Goal: Task Accomplishment & Management: Manage account settings

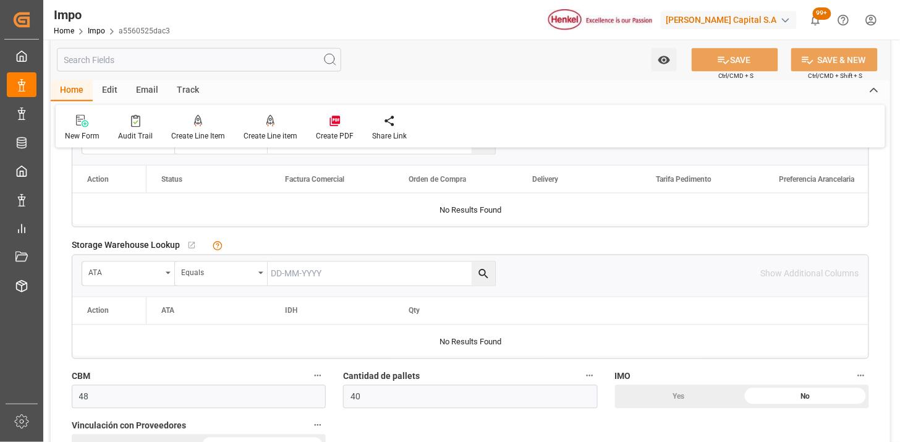
scroll to position [480, 0]
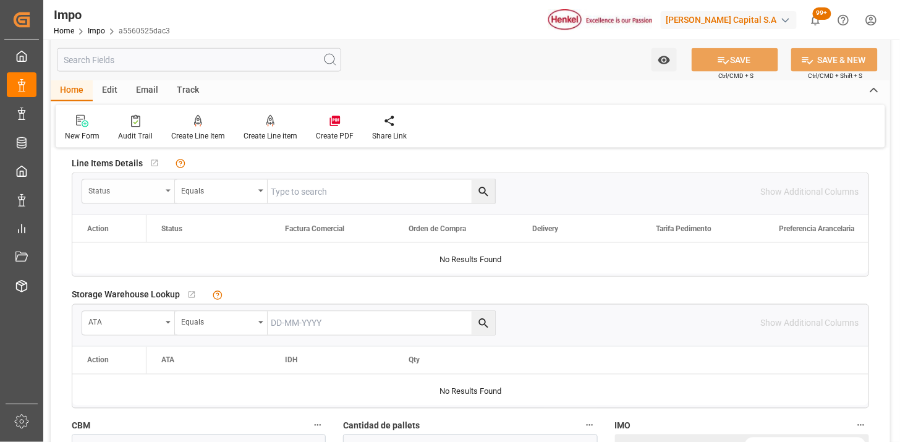
click at [120, 193] on div "Status" at bounding box center [124, 189] width 73 height 14
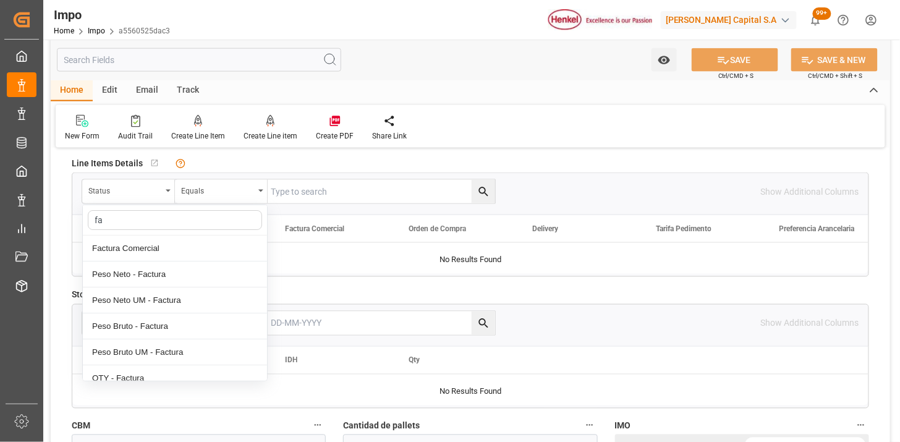
type input "fac"
click at [153, 253] on div "Factura Comercial" at bounding box center [175, 248] width 184 height 26
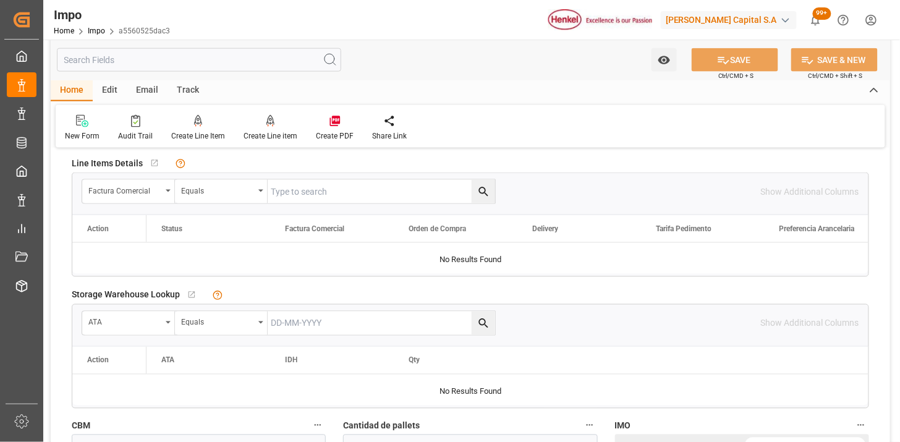
click at [295, 204] on div "Factura Comercial Equals Show Additional Columns" at bounding box center [470, 191] width 796 height 37
click at [303, 196] on input "text" at bounding box center [381, 191] width 227 height 23
paste input "HHX251777"
type input "HHX251777"
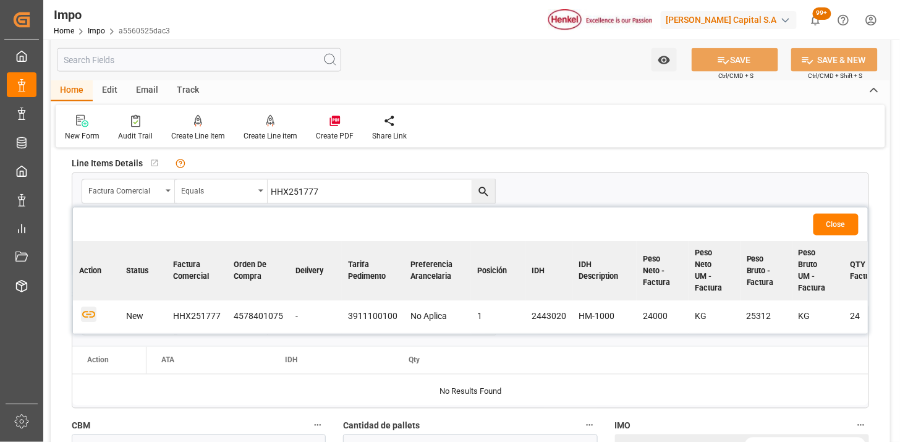
click at [91, 316] on icon "button" at bounding box center [88, 315] width 13 height 7
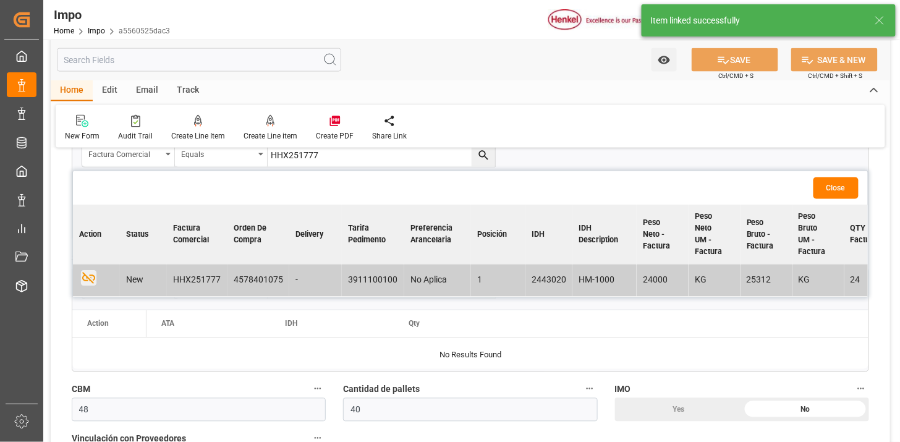
scroll to position [549, 0]
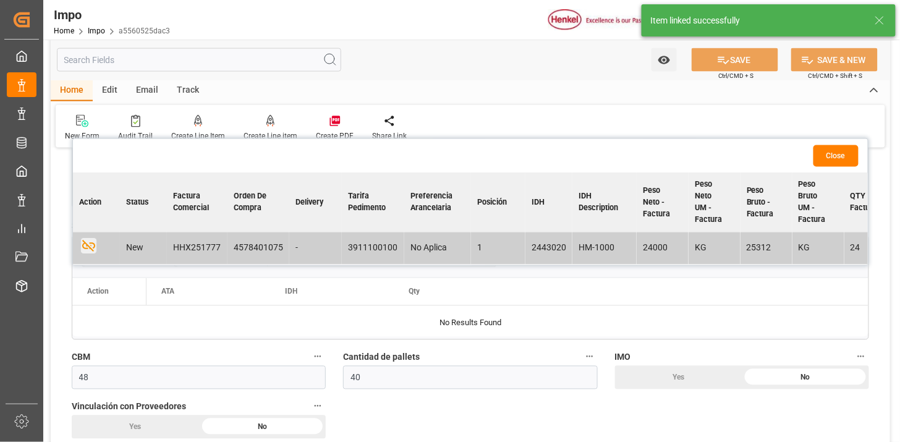
click at [828, 156] on button "Close" at bounding box center [835, 156] width 45 height 22
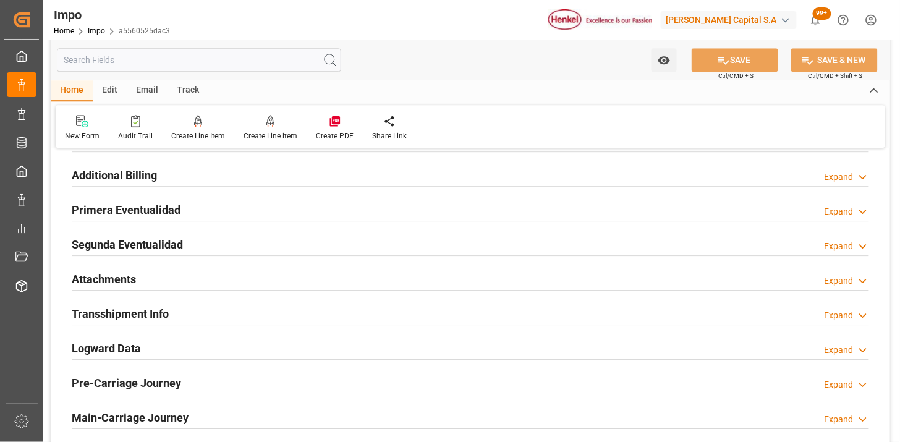
scroll to position [1029, 0]
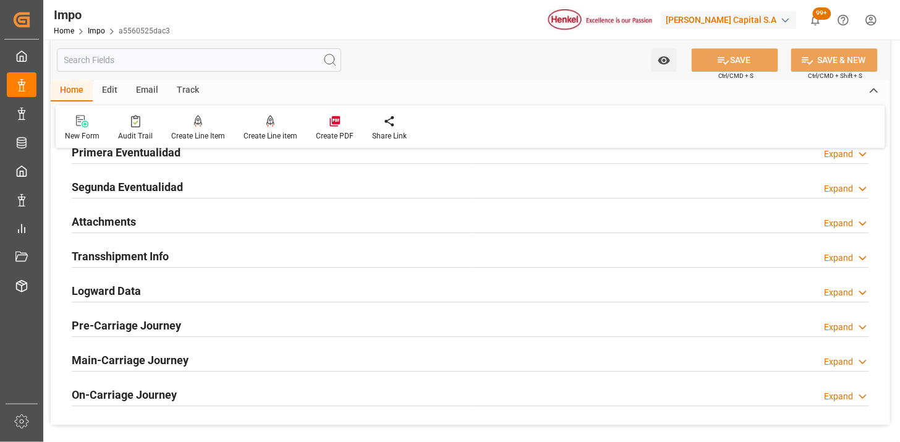
drag, startPoint x: 231, startPoint y: 211, endPoint x: 208, endPoint y: 257, distance: 51.1
click at [231, 212] on div "Attachments Expand" at bounding box center [470, 220] width 797 height 23
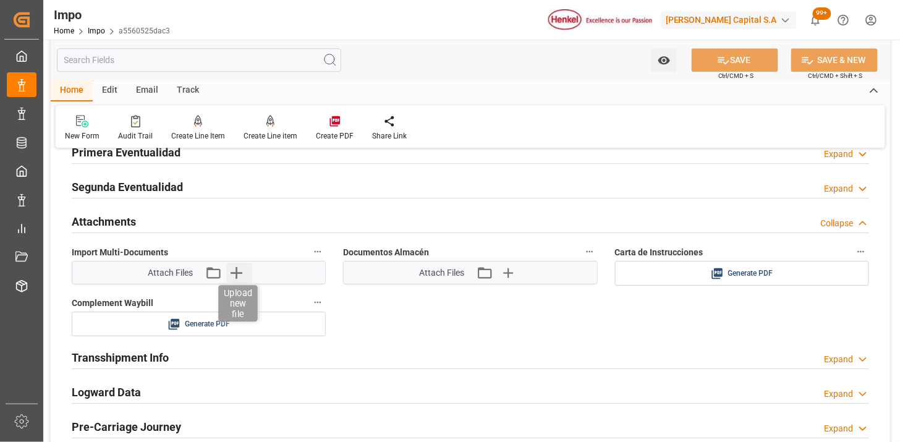
click at [238, 271] on icon "button" at bounding box center [236, 273] width 20 height 20
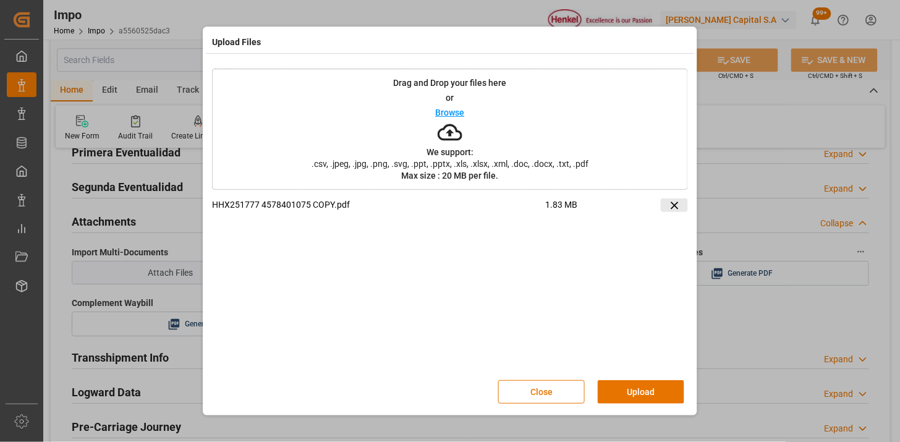
click at [677, 210] on icon at bounding box center [674, 205] width 13 height 13
click at [638, 394] on button "Upload" at bounding box center [640, 391] width 87 height 23
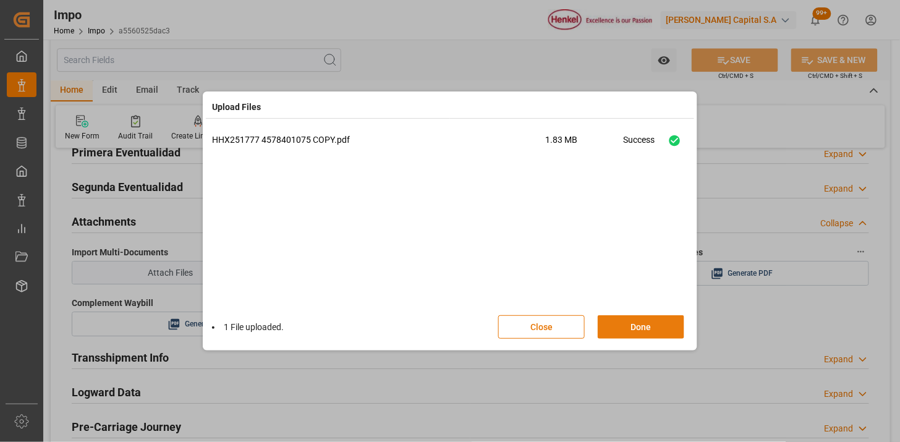
click at [614, 329] on button "Done" at bounding box center [640, 326] width 87 height 23
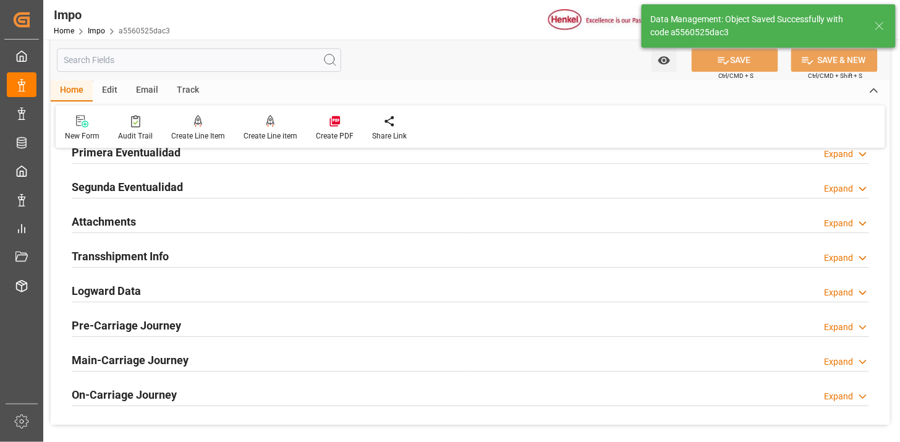
type input "1"
drag, startPoint x: 433, startPoint y: 224, endPoint x: 657, endPoint y: 301, distance: 237.2
click at [434, 224] on div "Attachments Expand" at bounding box center [470, 220] width 797 height 23
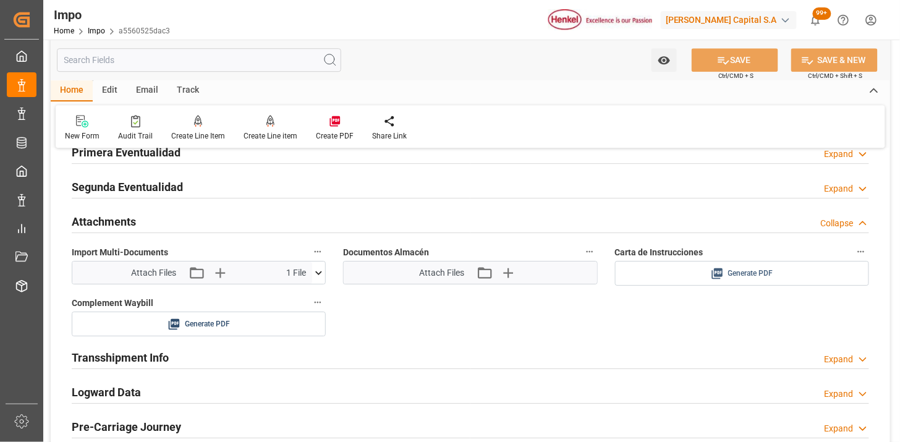
click at [743, 277] on span "Generate PDF" at bounding box center [750, 273] width 45 height 15
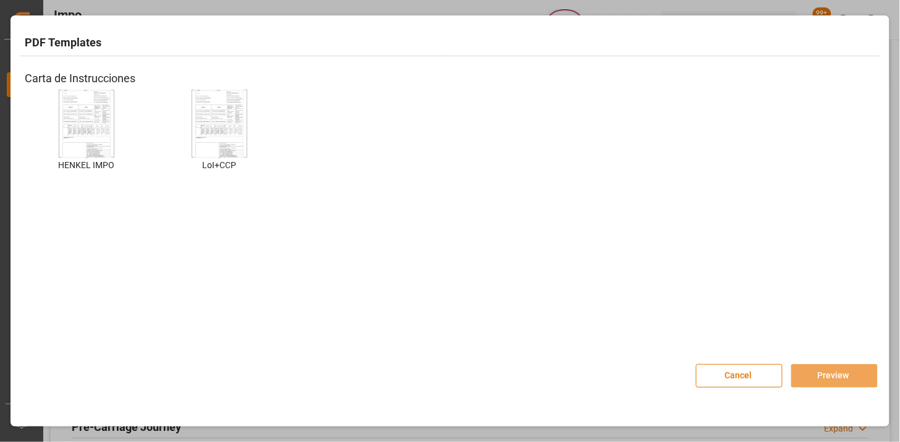
click at [84, 106] on img at bounding box center [86, 124] width 49 height 70
click at [817, 368] on button "Preview" at bounding box center [834, 375] width 87 height 23
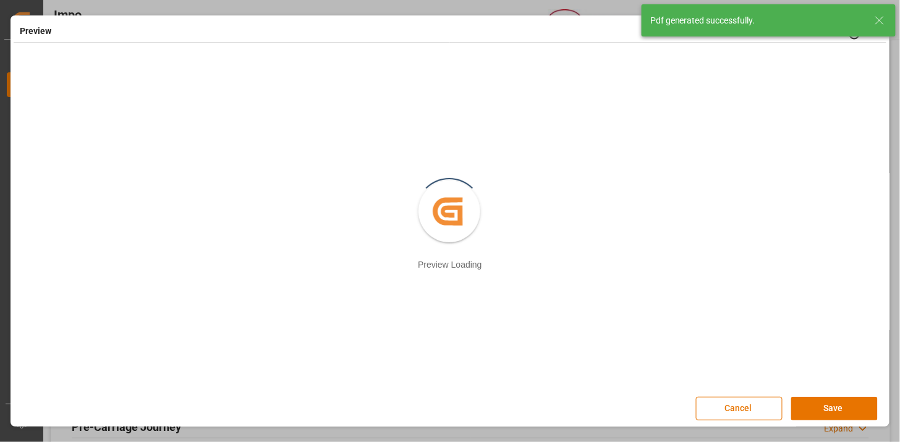
scroll to position [2, 0]
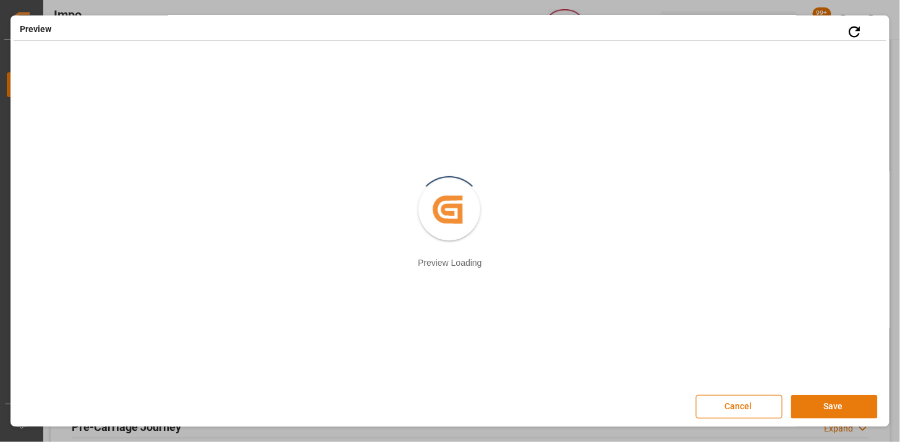
click at [828, 411] on button "Save" at bounding box center [834, 406] width 87 height 23
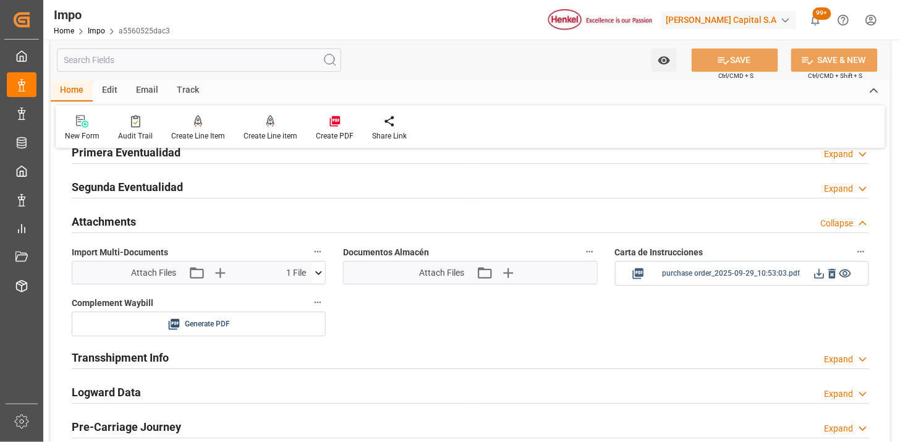
click at [821, 276] on icon at bounding box center [819, 273] width 13 height 13
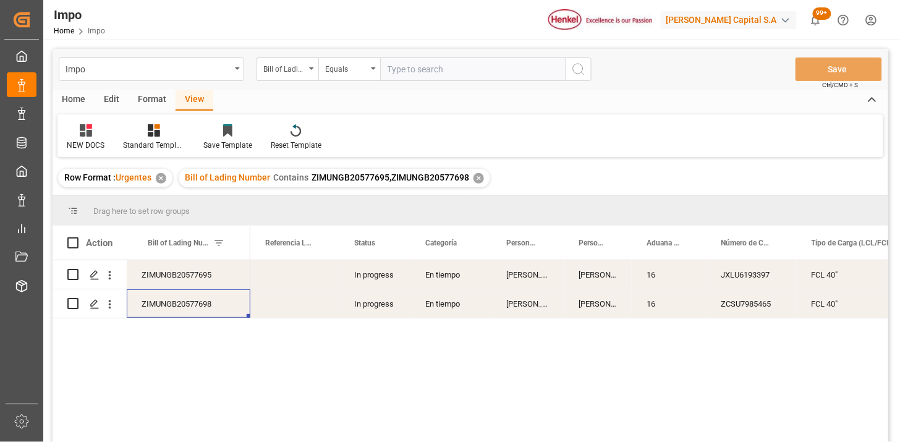
click at [188, 305] on div "ZIMUNGB20577698" at bounding box center [189, 303] width 124 height 28
click at [352, 68] on div "Equals" at bounding box center [346, 68] width 42 height 14
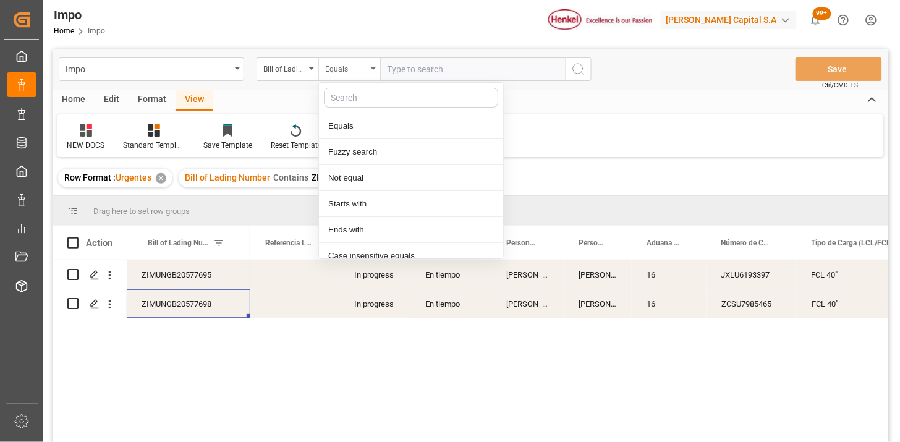
scroll to position [62, 0]
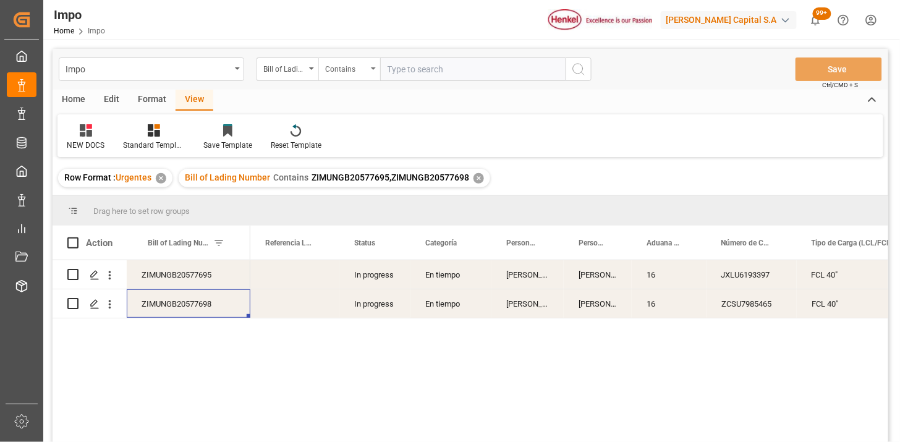
paste input "ZIMUNGB20577700"
click at [739, 279] on div "JXLU6193397" at bounding box center [751, 274] width 90 height 28
click at [509, 75] on input "ZIMUNGB20577700," at bounding box center [472, 68] width 185 height 23
paste input "ZIMUNGB20577695 ZIMUNGB20577698"
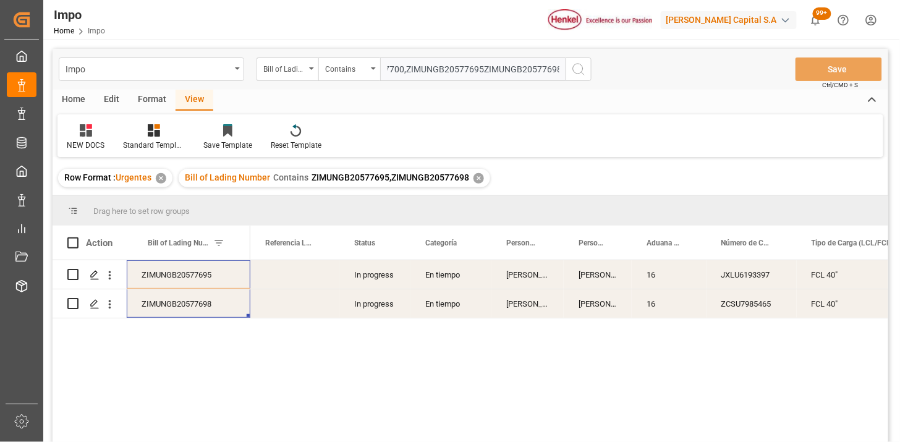
type input "ZIMUNGB20577700,ZIMUNGB20577695,ZIMUNGB20577698"
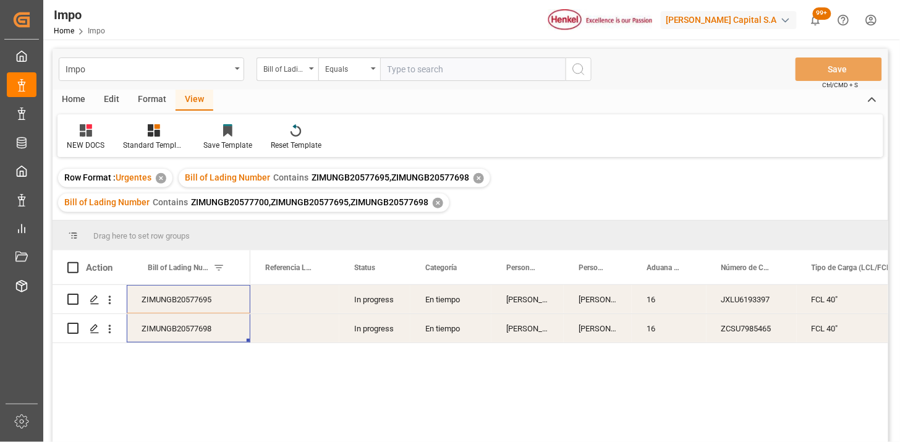
click at [476, 178] on div "✕" at bounding box center [478, 178] width 11 height 11
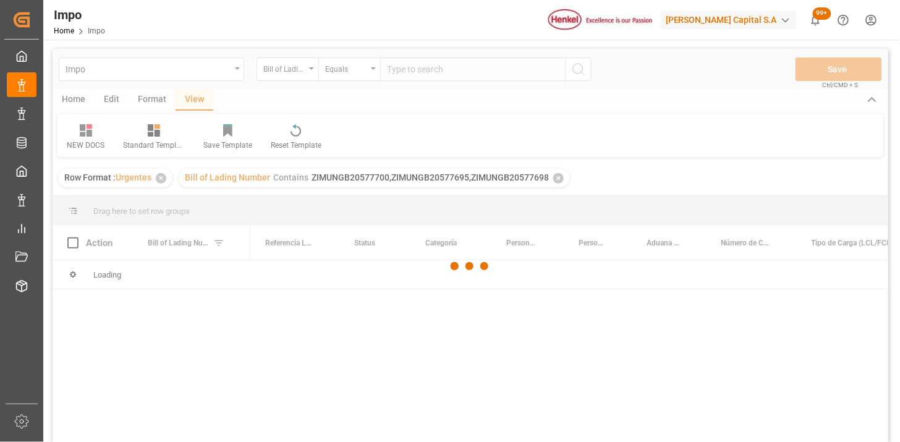
scroll to position [69, 0]
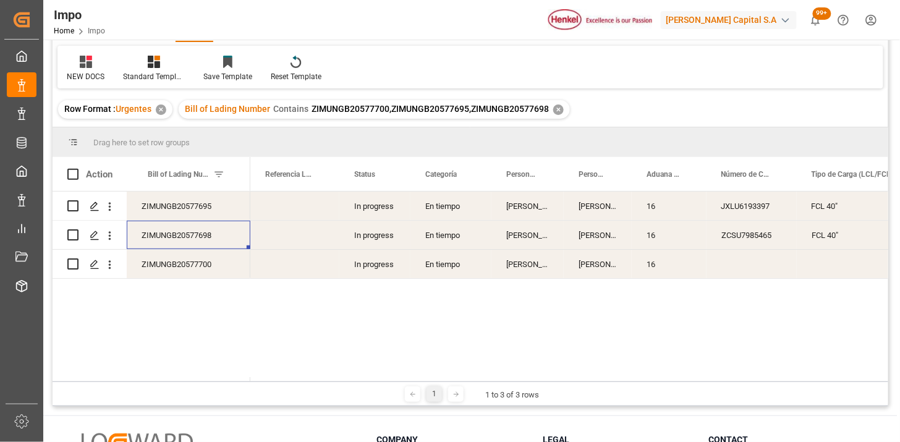
click at [206, 230] on div "ZIMUNGB20577698" at bounding box center [189, 235] width 124 height 28
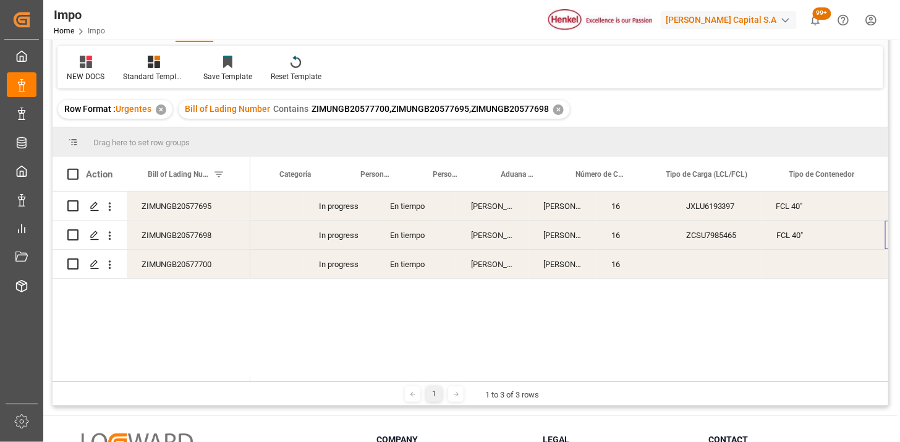
scroll to position [0, 145]
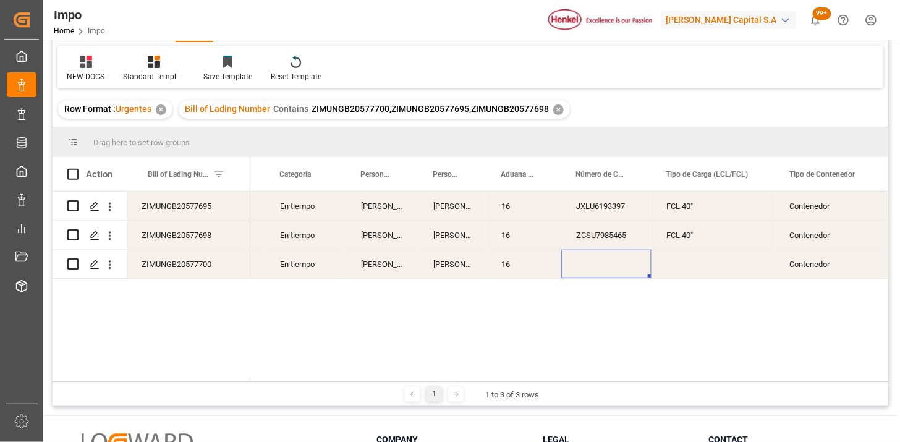
click at [604, 263] on div "Press SPACE to select this row." at bounding box center [606, 264] width 90 height 28
click at [609, 261] on input "Press SPACE to select this row." at bounding box center [606, 256] width 70 height 23
paste input "JXLU6454042"
type input "JXLU6454042"
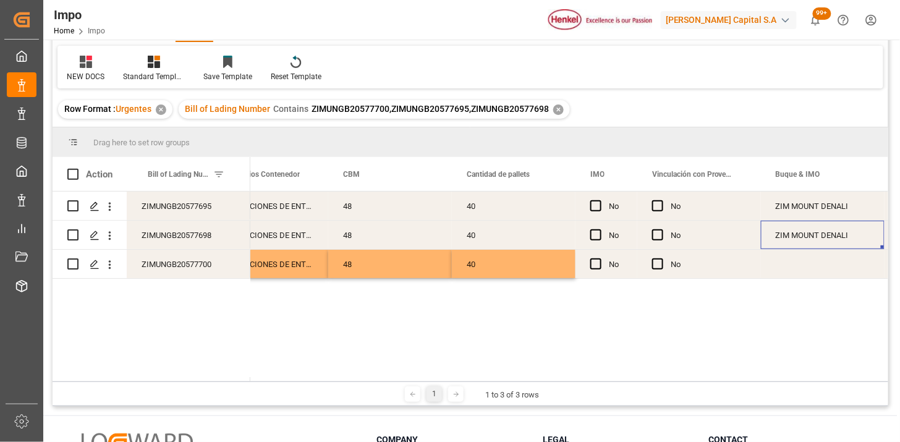
scroll to position [0, 0]
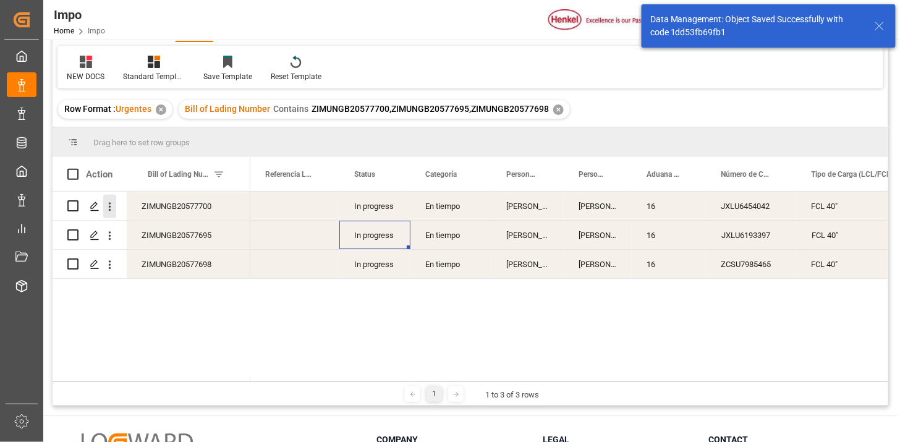
drag, startPoint x: 110, startPoint y: 209, endPoint x: 116, endPoint y: 215, distance: 8.3
click at [110, 209] on icon "open menu" at bounding box center [110, 206] width 2 height 9
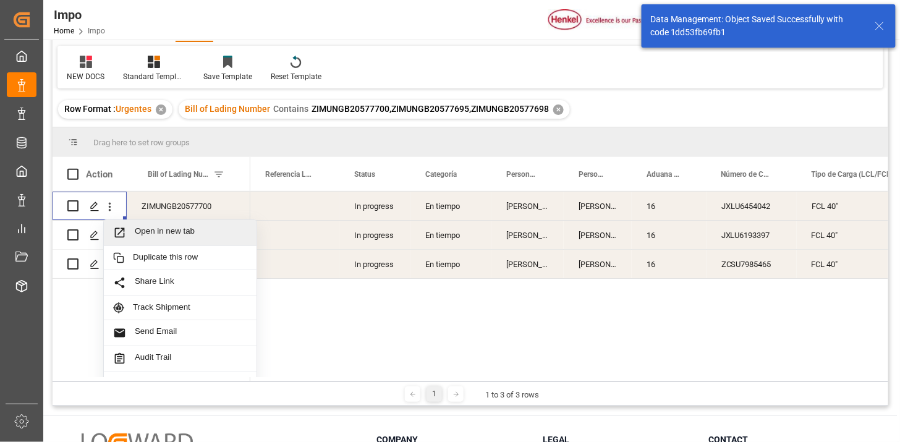
click at [137, 227] on span "Open in new tab" at bounding box center [191, 232] width 112 height 13
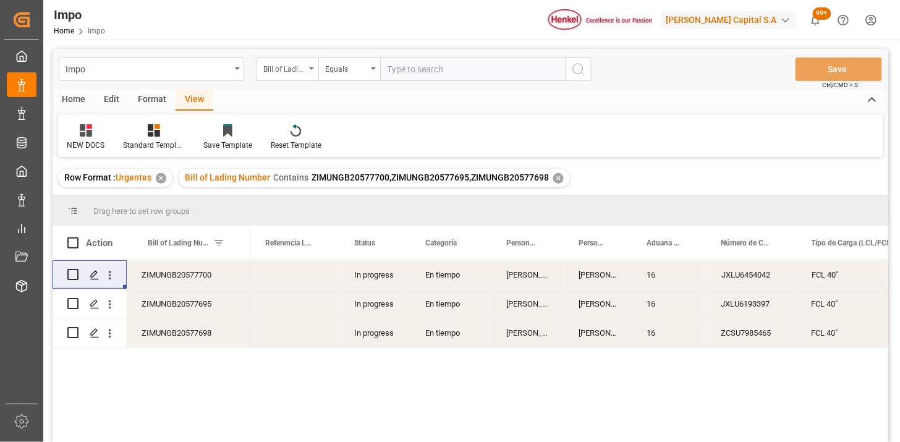
click at [310, 68] on div "Bill of Lading Number" at bounding box center [287, 68] width 62 height 23
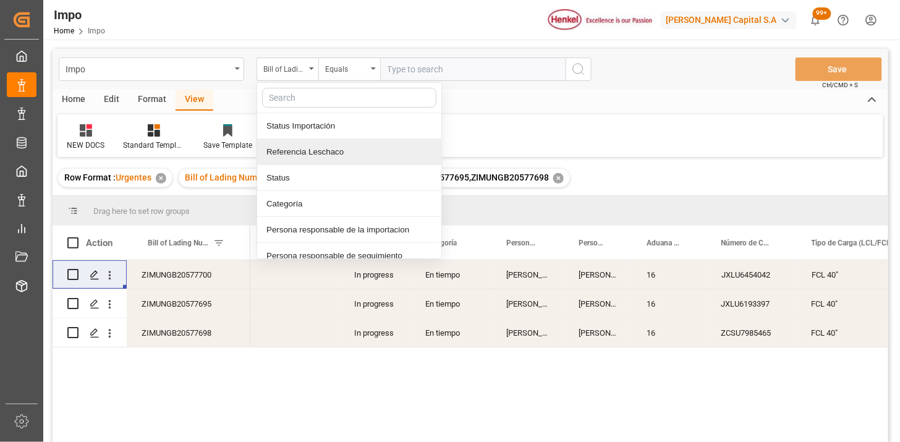
drag, startPoint x: 325, startPoint y: 156, endPoint x: 351, endPoint y: 133, distance: 34.6
click at [332, 146] on div "Referencia Leschaco" at bounding box center [349, 152] width 184 height 26
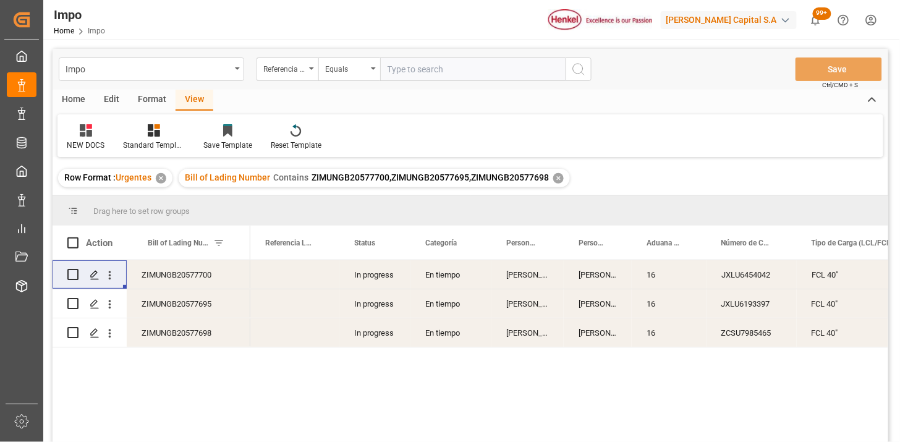
drag, startPoint x: 402, startPoint y: 69, endPoint x: 544, endPoint y: 78, distance: 143.0
click at [403, 69] on input "text" at bounding box center [472, 68] width 185 height 23
paste input "251006900152"
type input "251006900152"
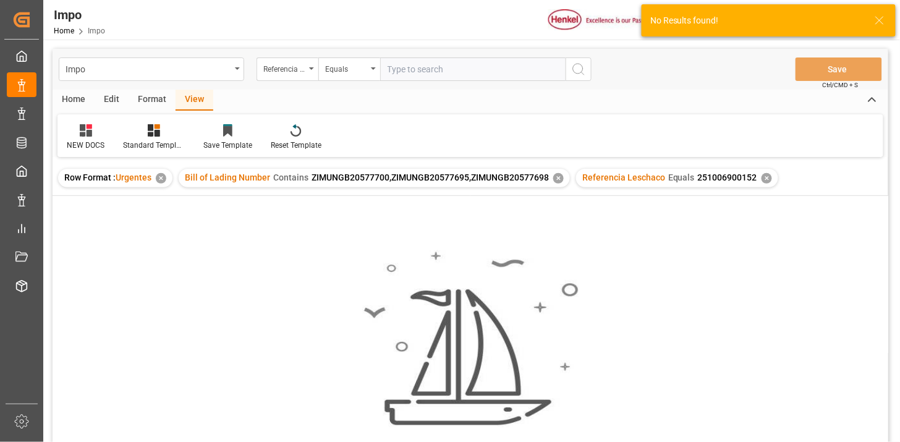
click at [557, 179] on div "✕" at bounding box center [558, 178] width 11 height 11
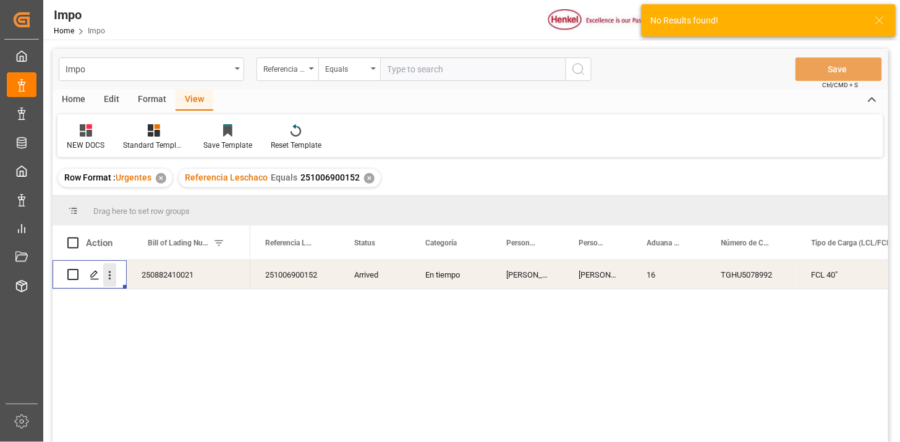
click at [112, 276] on icon "open menu" at bounding box center [109, 275] width 13 height 13
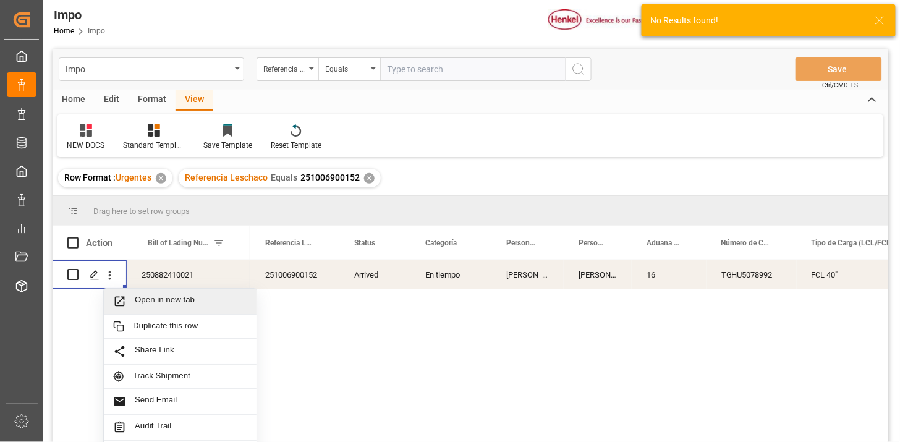
drag, startPoint x: 121, startPoint y: 282, endPoint x: 166, endPoint y: 302, distance: 48.7
click at [166, 302] on span "Open in new tab" at bounding box center [191, 301] width 112 height 13
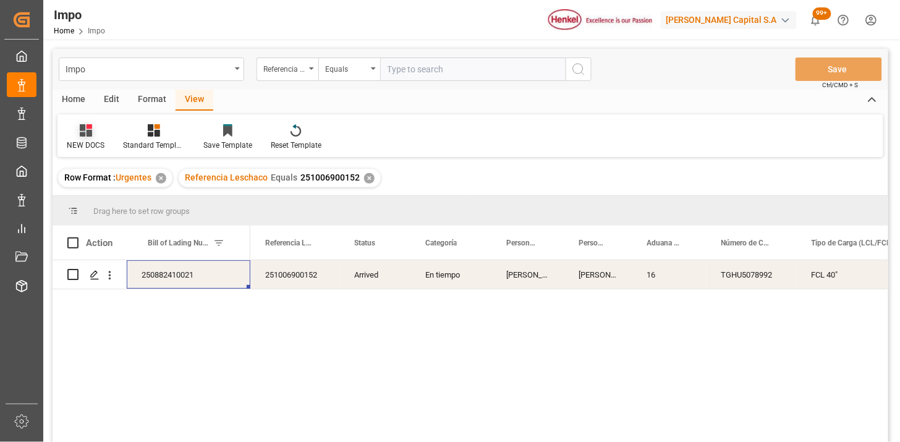
click at [78, 129] on div at bounding box center [86, 130] width 38 height 13
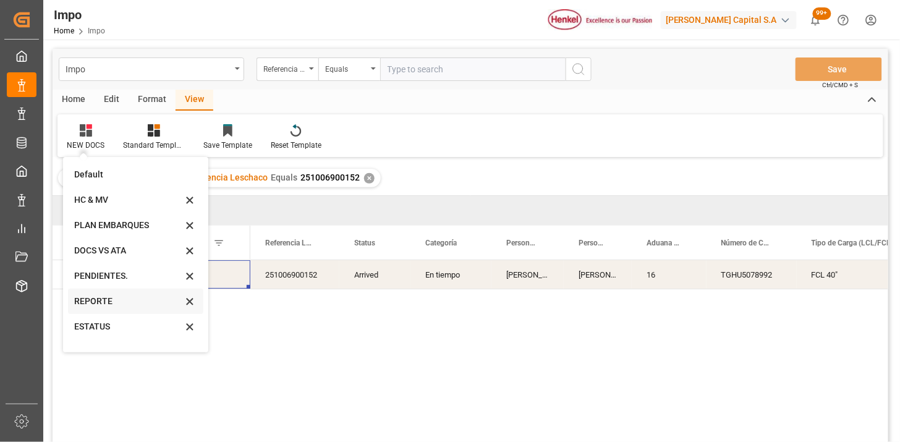
click at [106, 299] on div "REPORTE" at bounding box center [128, 301] width 108 height 13
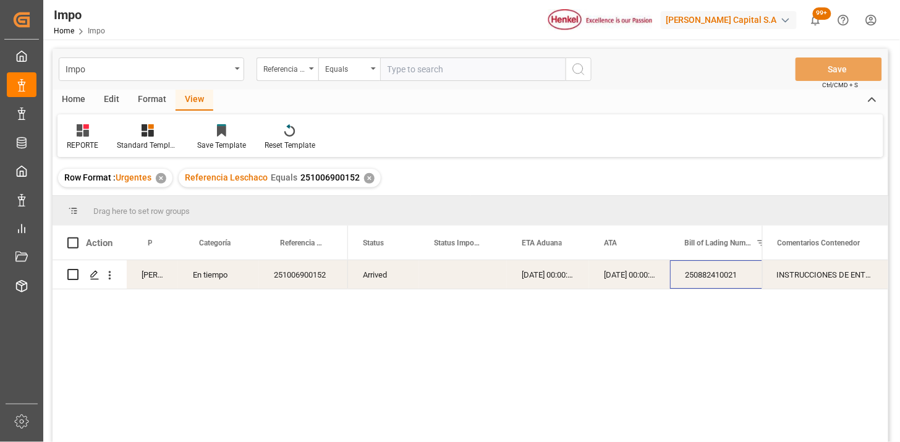
click at [284, 279] on div "251006900152" at bounding box center [303, 274] width 89 height 28
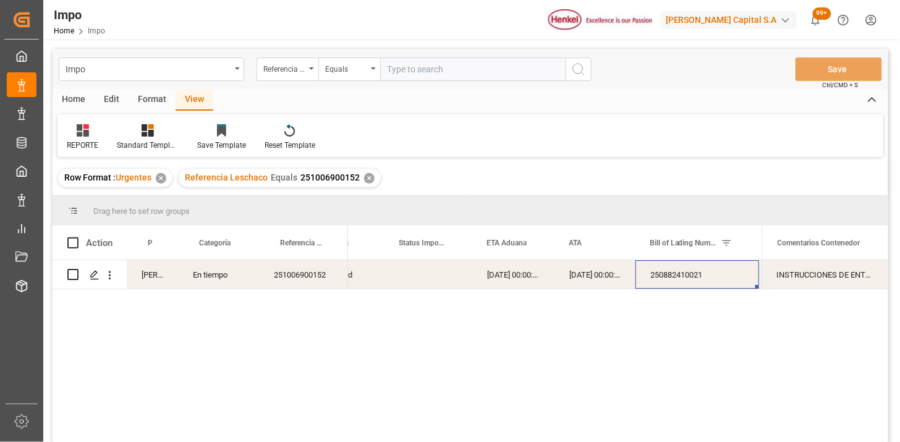
click at [465, 68] on input "text" at bounding box center [472, 68] width 185 height 23
paste input "251006900150"
type input "251006900150"
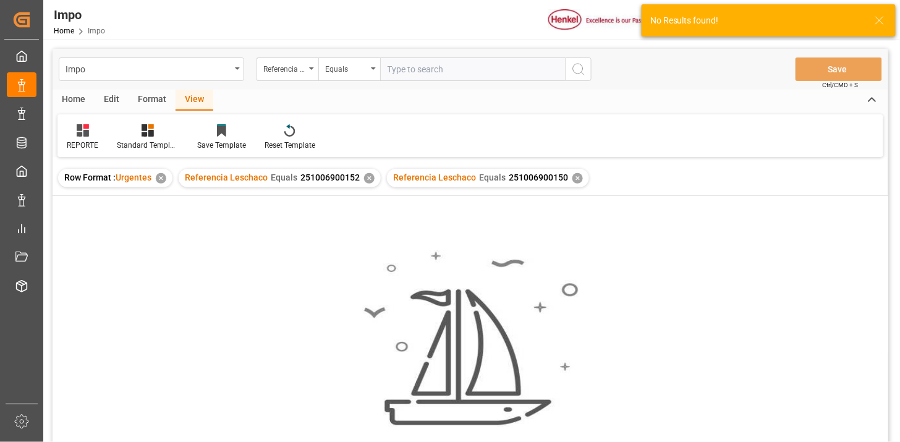
click at [366, 180] on div "✕" at bounding box center [369, 178] width 11 height 11
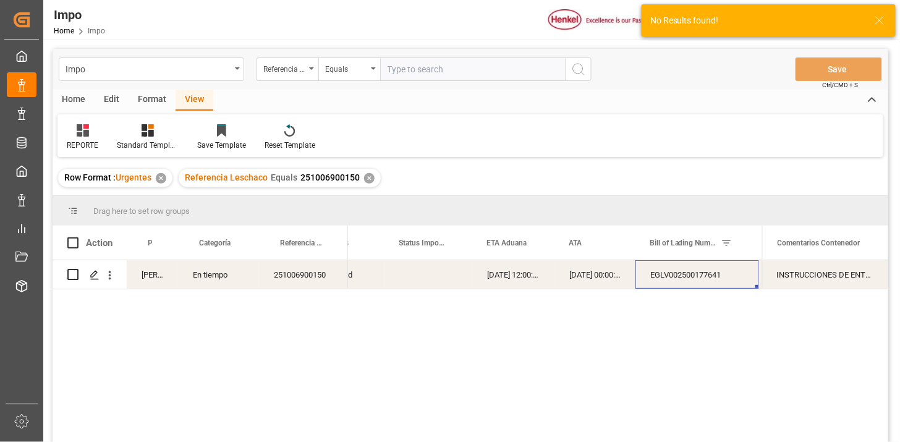
click at [483, 278] on div "22-09-2025 12:00:00" at bounding box center [513, 274] width 82 height 28
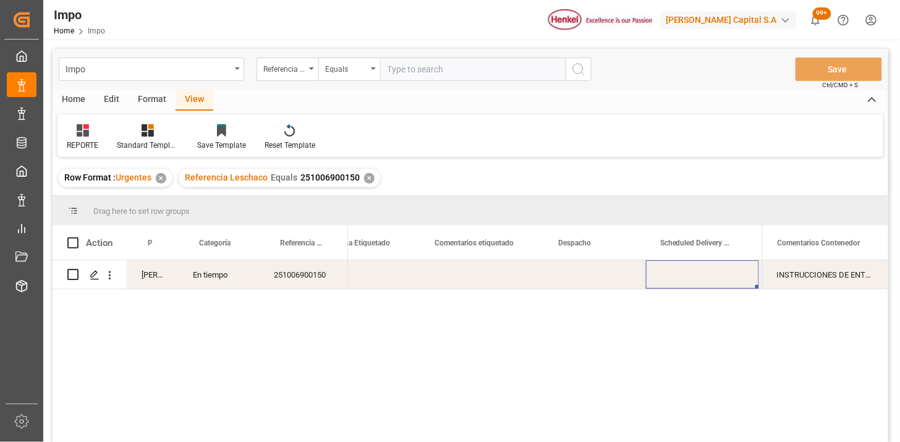
scroll to position [0, 1915]
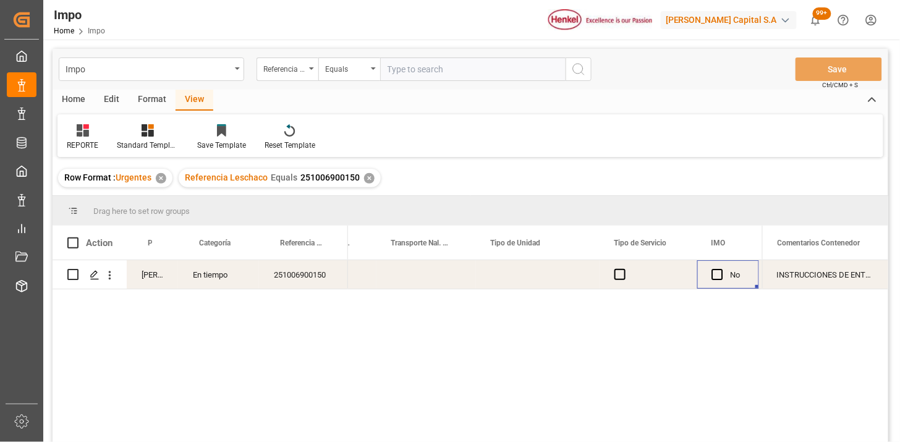
click at [412, 280] on div "Press SPACE to select this row." at bounding box center [425, 274] width 99 height 28
click at [412, 280] on input "Press SPACE to select this row." at bounding box center [426, 281] width 80 height 23
type input "VMODAL / ROFE"
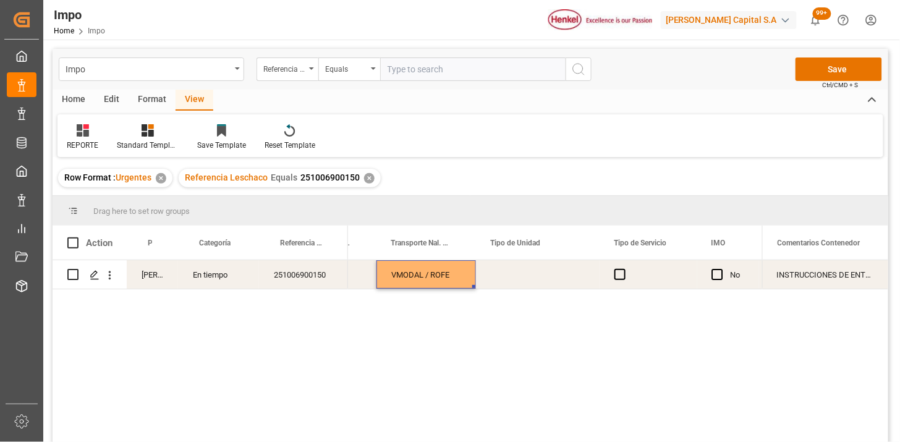
click at [515, 272] on div "Press SPACE to select this row." at bounding box center [538, 274] width 124 height 28
click at [515, 274] on div "Press SPACE to select this row." at bounding box center [538, 274] width 124 height 28
click at [515, 274] on input "Press SPACE to select this row." at bounding box center [538, 281] width 104 height 23
type input "FERROCARRIL"
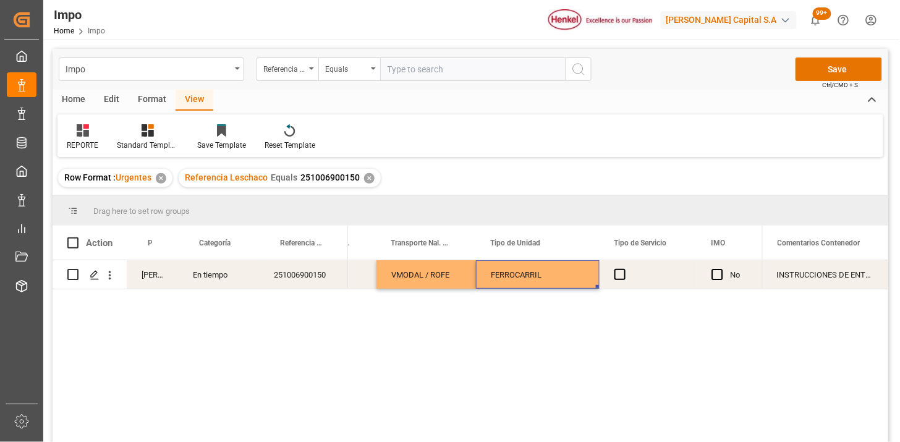
click at [515, 274] on div "FERROCARRIL" at bounding box center [538, 274] width 124 height 28
click at [615, 275] on span "Press SPACE to select this row." at bounding box center [619, 274] width 11 height 11
click at [623, 269] on input "Press SPACE to select this row." at bounding box center [623, 269] width 0 height 0
click at [827, 282] on div "INSTRUCCIONES DE ENTREGA" at bounding box center [825, 274] width 126 height 28
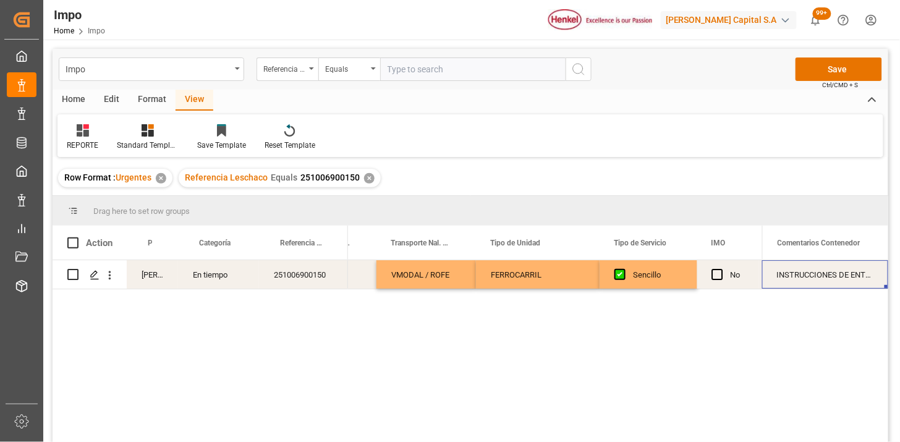
click at [827, 282] on div "INSTRUCCIONES DE ENTREGA" at bounding box center [825, 274] width 126 height 28
click at [827, 282] on input "INSTRUCCIONES DE ENTREGA" at bounding box center [825, 281] width 106 height 23
type input "n"
type input "N/A"
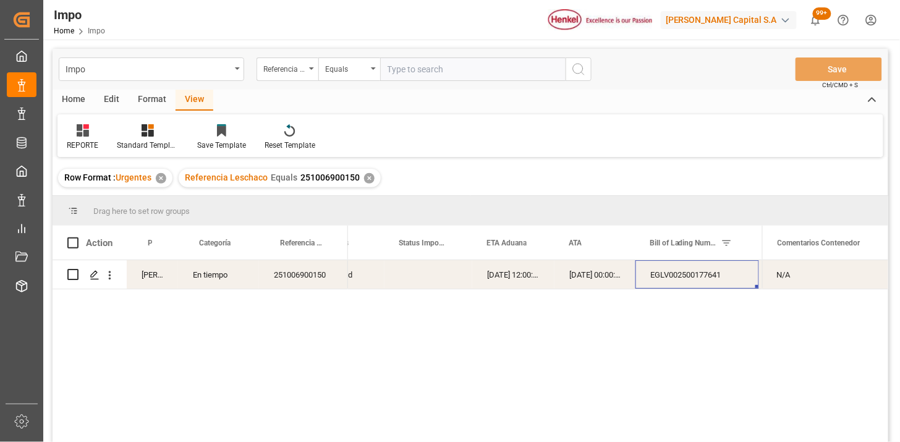
click at [502, 72] on input "text" at bounding box center [472, 68] width 185 height 23
paste input "251006900373"
type input "251006900373"
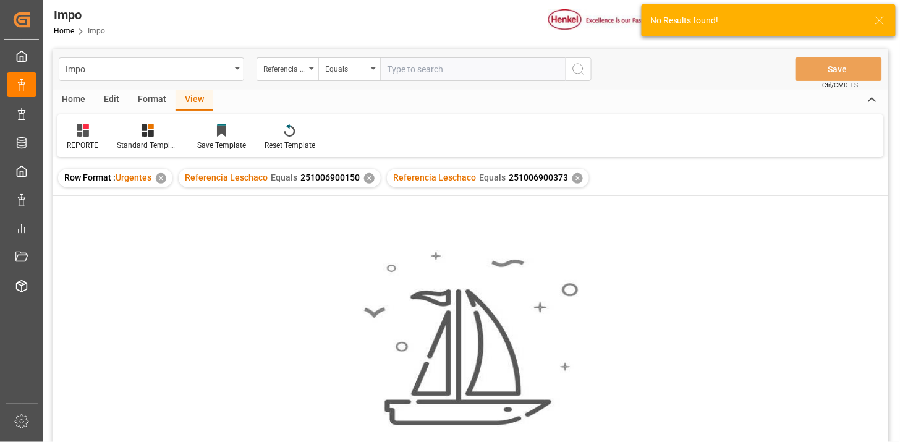
click at [365, 173] on div "✕" at bounding box center [369, 178] width 11 height 11
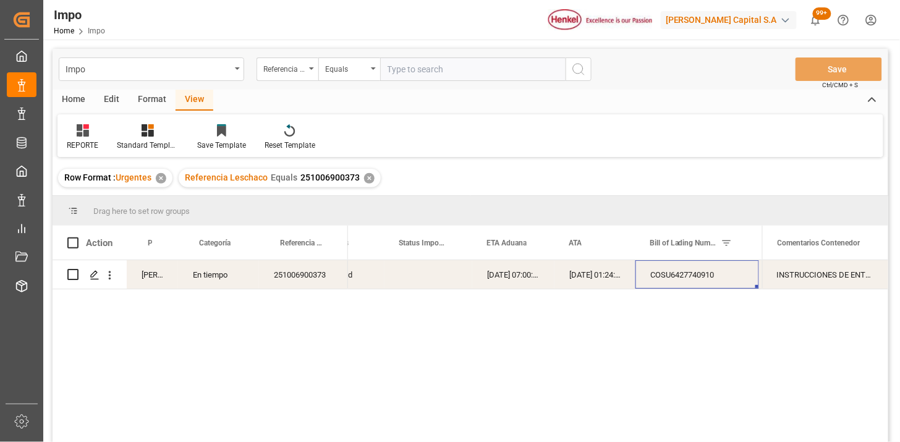
click at [707, 285] on div "COSU6427740910" at bounding box center [697, 274] width 124 height 28
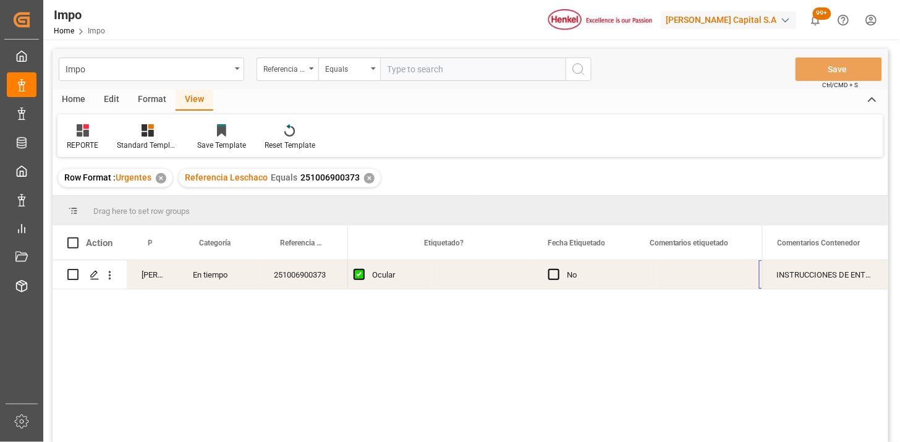
scroll to position [0, 1587]
click at [566, 272] on div "Press SPACE to select this row." at bounding box center [584, 274] width 99 height 28
click at [567, 272] on div "Press SPACE to select this row." at bounding box center [584, 274] width 99 height 28
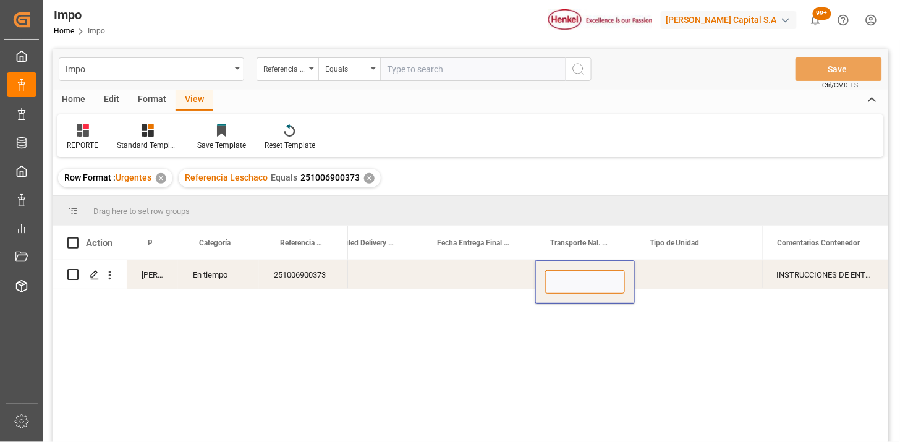
click at [577, 278] on input "Press SPACE to select this row." at bounding box center [585, 281] width 80 height 23
type input "VMODAL / ROFE"
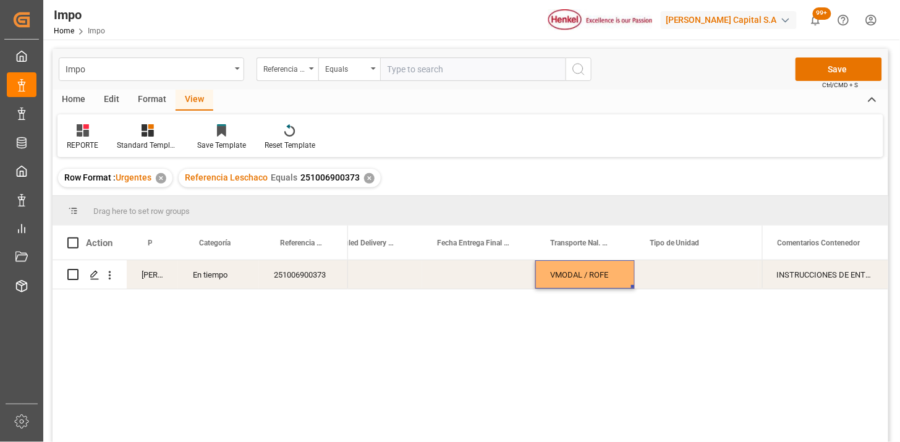
click at [675, 279] on div "Press SPACE to select this row." at bounding box center [697, 274] width 124 height 28
type input "FERROCARRIL"
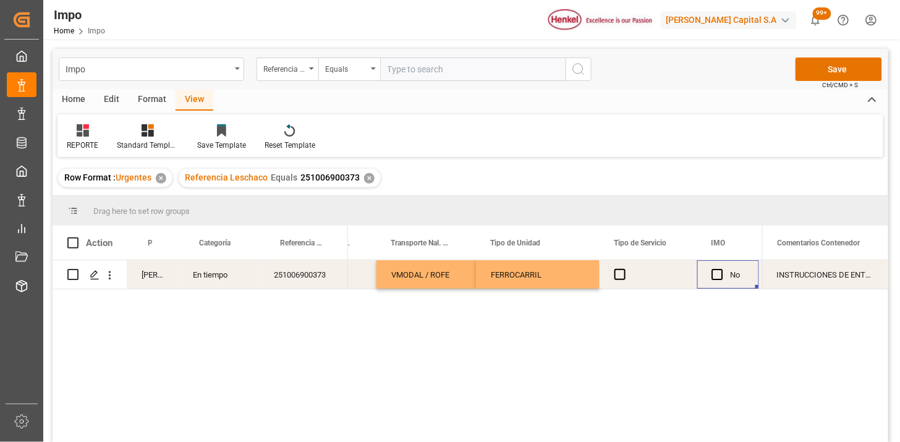
drag, startPoint x: 621, startPoint y: 275, endPoint x: 629, endPoint y: 276, distance: 8.1
click at [620, 274] on span "Press SPACE to select this row." at bounding box center [619, 274] width 11 height 11
click at [623, 269] on input "Press SPACE to select this row." at bounding box center [623, 269] width 0 height 0
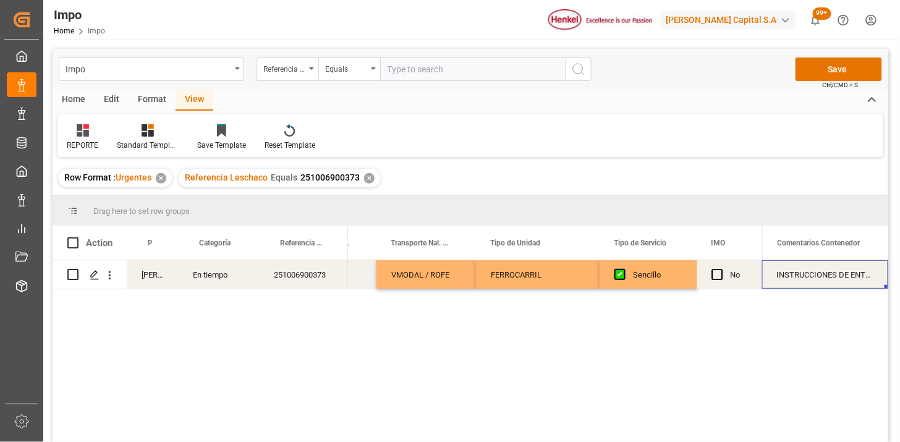
click at [781, 272] on div "INSTRUCCIONES DE ENTREGA" at bounding box center [825, 274] width 126 height 28
click at [782, 272] on input "INSTRUCCIONES DE ENTREGA" at bounding box center [825, 281] width 106 height 23
type input "n"
type input "N/A"
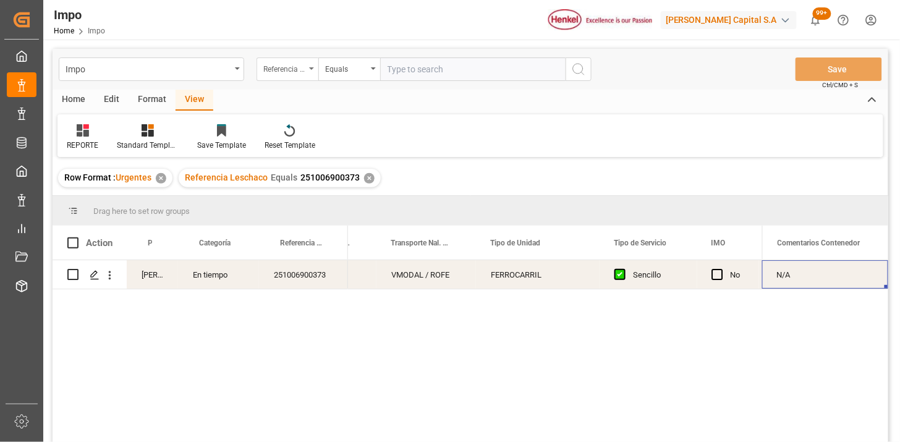
click at [290, 71] on div "Referencia Leschaco" at bounding box center [284, 68] width 42 height 14
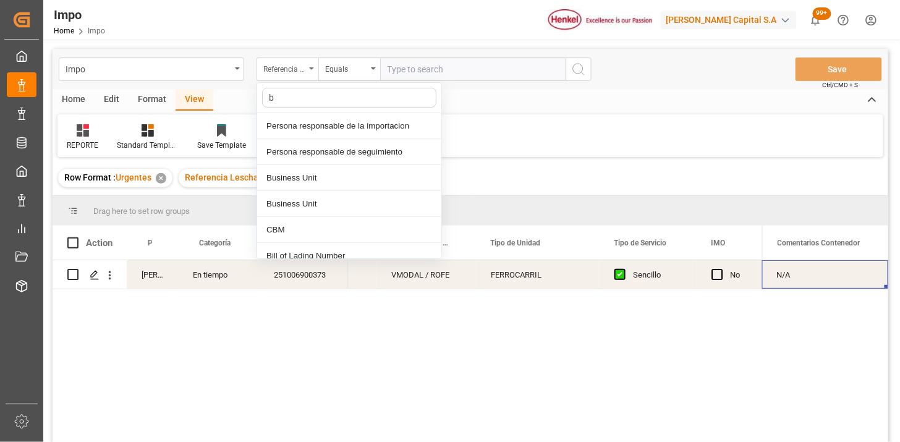
type input "bi"
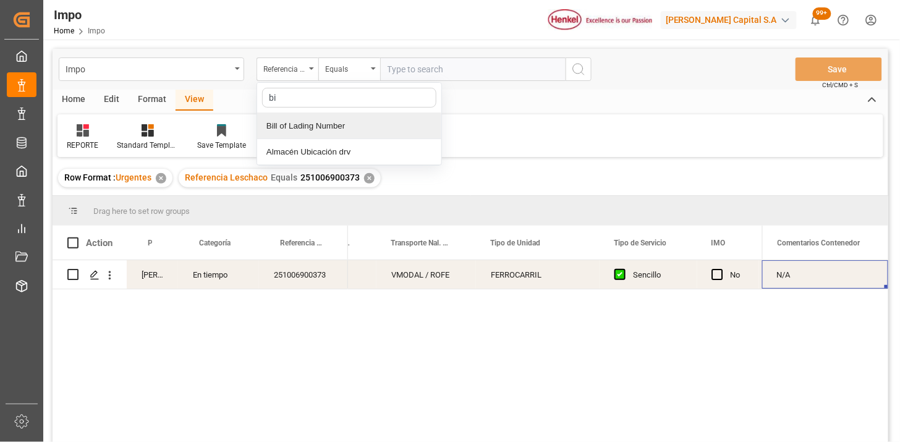
drag, startPoint x: 322, startPoint y: 127, endPoint x: 380, endPoint y: 88, distance: 70.3
click at [334, 120] on div "Bill of Lading Number" at bounding box center [349, 126] width 184 height 26
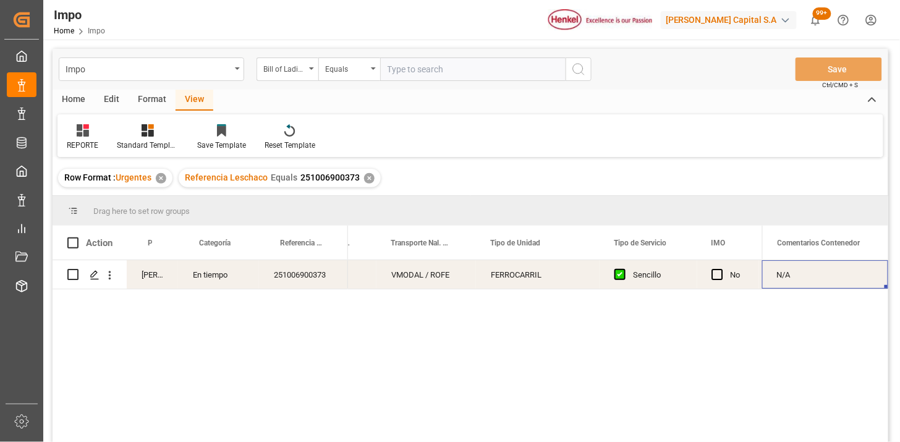
click at [387, 76] on input "text" at bounding box center [472, 68] width 185 height 23
paste input "EURFLN2580101ZLO"
type input "EURFLN2580101ZLO"
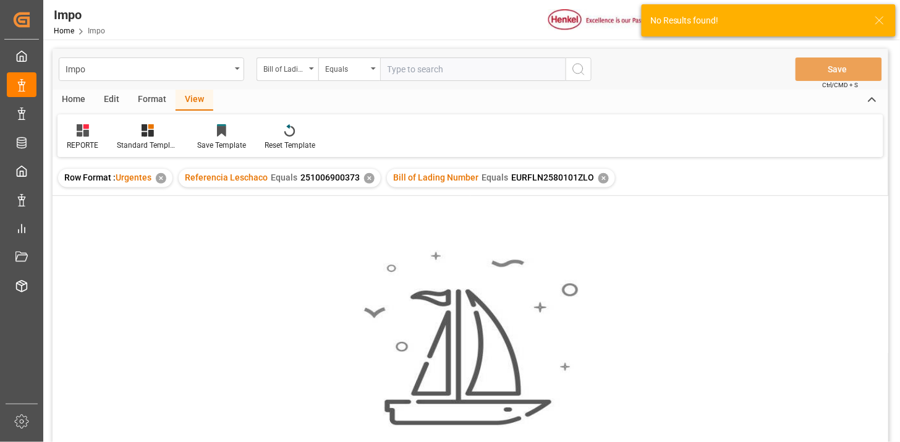
click at [367, 177] on div "✕" at bounding box center [369, 178] width 11 height 11
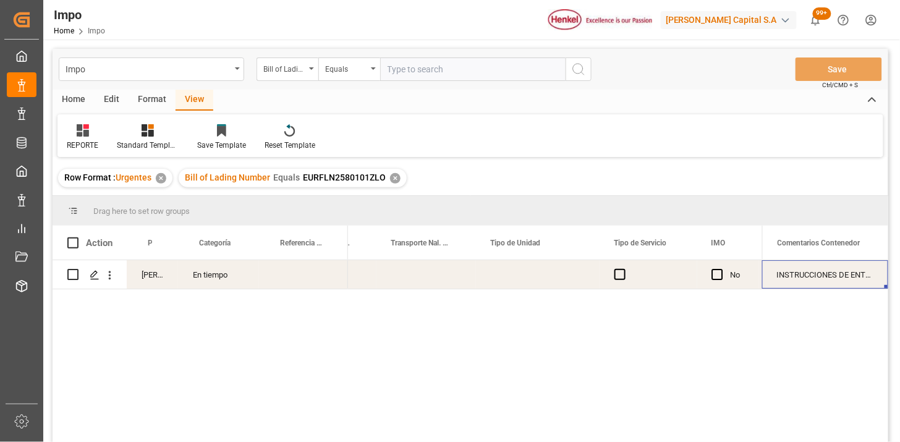
click at [290, 278] on div "Press SPACE to select this row." at bounding box center [303, 274] width 89 height 28
click at [291, 278] on input "Press SPACE to select this row." at bounding box center [303, 281] width 69 height 23
type input "251015080095"
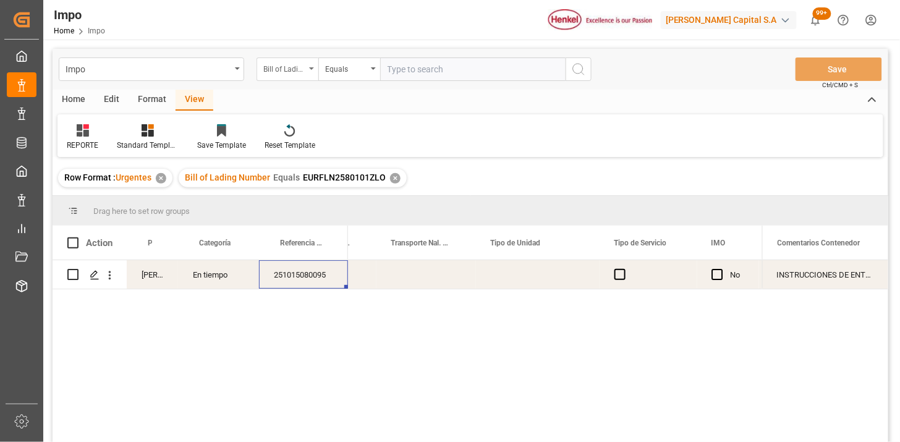
click at [277, 64] on div "Bill of Lading Number" at bounding box center [284, 68] width 42 height 14
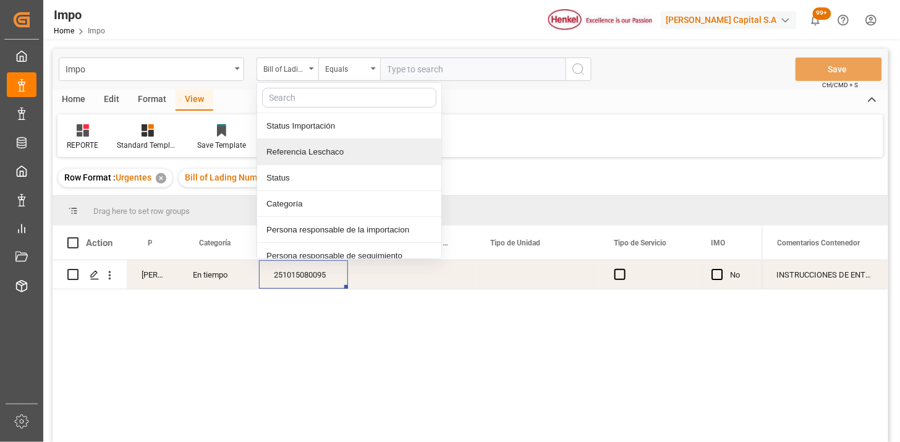
drag, startPoint x: 317, startPoint y: 146, endPoint x: 383, endPoint y: 88, distance: 88.0
click at [318, 145] on div "Referencia Leschaco" at bounding box center [349, 152] width 184 height 26
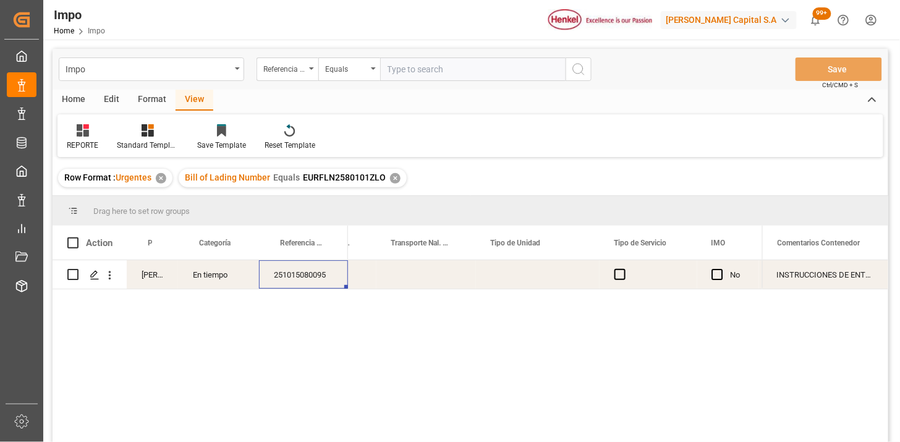
click at [393, 79] on input "text" at bounding box center [472, 68] width 185 height 23
paste input "250906900734"
type input "250906900734"
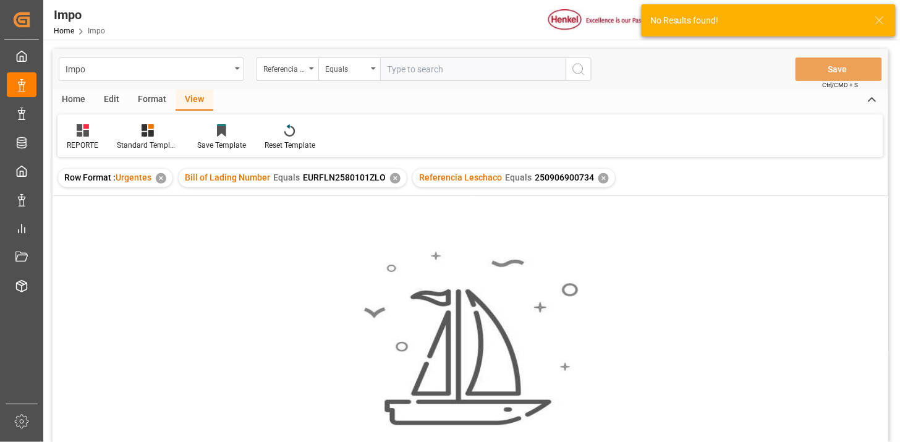
click at [396, 177] on div "✕" at bounding box center [395, 178] width 11 height 11
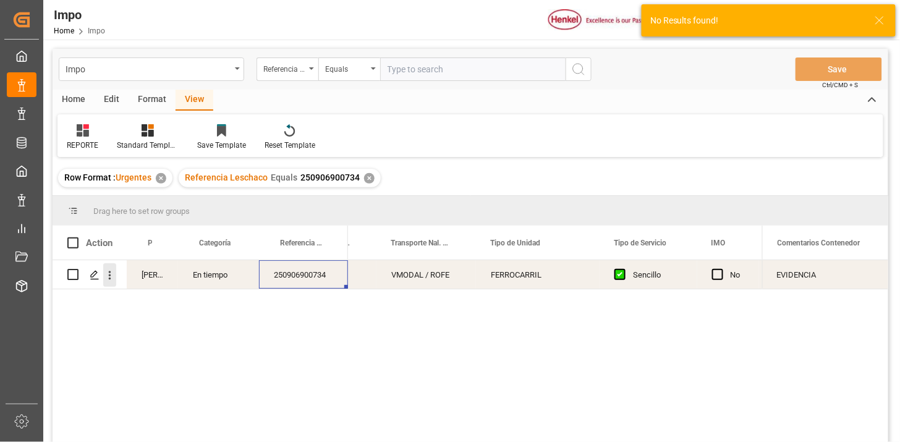
click at [109, 283] on button "open menu" at bounding box center [109, 274] width 13 height 23
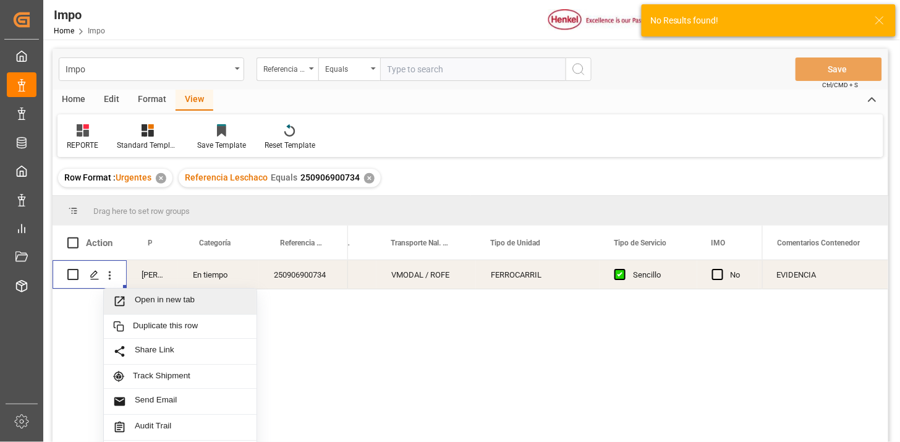
click at [129, 297] on span "Press SPACE to select this row." at bounding box center [124, 301] width 22 height 13
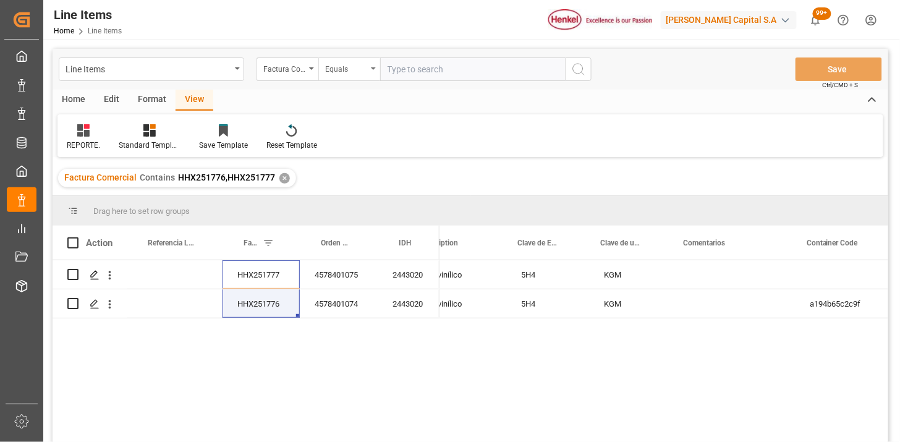
click at [366, 76] on div "Equals" at bounding box center [349, 68] width 62 height 23
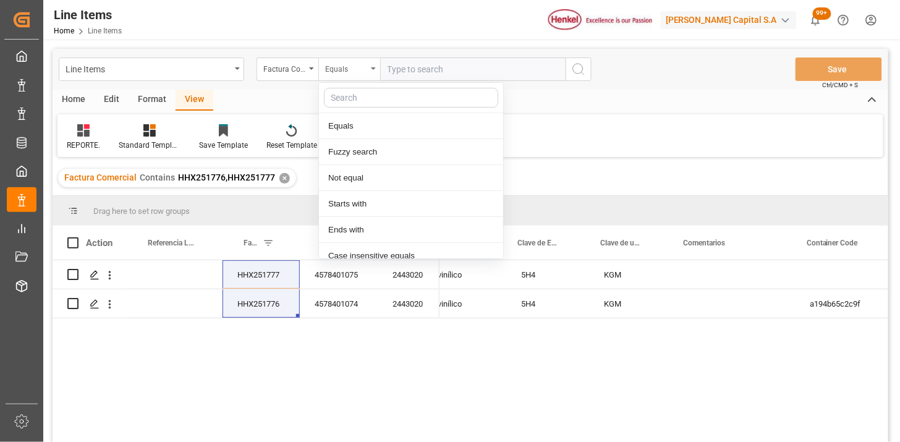
scroll to position [62, 0]
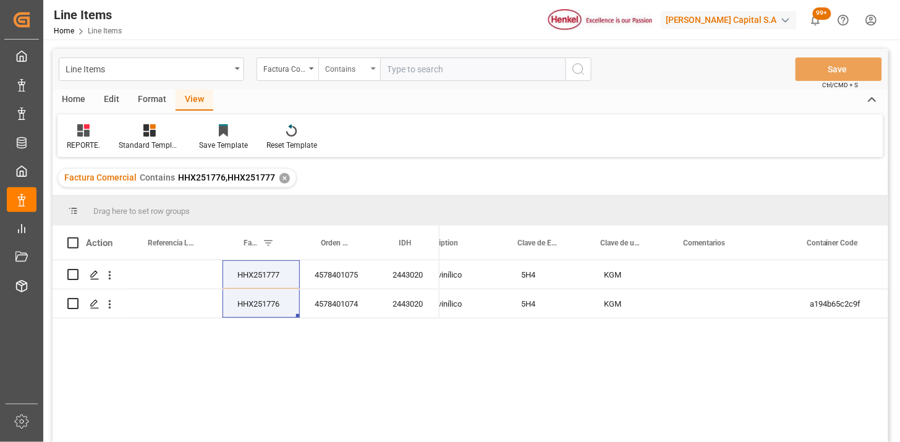
paste input "HHX251777 HHX251776"
paste input "HHX251778"
type input "HHX251777,HHX251776,HHX251778"
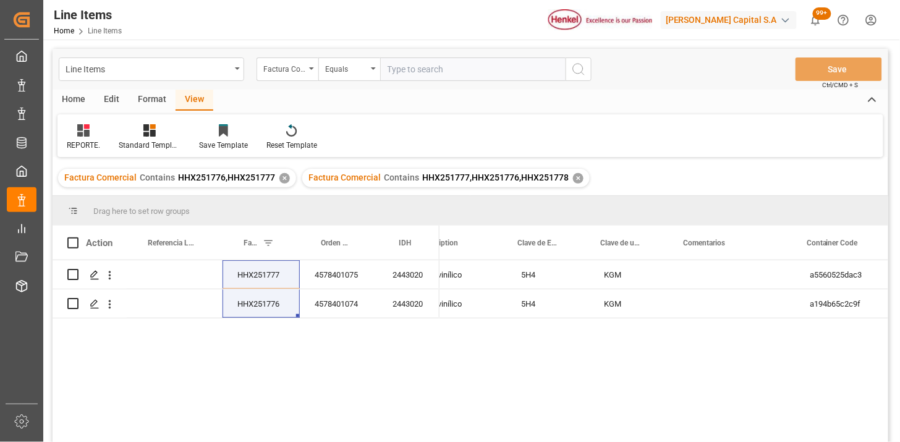
click at [279, 177] on div "✕" at bounding box center [284, 178] width 11 height 11
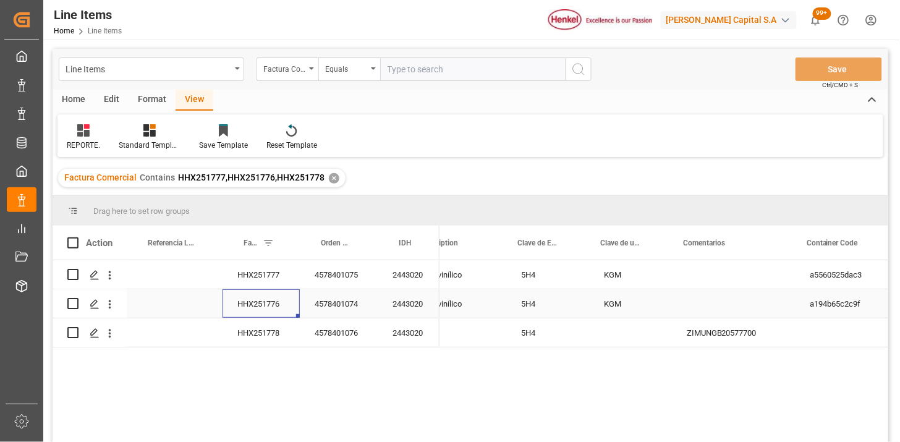
click at [243, 312] on div "HHX251776" at bounding box center [260, 303] width 77 height 28
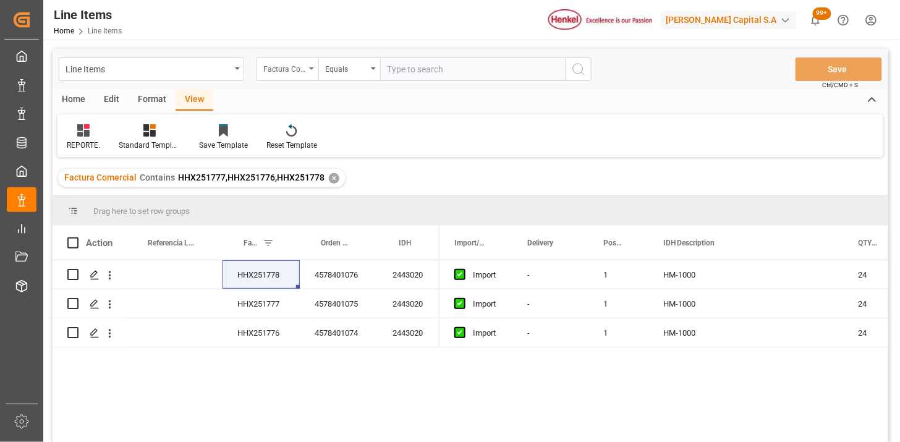
click at [263, 66] on div "Factura Comercial" at bounding box center [284, 68] width 42 height 14
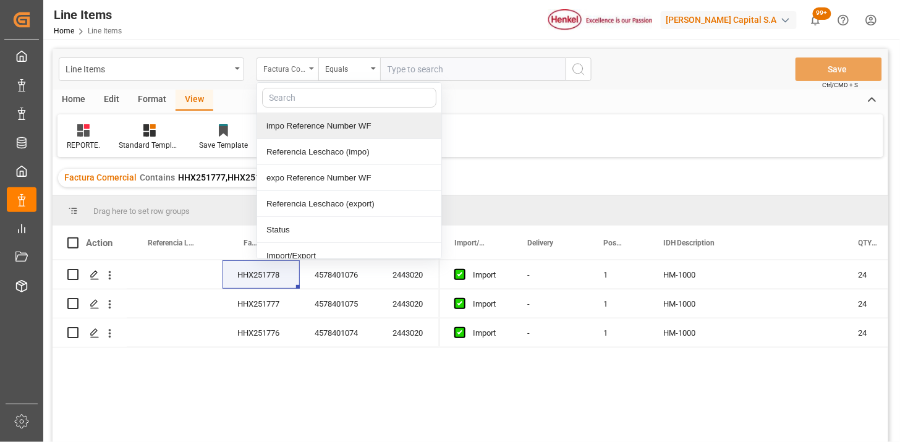
click at [299, 66] on div "Factura Comercial" at bounding box center [284, 68] width 42 height 14
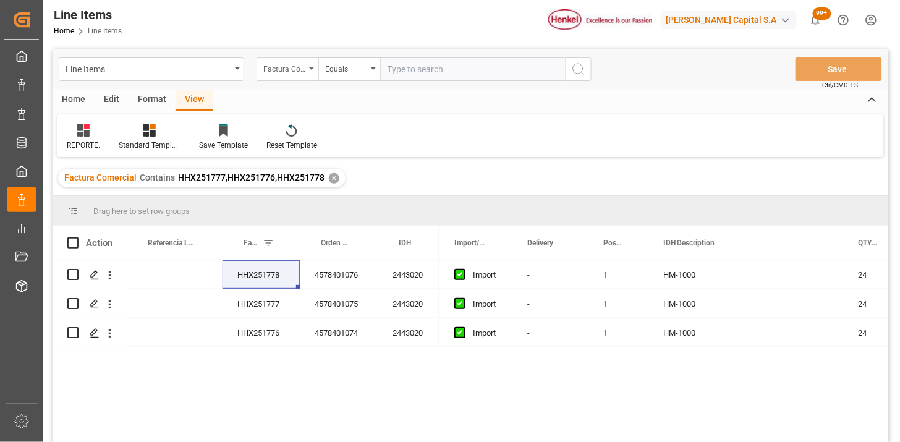
click at [299, 66] on div "Factura Comercial" at bounding box center [284, 68] width 42 height 14
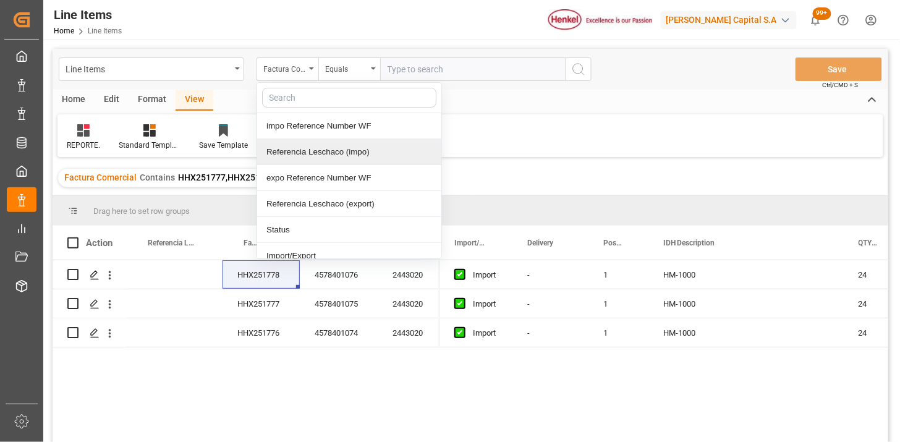
drag, startPoint x: 334, startPoint y: 145, endPoint x: 416, endPoint y: 78, distance: 106.7
click at [337, 143] on div "Referencia Leschaco (impo)" at bounding box center [349, 152] width 184 height 26
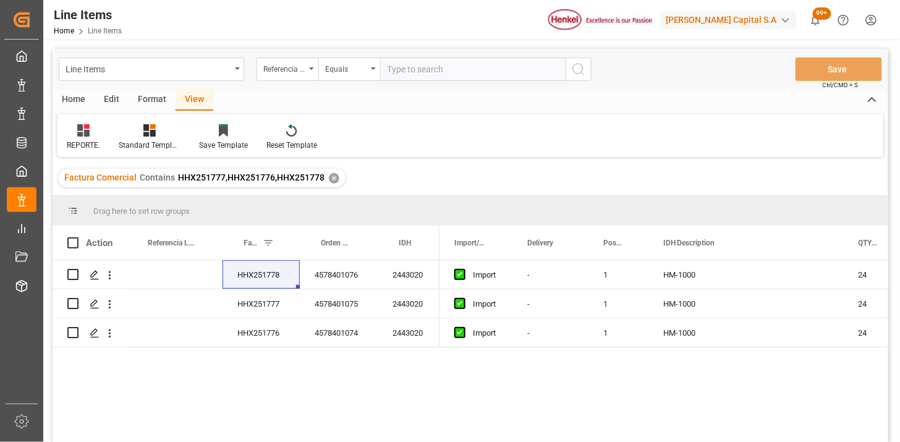
drag, startPoint x: 427, startPoint y: 62, endPoint x: 515, endPoint y: 70, distance: 88.7
click at [428, 62] on input "text" at bounding box center [472, 68] width 185 height 23
paste input "250882410021"
click at [400, 68] on input "250882410021" at bounding box center [472, 68] width 185 height 23
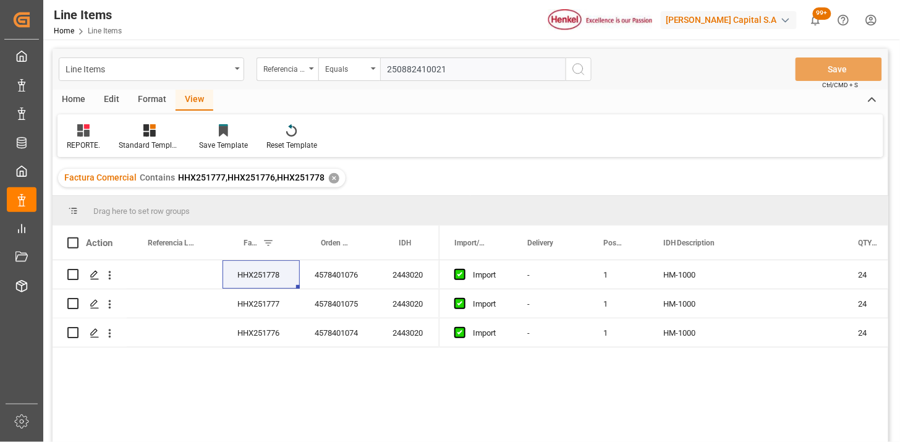
paste input "1006900152"
type input "251006900152"
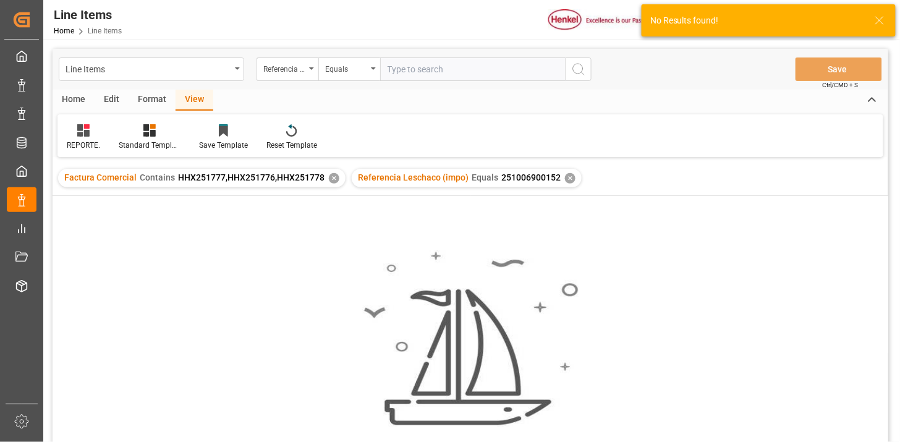
click at [330, 177] on div "✕" at bounding box center [334, 178] width 11 height 11
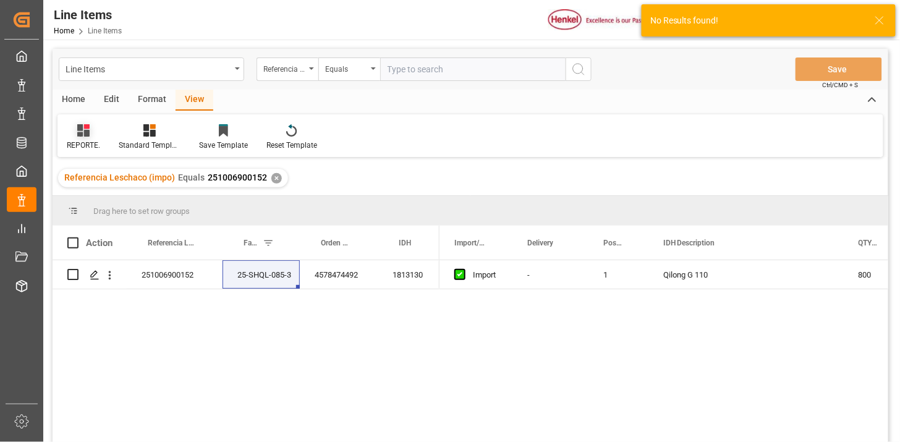
click at [88, 132] on icon at bounding box center [83, 130] width 12 height 12
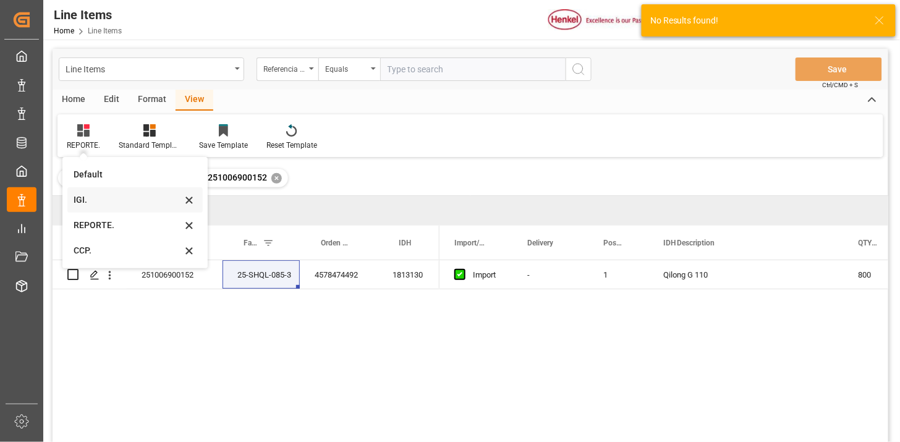
click at [116, 199] on div "IGI." at bounding box center [128, 199] width 108 height 13
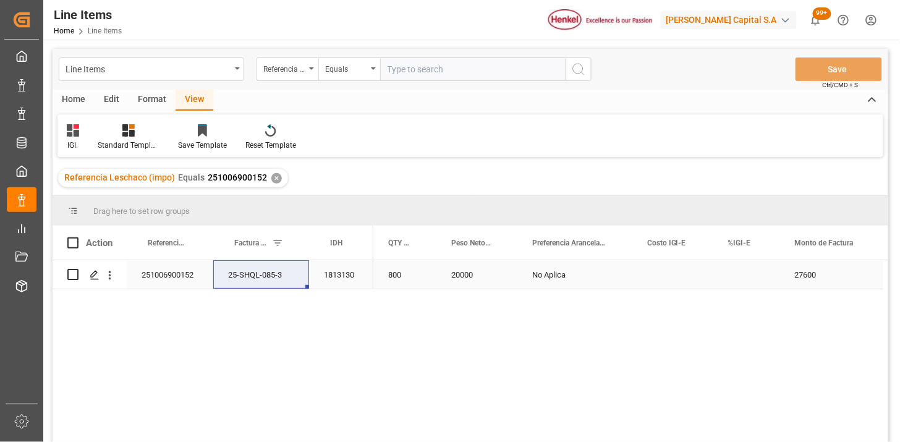
click at [742, 280] on div "Press SPACE to select this row." at bounding box center [746, 274] width 67 height 28
type input "0"
click at [445, 71] on input "text" at bounding box center [472, 68] width 185 height 23
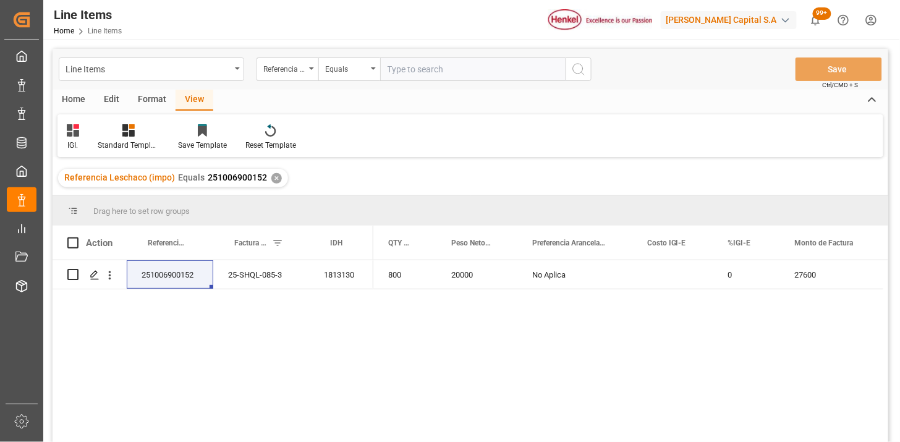
paste input "251006900150"
type input "251006900150"
click at [268, 66] on div "Referencia Leschaco (impo)" at bounding box center [284, 68] width 42 height 14
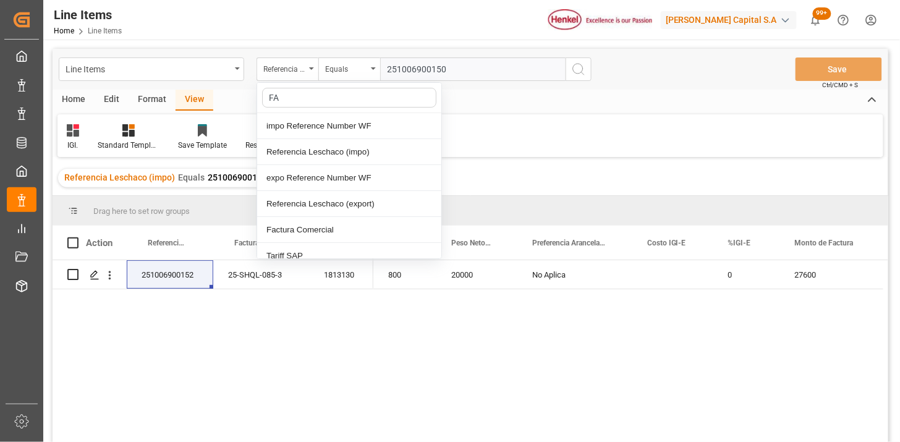
type input "FAC"
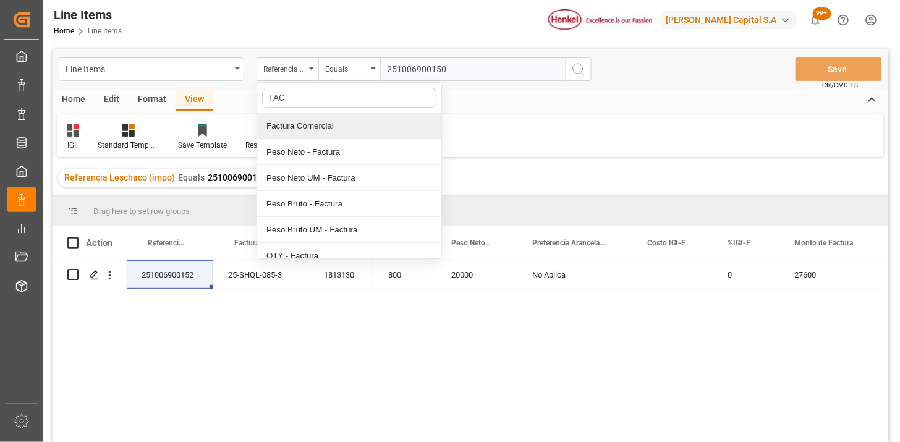
drag, startPoint x: 327, startPoint y: 121, endPoint x: 347, endPoint y: 114, distance: 20.9
click at [329, 121] on div "Factura Comercial" at bounding box center [349, 126] width 184 height 26
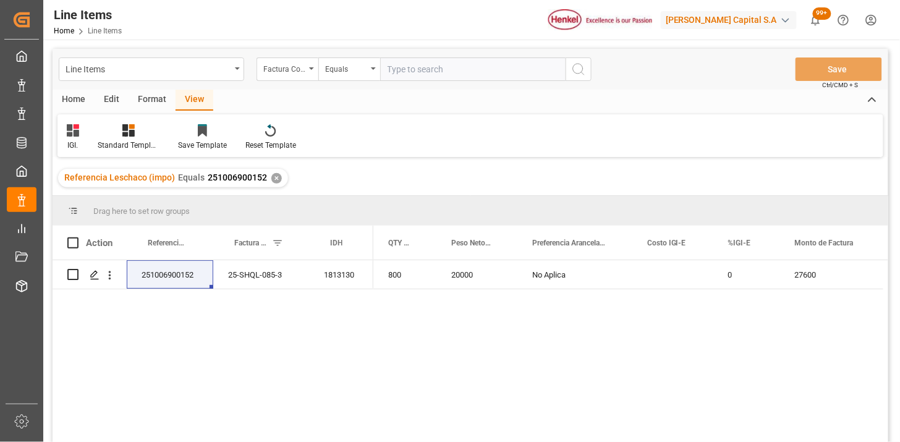
click at [409, 71] on input "text" at bounding box center [472, 68] width 185 height 23
paste input "NBJH-202509089"
type input "NBJH-202509089"
click at [336, 73] on div "Equals" at bounding box center [346, 68] width 42 height 14
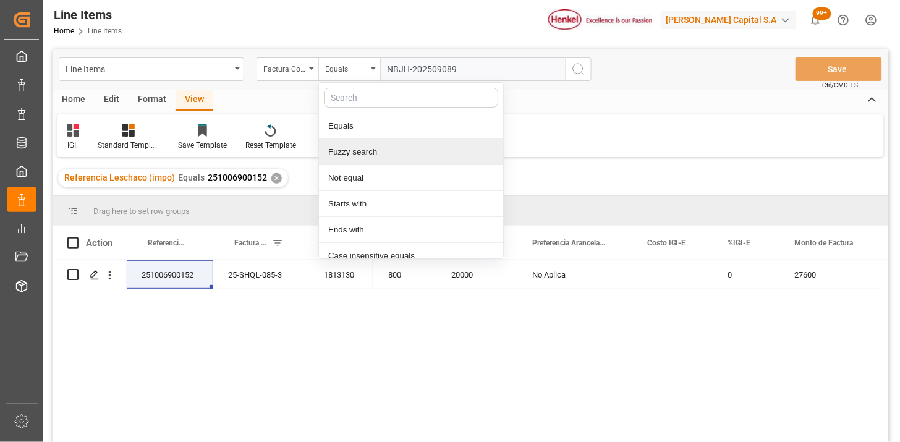
drag, startPoint x: 367, startPoint y: 143, endPoint x: 383, endPoint y: 133, distance: 18.9
click at [369, 142] on div "Fuzzy search" at bounding box center [411, 152] width 184 height 26
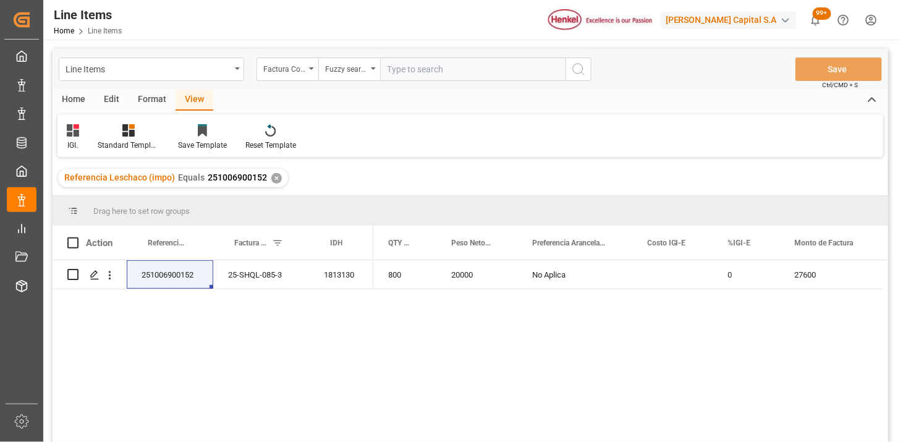
click at [420, 76] on input "text" at bounding box center [472, 68] width 185 height 23
paste input "NBJH-202509089"
type input "NBJH-202509089"
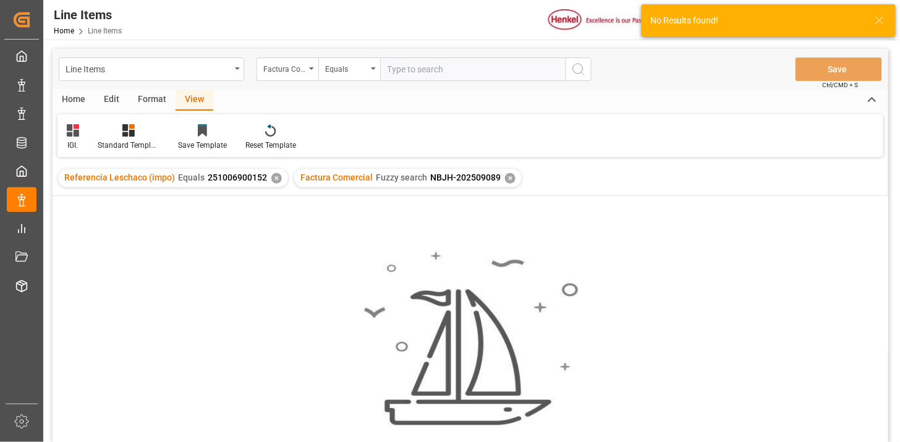
click at [273, 174] on div "✕" at bounding box center [276, 178] width 11 height 11
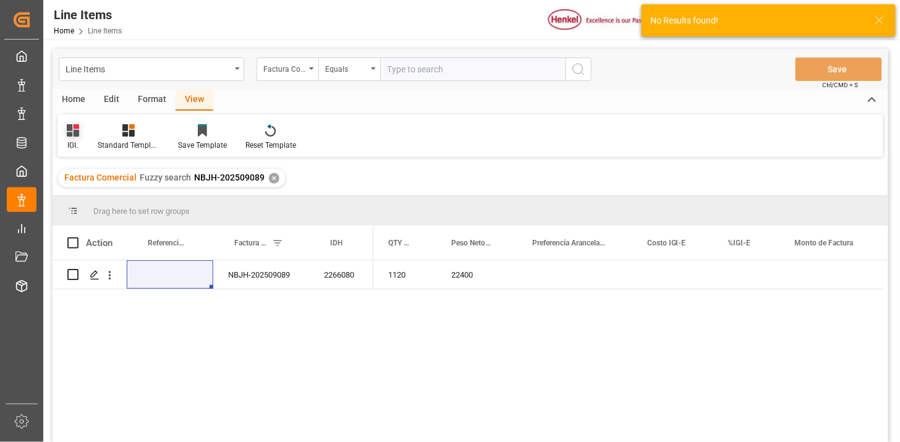
click at [77, 132] on icon at bounding box center [73, 130] width 12 height 12
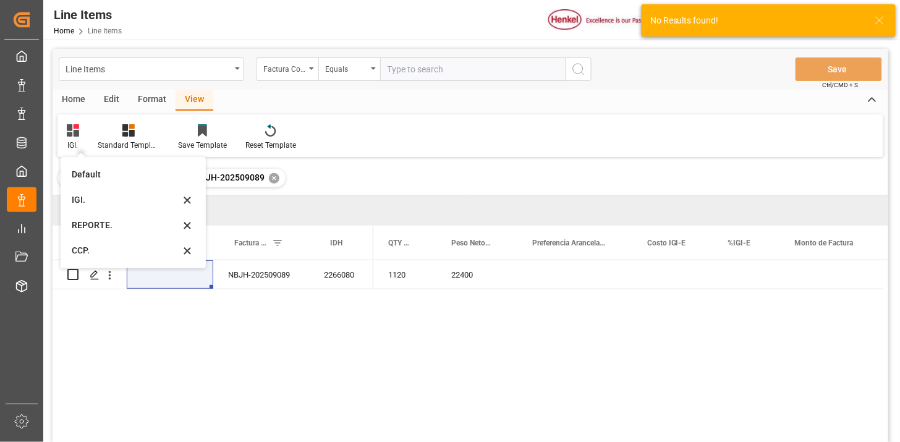
drag, startPoint x: 100, startPoint y: 224, endPoint x: 116, endPoint y: 227, distance: 16.4
click at [100, 225] on div "REPORTE." at bounding box center [126, 225] width 108 height 13
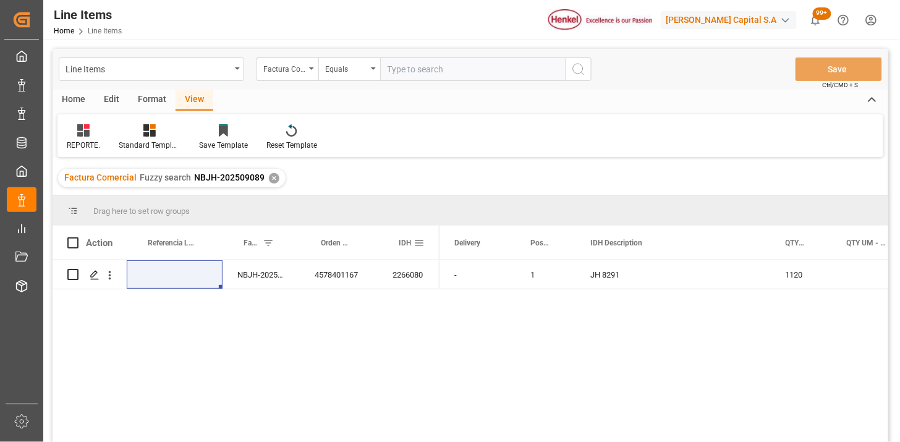
click at [418, 245] on span at bounding box center [418, 242] width 11 height 11
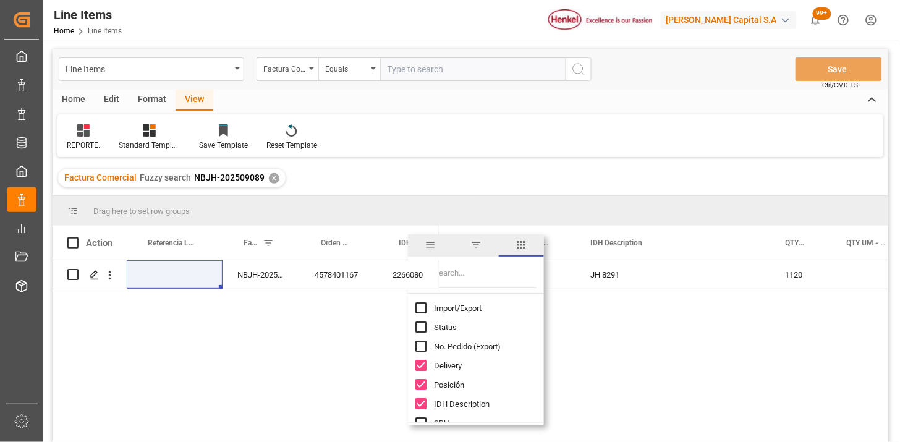
drag, startPoint x: 454, startPoint y: 304, endPoint x: 458, endPoint y: 295, distance: 10.0
click at [454, 303] on span "Import/Export" at bounding box center [458, 307] width 48 height 9
checkbox input "true"
click at [460, 282] on input "Filter Columns Input" at bounding box center [485, 275] width 103 height 25
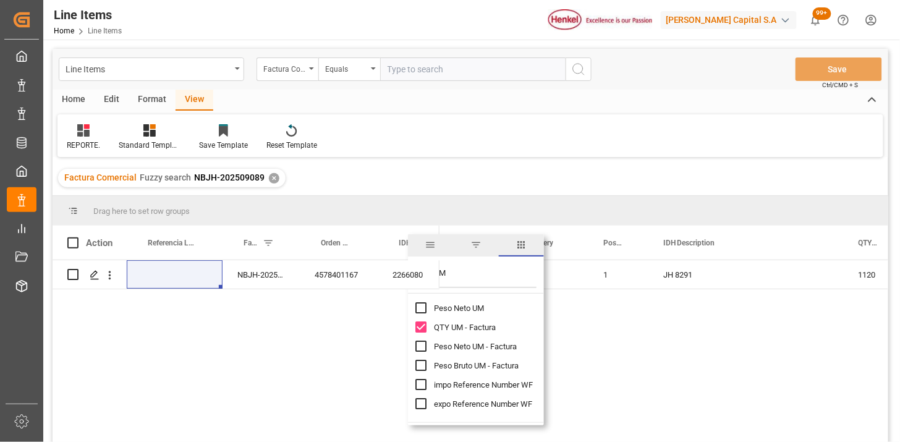
type input "UM"
click at [460, 344] on span "Peso Neto UM - Factura" at bounding box center [475, 346] width 83 height 9
checkbox input "true"
click at [465, 361] on span "Peso Bruto UM - Factura" at bounding box center [476, 365] width 85 height 9
checkbox input "true"
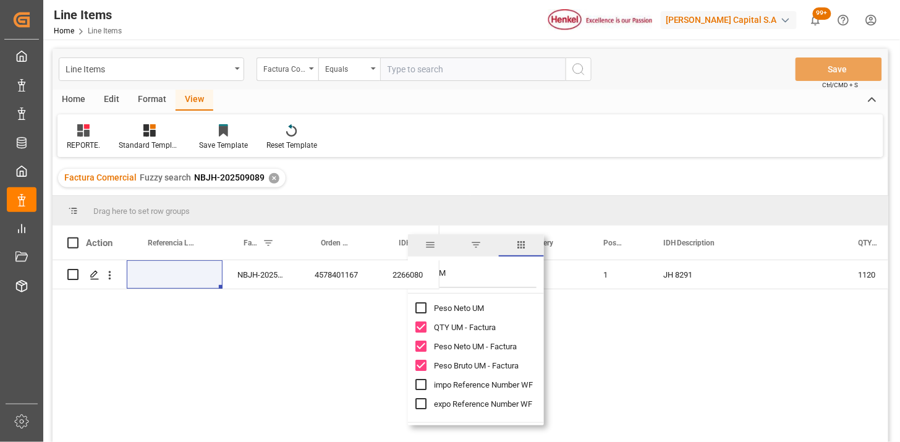
click at [299, 350] on div "NBJH-202509089 4578401167 2266080 - 1 JH 8291 1120 22400" at bounding box center [470, 352] width 835 height 185
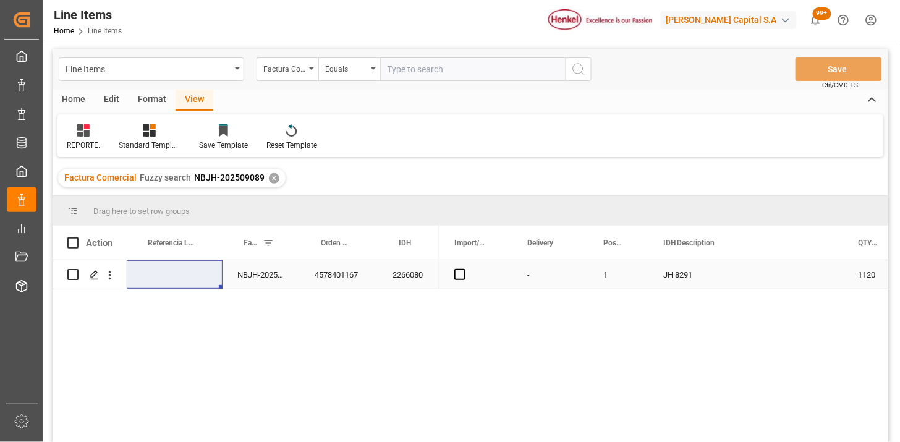
click at [269, 282] on div "NBJH-202509089" at bounding box center [260, 274] width 77 height 28
click at [458, 280] on div "Press SPACE to select this row." at bounding box center [475, 274] width 73 height 28
click at [460, 276] on span "Press SPACE to select this row." at bounding box center [459, 274] width 11 height 11
click at [463, 269] on input "Press SPACE to select this row." at bounding box center [463, 269] width 0 height 0
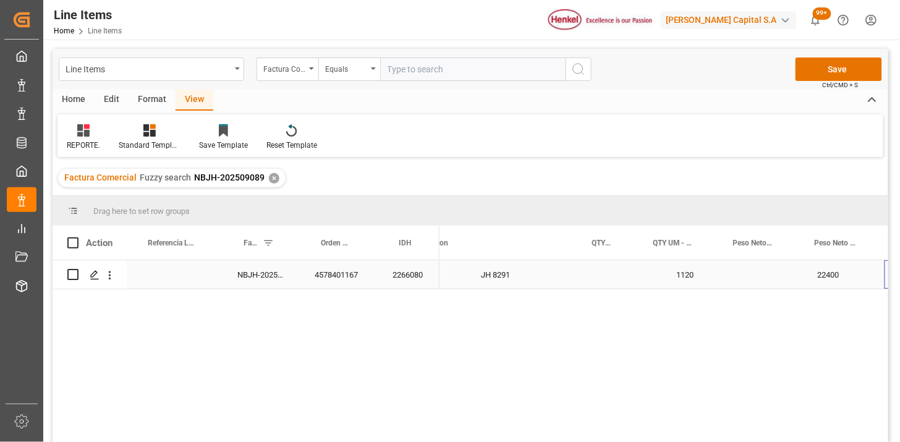
scroll to position [0, 267]
click at [661, 272] on div "Press SPACE to select this row." at bounding box center [678, 274] width 80 height 28
type input "BAGS"
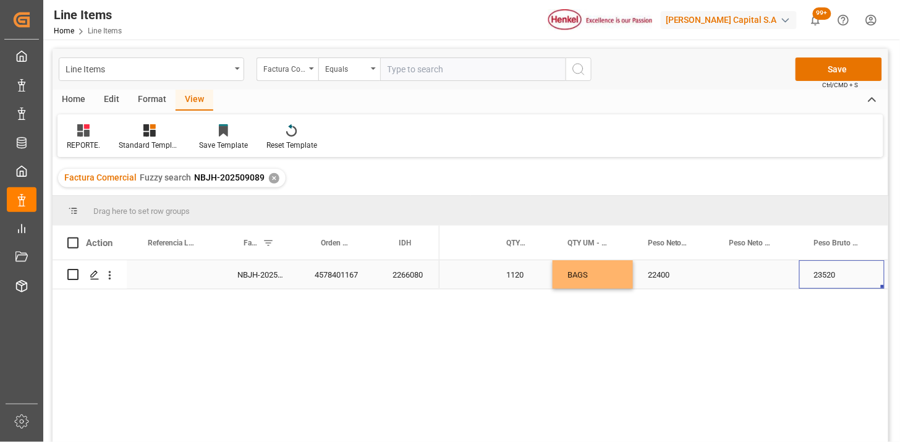
scroll to position [0, 442]
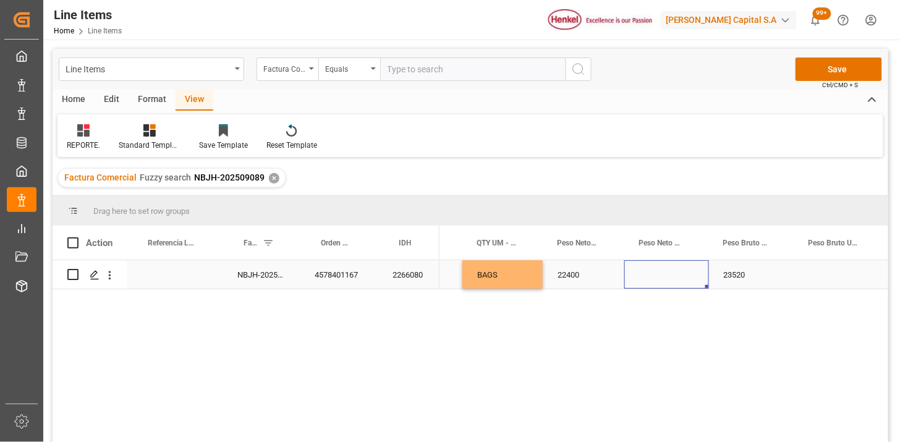
click at [663, 269] on div "Press SPACE to select this row." at bounding box center [666, 274] width 85 height 28
click at [661, 273] on input "Press SPACE to select this row." at bounding box center [666, 281] width 65 height 23
type input "KG"
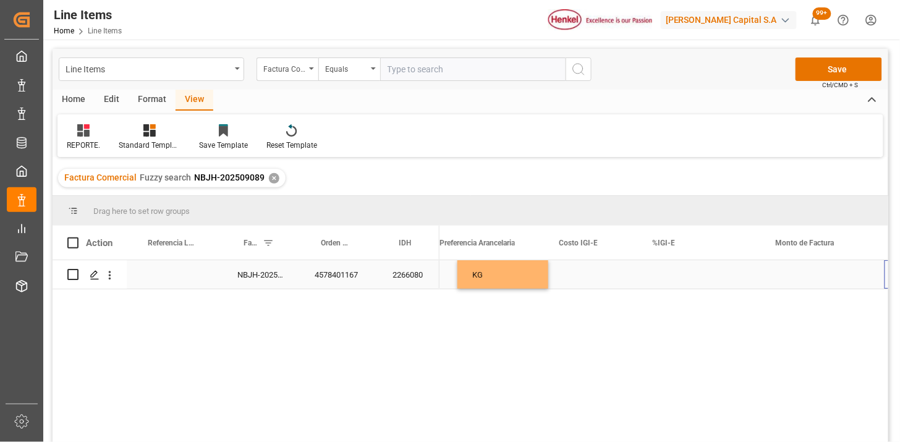
scroll to position [0, 903]
click at [491, 273] on div "Press SPACE to select this row." at bounding box center [483, 274] width 119 height 28
drag, startPoint x: 498, startPoint y: 276, endPoint x: 515, endPoint y: 282, distance: 18.0
click at [513, 278] on button "Select" at bounding box center [483, 281] width 99 height 23
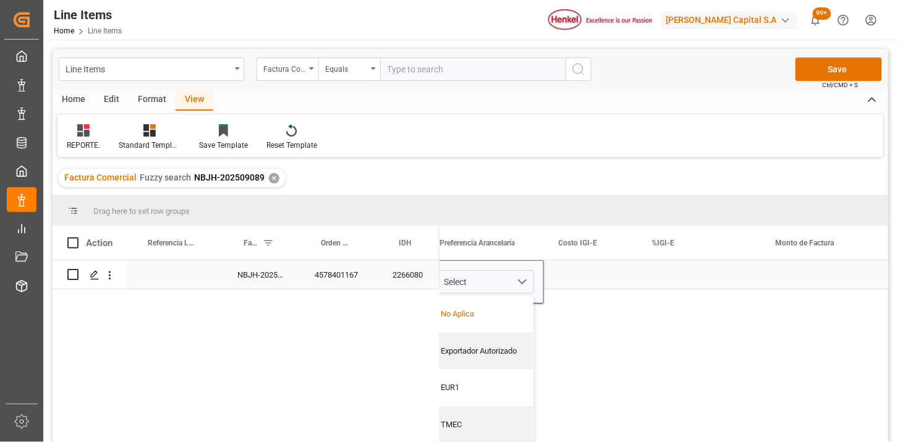
click at [513, 309] on div "No Aplica" at bounding box center [484, 314] width 85 height 12
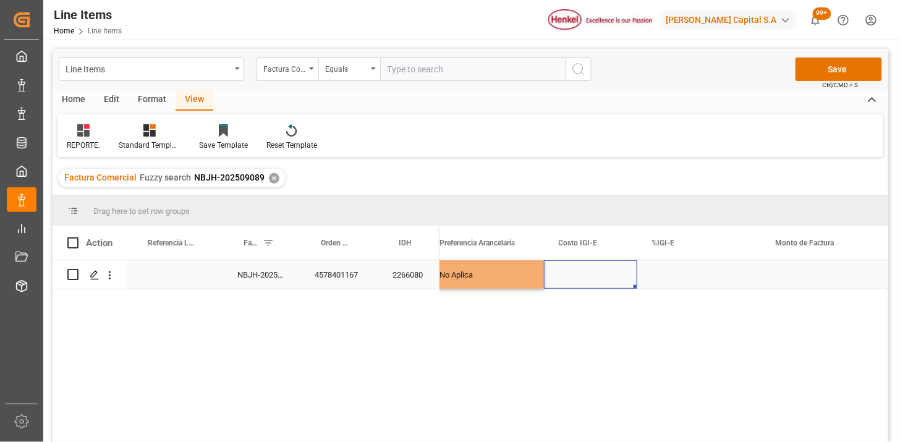
click at [562, 279] on div "Press SPACE to select this row." at bounding box center [590, 274] width 93 height 28
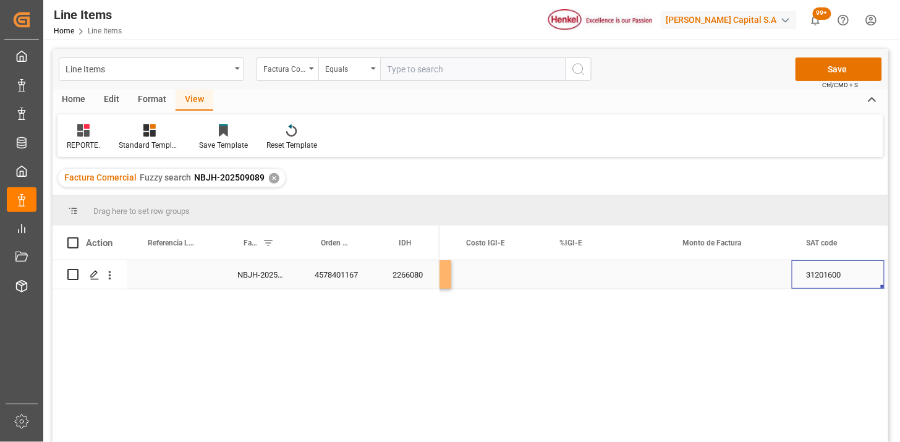
scroll to position [0, 1119]
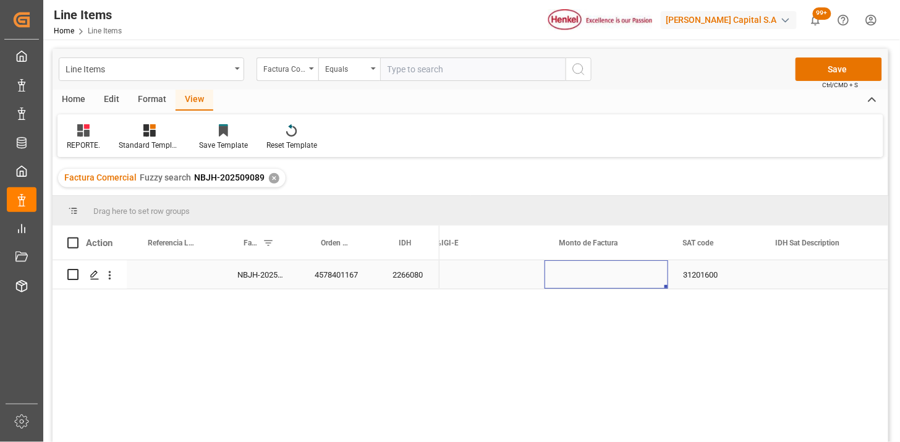
click at [598, 273] on div "Press SPACE to select this row." at bounding box center [606, 274] width 124 height 28
click at [598, 273] on input "Press SPACE to select this row." at bounding box center [606, 281] width 104 height 23
type input "48832"
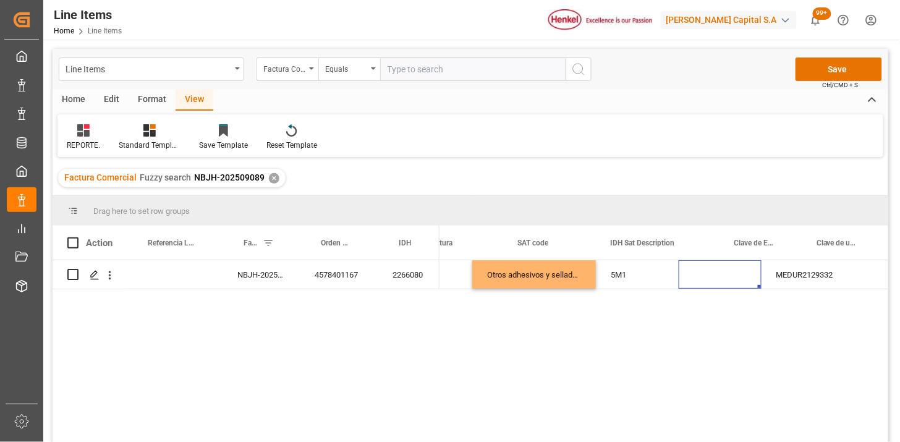
scroll to position [0, 1408]
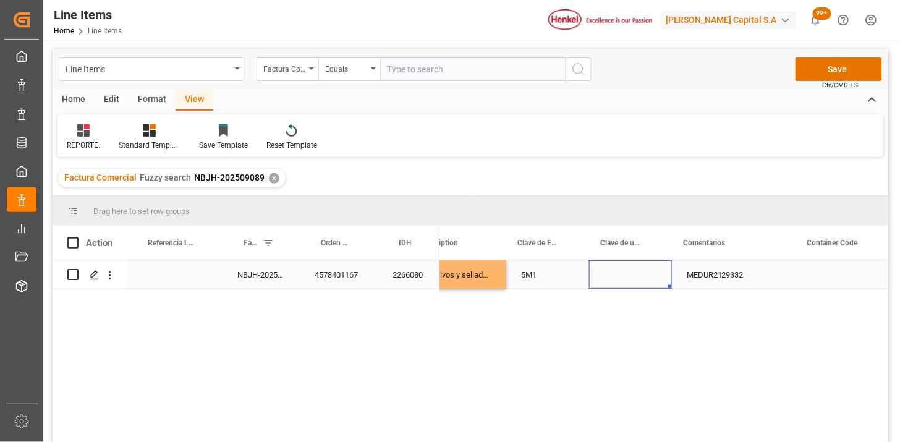
click at [627, 274] on div "Press SPACE to select this row." at bounding box center [630, 274] width 83 height 28
click at [656, 276] on input "Press SPACE to select this row." at bounding box center [630, 281] width 63 height 23
click at [649, 286] on icon "open menu" at bounding box center [648, 282] width 15 height 15
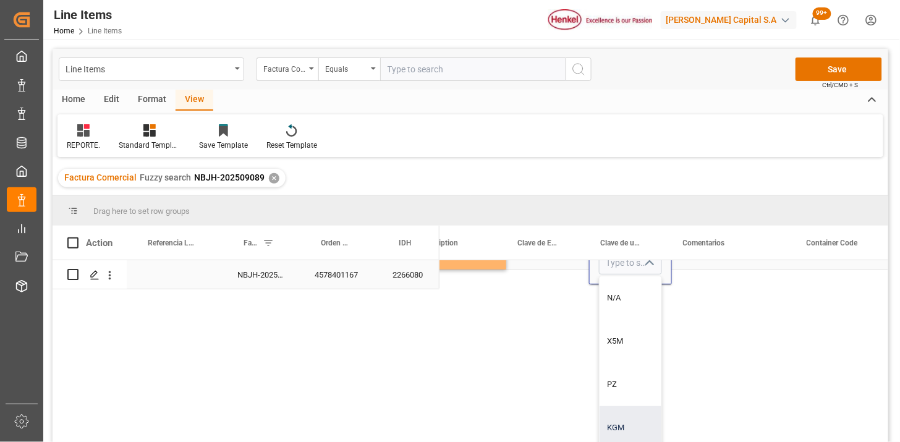
click at [625, 416] on div "KGM" at bounding box center [630, 427] width 62 height 43
type input "KGM"
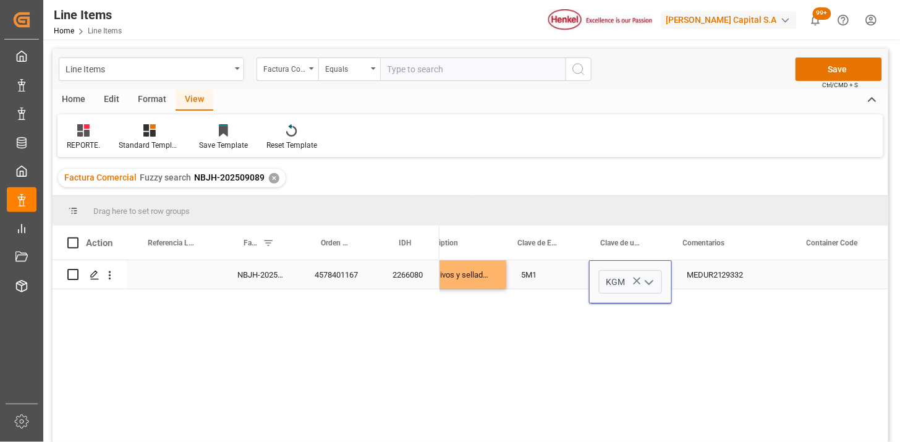
click at [714, 273] on div "MEDUR2129332" at bounding box center [734, 274] width 124 height 28
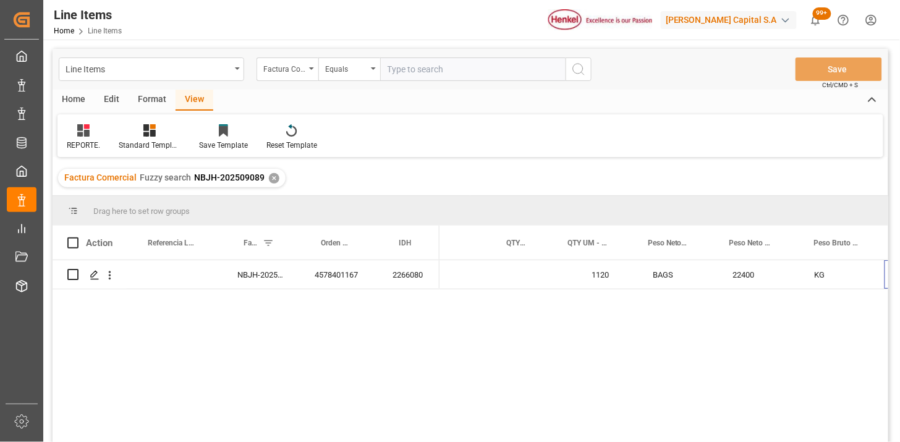
scroll to position [0, 352]
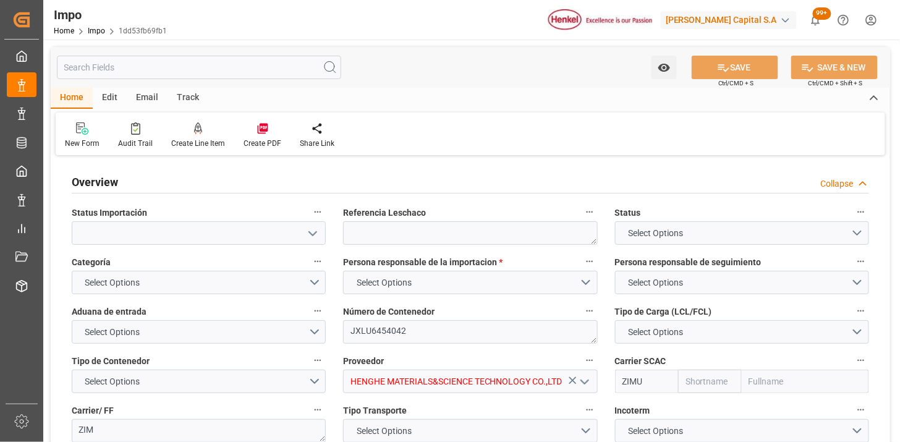
type input "ZIM"
type input "ZIM Integrated Shipping Services Ltd."
type input "48"
type input "40"
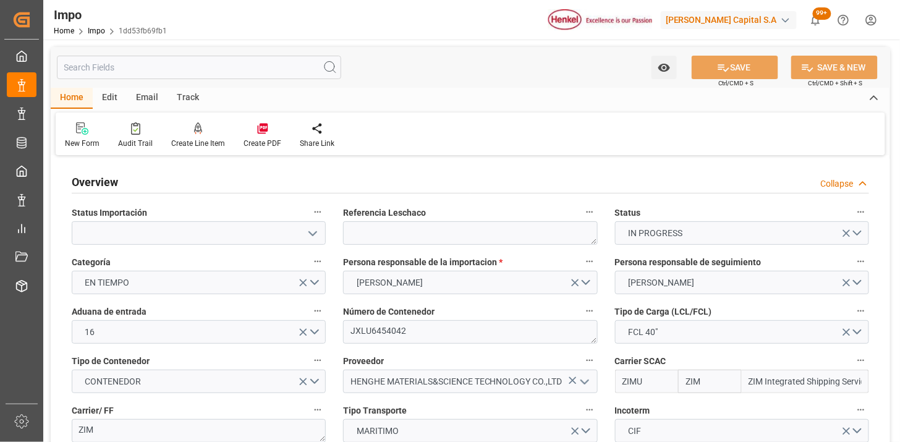
type input "[DATE]"
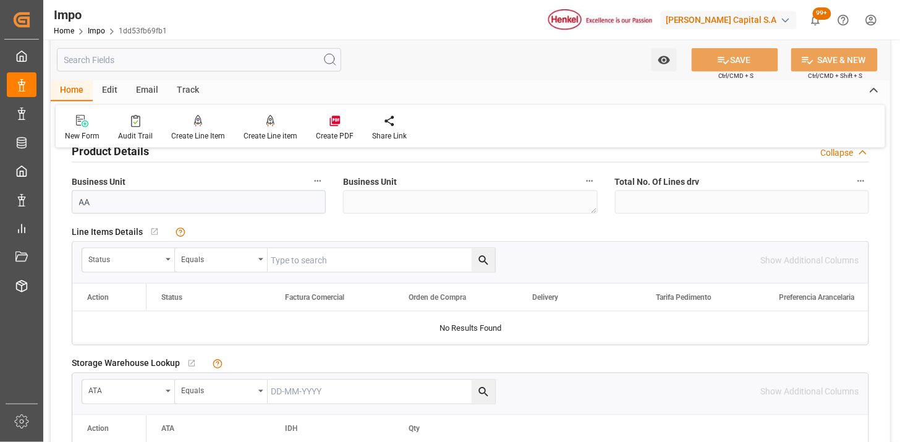
scroll to position [480, 0]
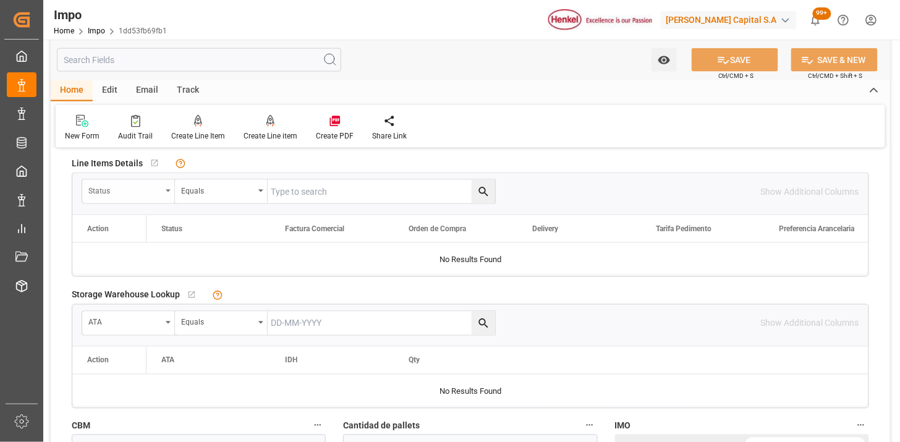
drag, startPoint x: 149, startPoint y: 190, endPoint x: 143, endPoint y: 195, distance: 7.0
click at [144, 194] on div "Status" at bounding box center [124, 189] width 73 height 14
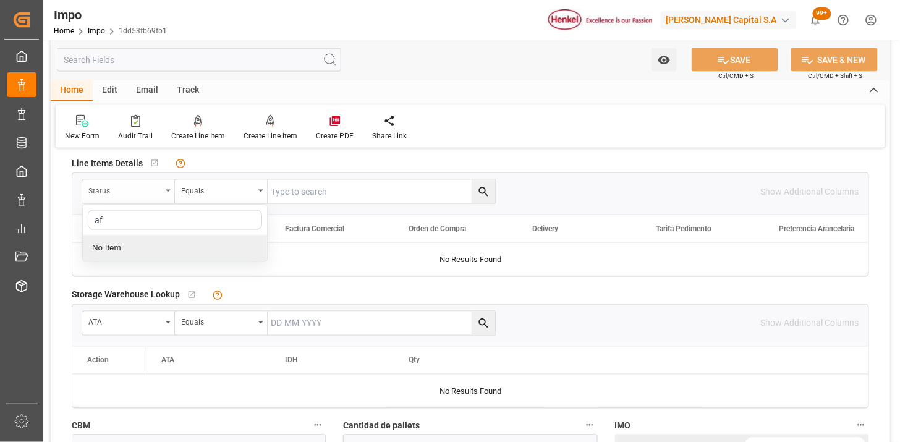
type input "a"
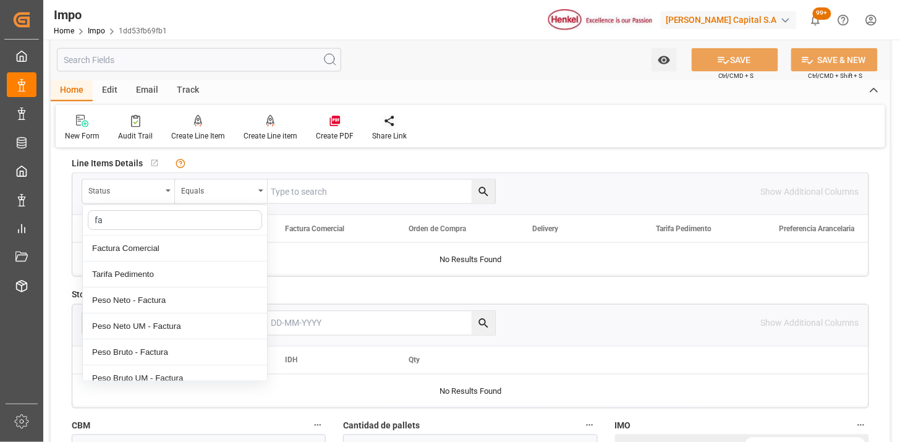
type input "fac"
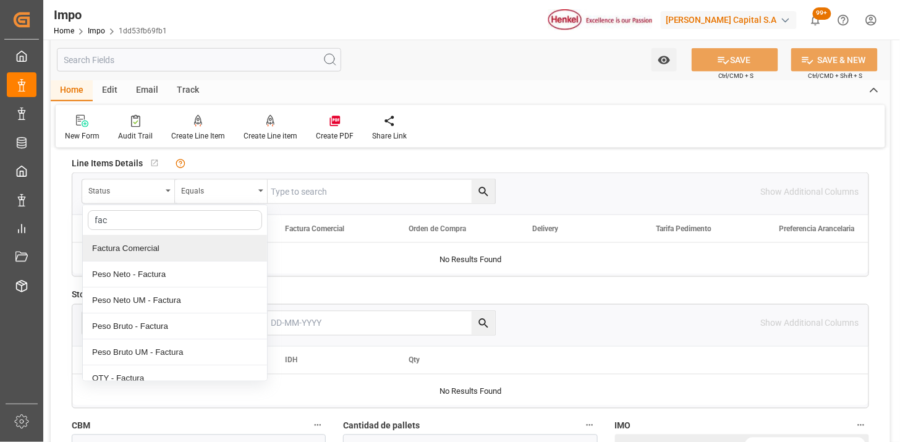
drag, startPoint x: 211, startPoint y: 252, endPoint x: 242, endPoint y: 240, distance: 33.3
click at [211, 251] on div "Factura Comercial" at bounding box center [175, 248] width 184 height 26
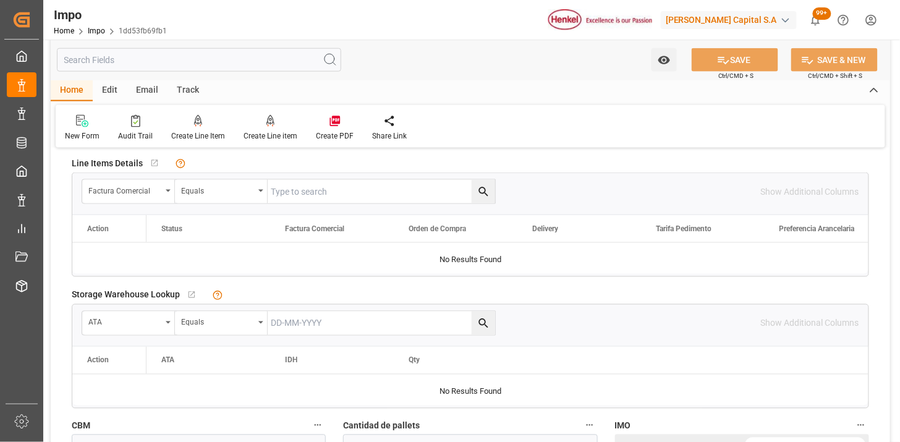
click at [328, 190] on input "text" at bounding box center [381, 191] width 227 height 23
paste input "HHX251778"
type input "HHX251778"
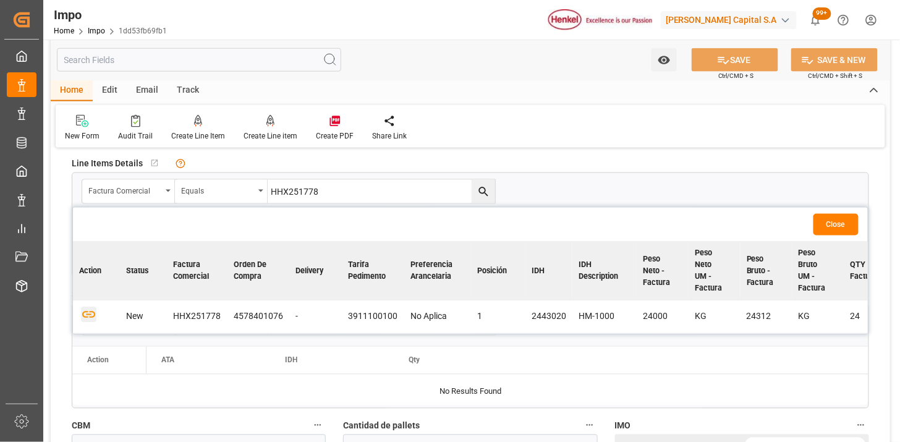
click at [88, 310] on icon "button" at bounding box center [88, 314] width 15 height 15
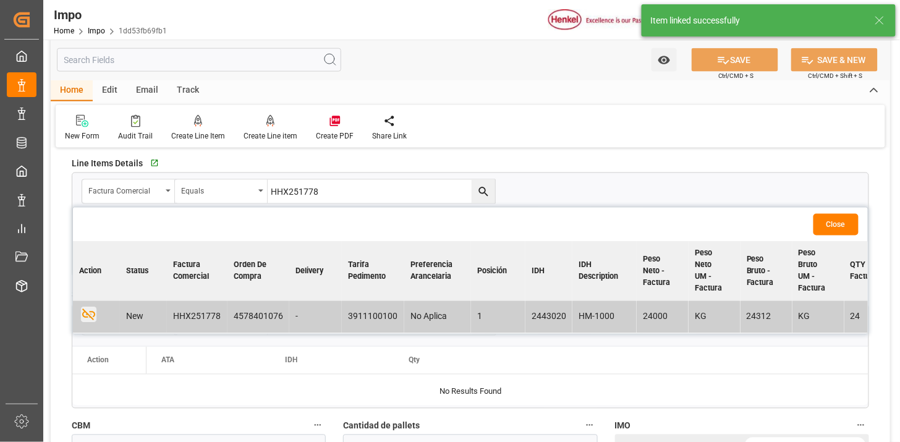
click at [823, 219] on button "Close" at bounding box center [835, 225] width 45 height 22
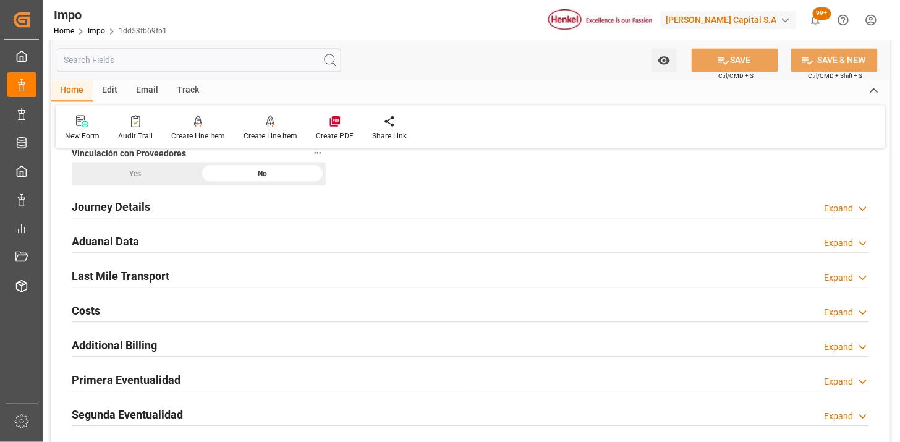
scroll to position [824, 0]
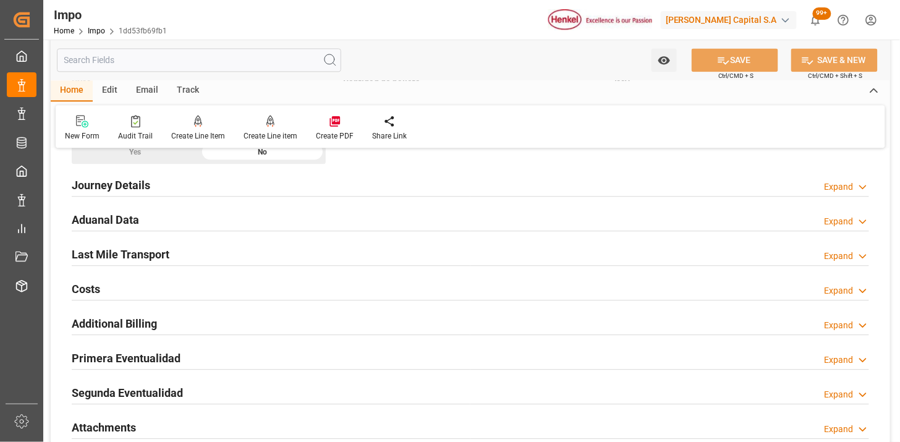
click at [251, 219] on div "Aduanal Data Expand" at bounding box center [470, 218] width 797 height 23
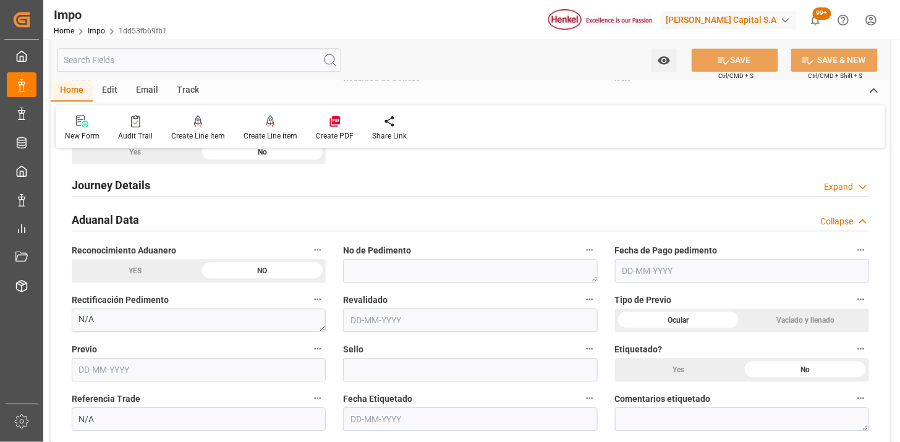
click at [251, 219] on div "Aduanal Data Collapse" at bounding box center [470, 218] width 797 height 23
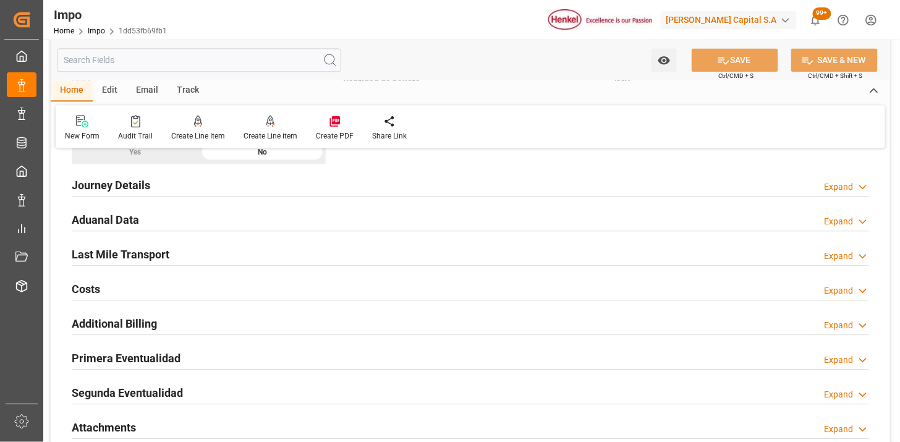
drag, startPoint x: 270, startPoint y: 172, endPoint x: 261, endPoint y: 185, distance: 16.1
click at [270, 174] on div "Journey Details Expand" at bounding box center [470, 183] width 797 height 23
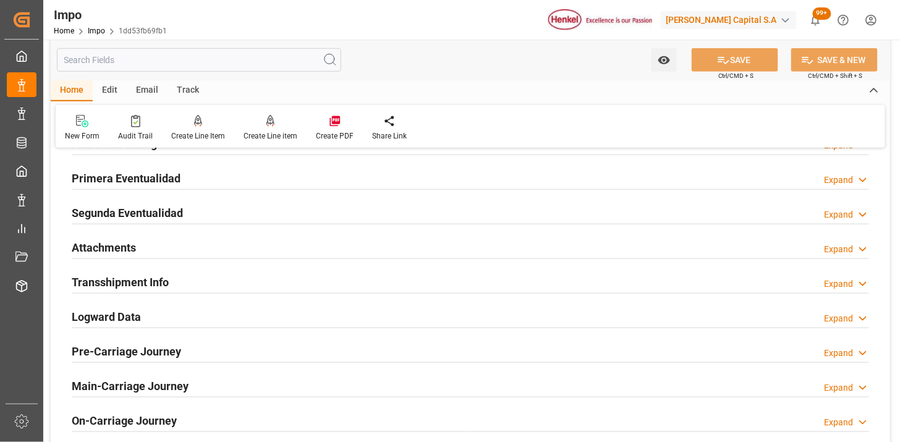
scroll to position [1647, 0]
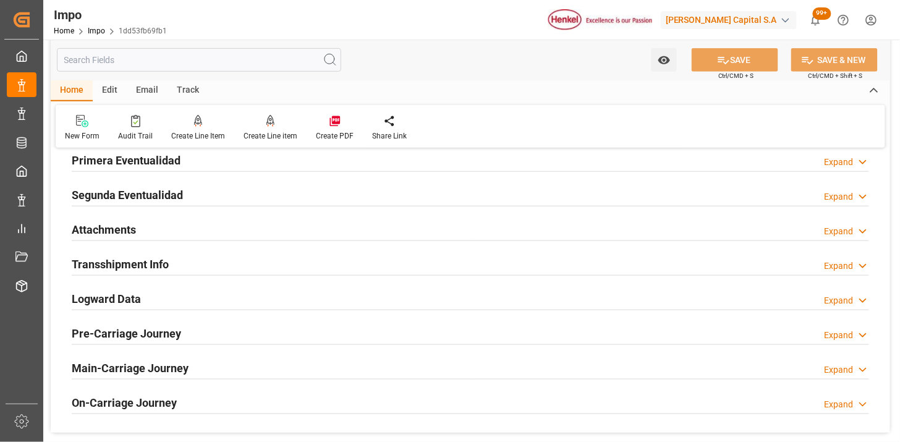
click at [312, 220] on div "Attachments Expand" at bounding box center [470, 230] width 814 height 35
click at [310, 229] on div "Attachments Expand" at bounding box center [470, 228] width 797 height 23
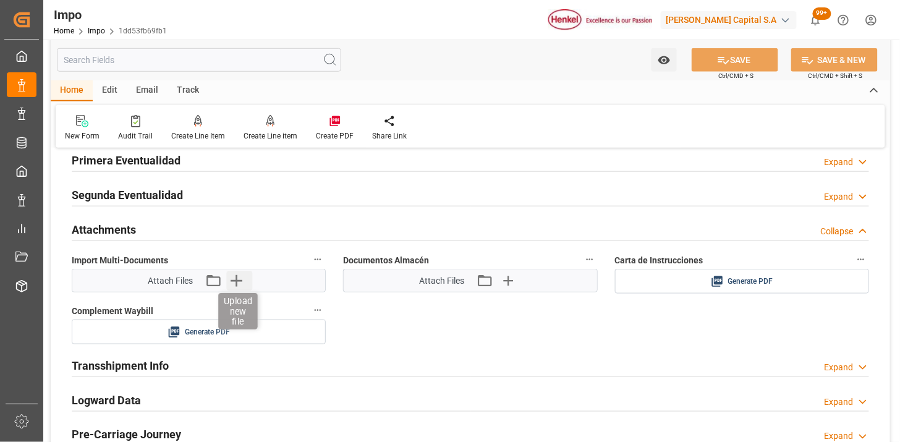
click at [242, 281] on icon "button" at bounding box center [236, 281] width 20 height 20
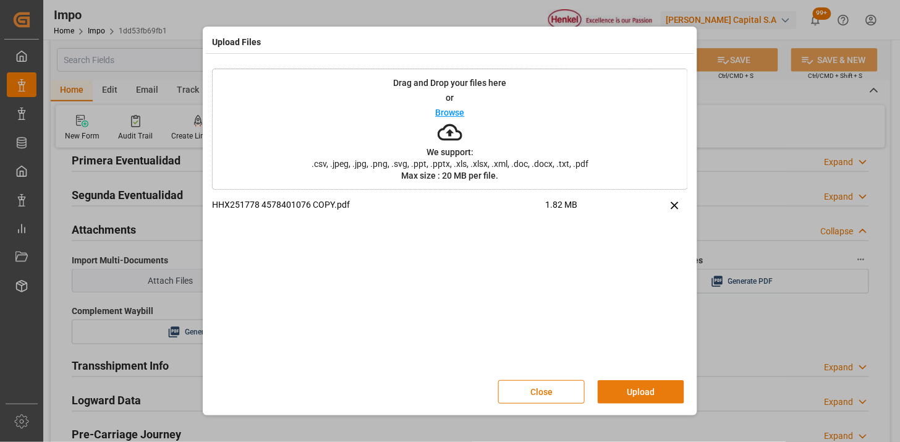
click at [616, 388] on button "Upload" at bounding box center [640, 391] width 87 height 23
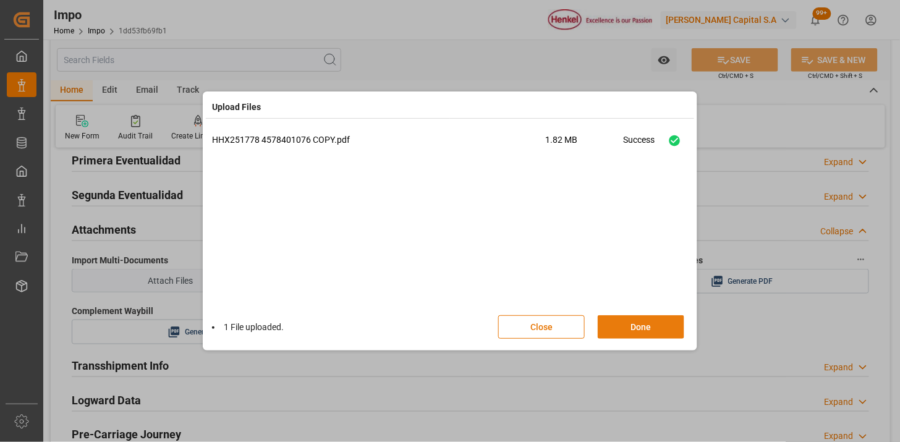
click at [627, 329] on button "Done" at bounding box center [640, 326] width 87 height 23
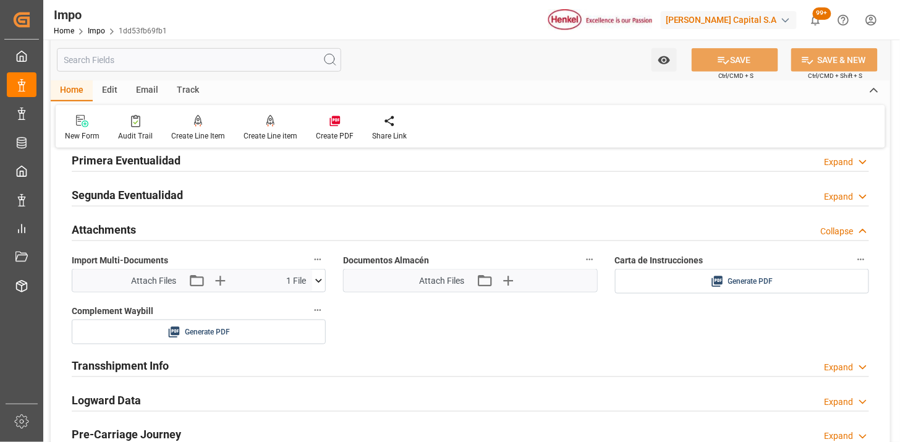
scroll to position [1716, 0]
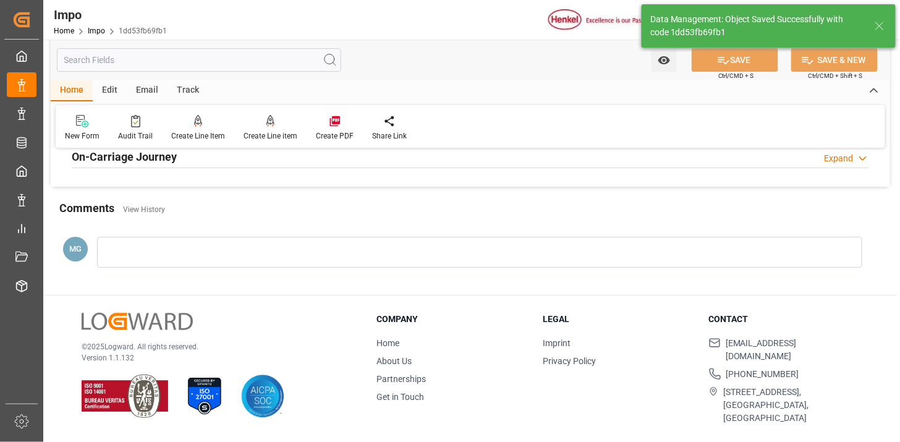
type textarea "AA"
type input "1"
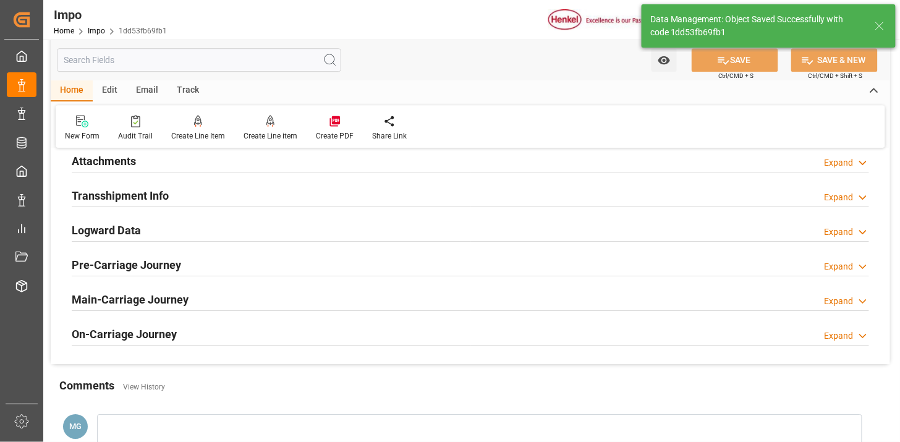
click at [195, 163] on div "Attachments Expand" at bounding box center [470, 159] width 797 height 23
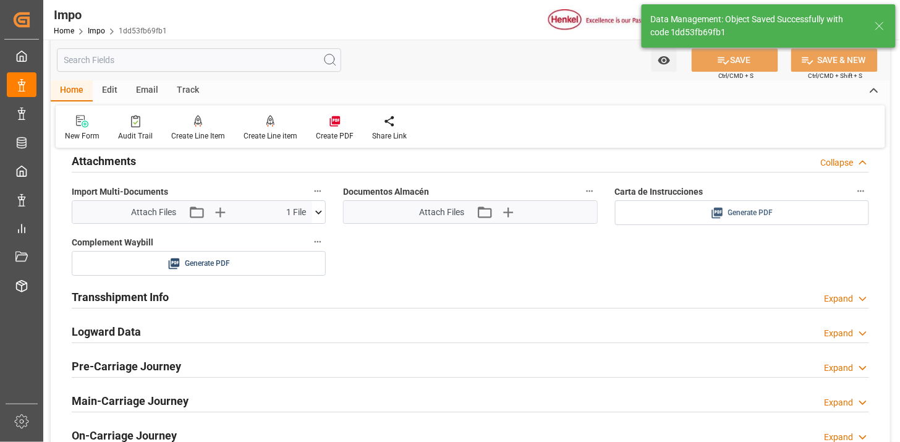
click at [743, 214] on span "Generate PDF" at bounding box center [750, 212] width 45 height 15
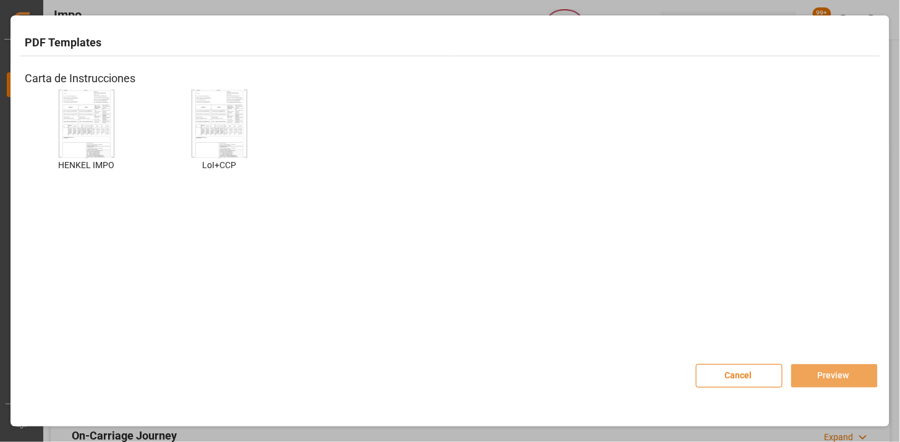
click at [114, 141] on div at bounding box center [87, 124] width 56 height 68
click at [98, 133] on img at bounding box center [86, 124] width 49 height 70
click at [800, 375] on button "Preview" at bounding box center [834, 375] width 87 height 23
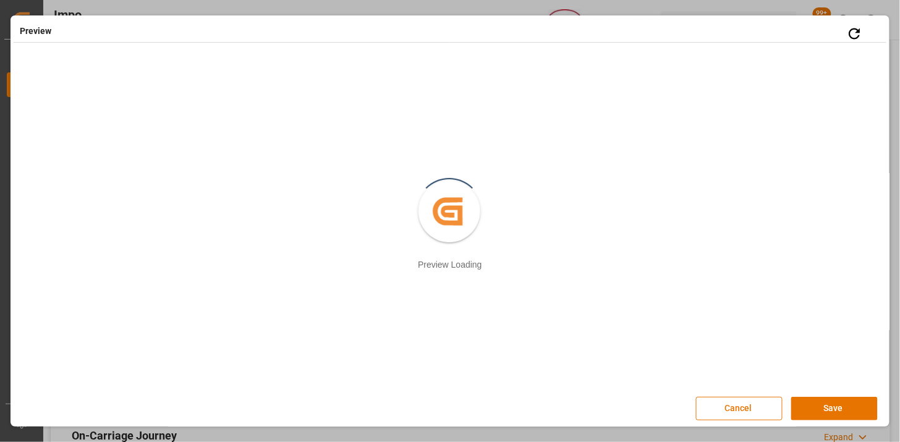
drag, startPoint x: 814, startPoint y: 413, endPoint x: 807, endPoint y: 404, distance: 11.4
click at [814, 414] on button "Save" at bounding box center [834, 408] width 87 height 23
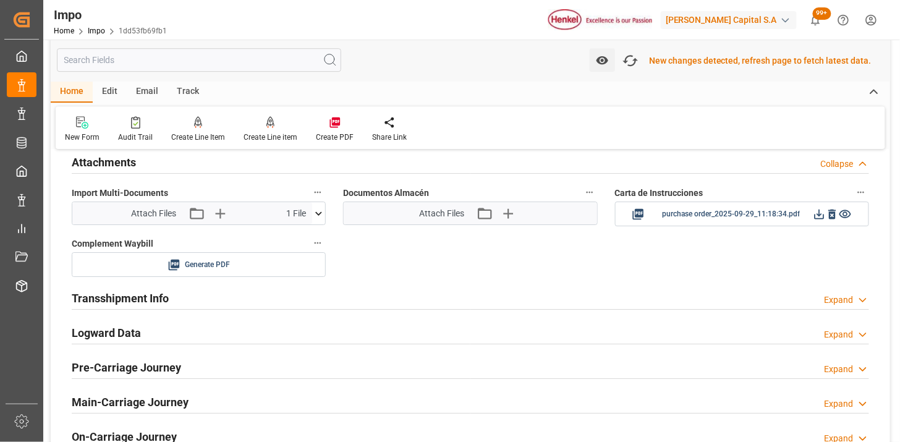
scroll to position [1091, 0]
click at [814, 214] on icon at bounding box center [819, 212] width 13 height 13
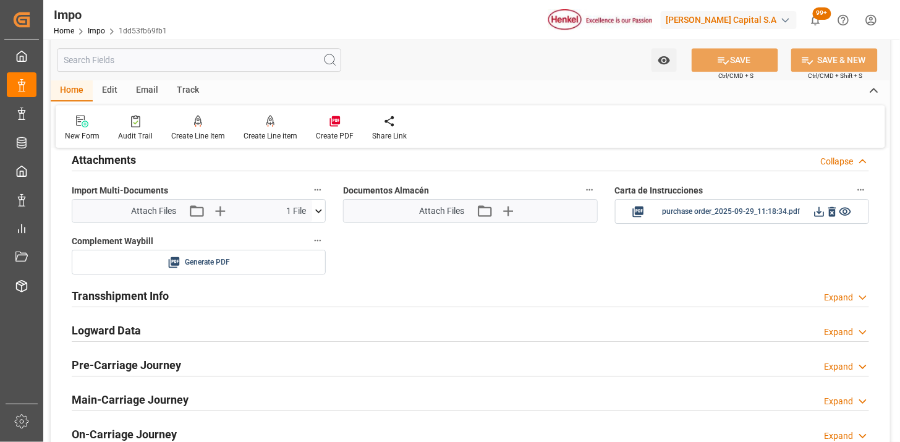
scroll to position [1090, 0]
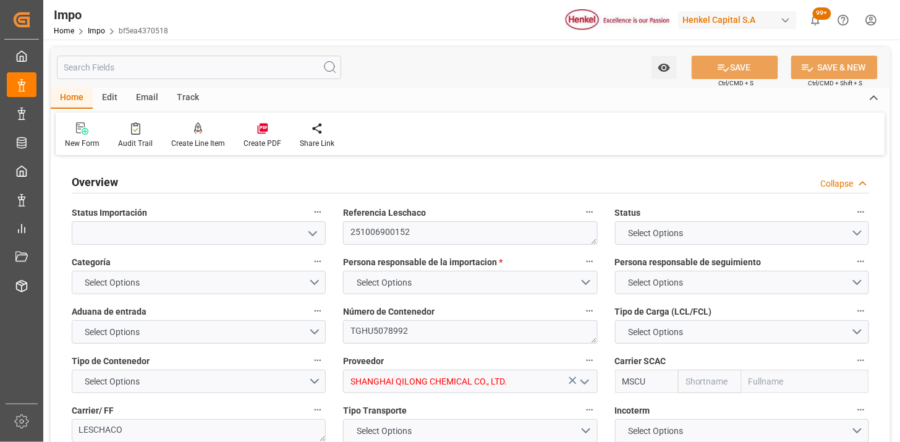
type input "MSC"
type input "Mediterranean Shipping Company"
type input "1"
type input "50"
type input "20"
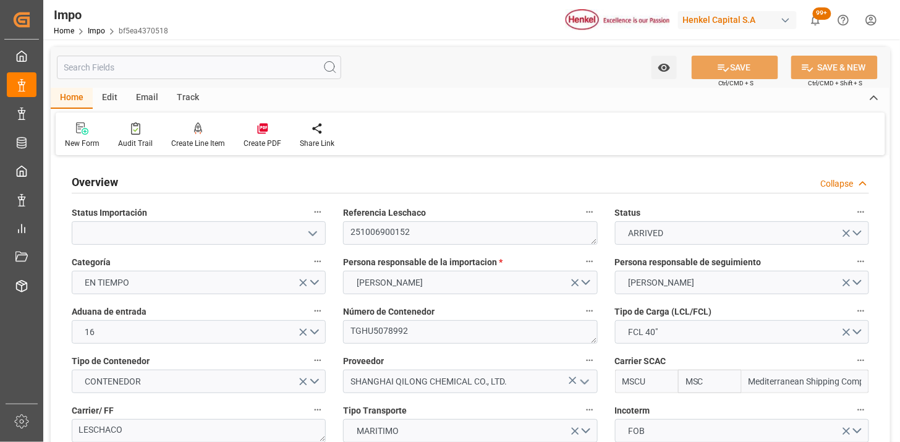
type input "[DATE]"
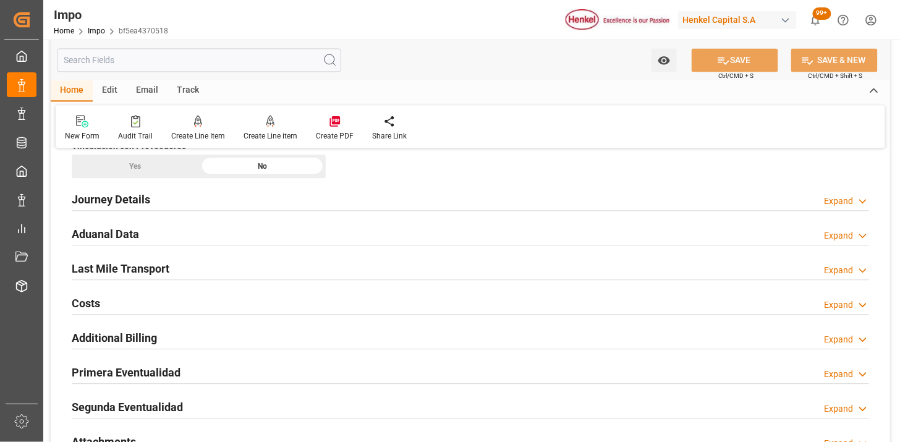
scroll to position [824, 0]
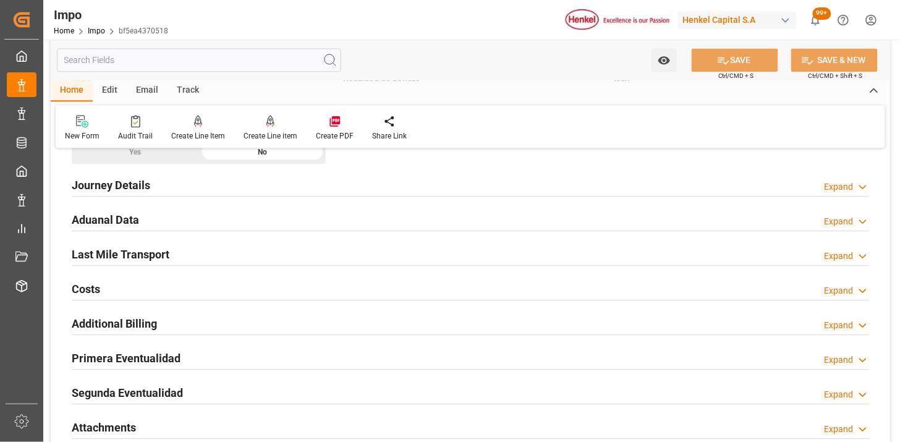
click at [261, 225] on div "Aduanal Data Expand" at bounding box center [470, 218] width 797 height 23
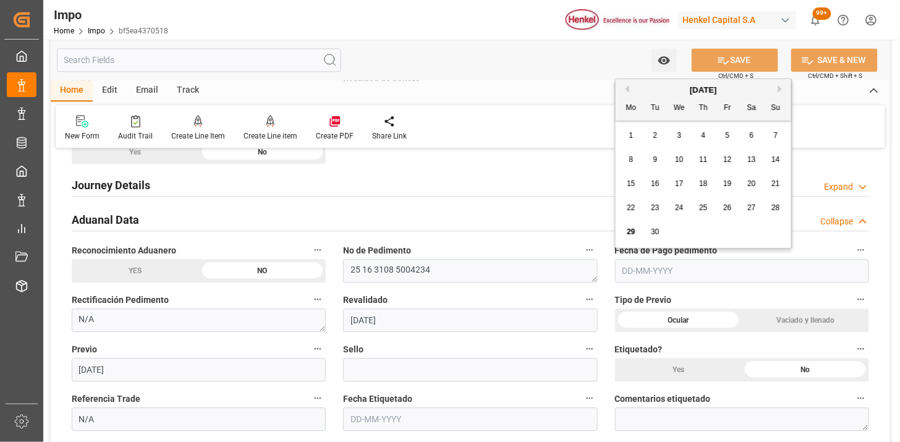
click at [664, 275] on input "text" at bounding box center [742, 270] width 254 height 23
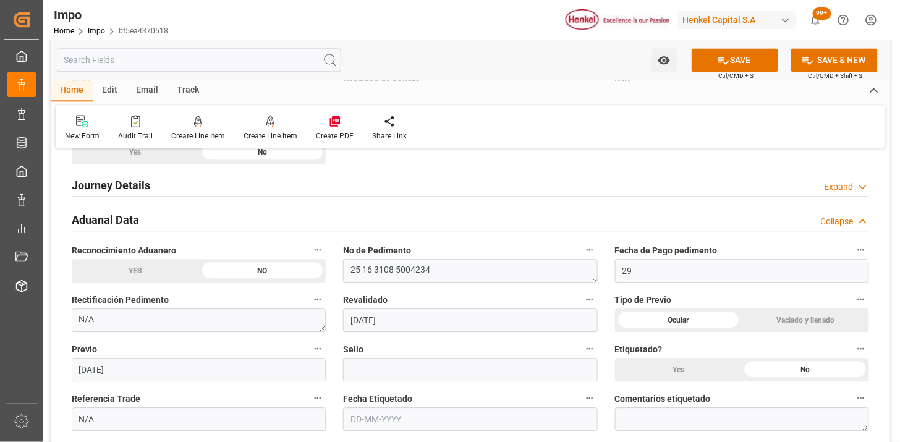
type input "[DATE]"
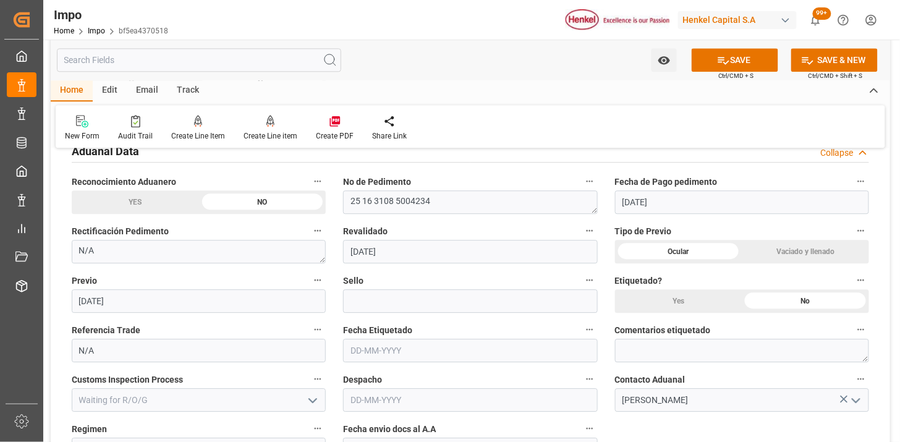
scroll to position [961, 0]
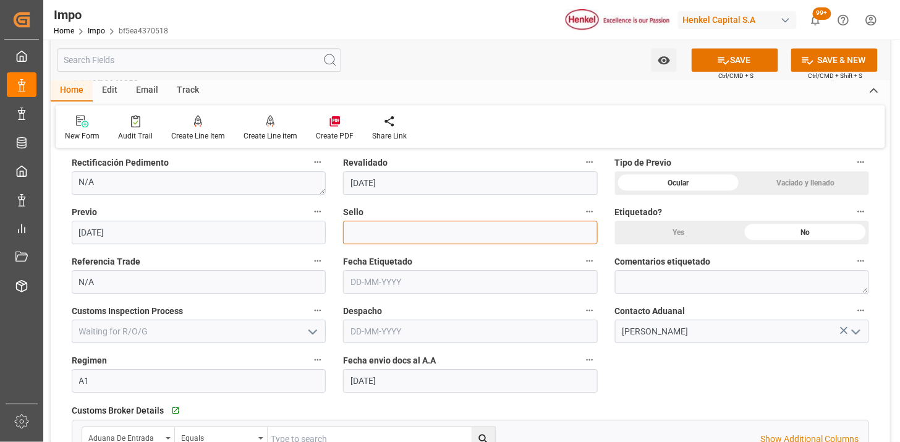
click at [423, 232] on input at bounding box center [470, 232] width 254 height 23
paste input "CEM23-3548336"
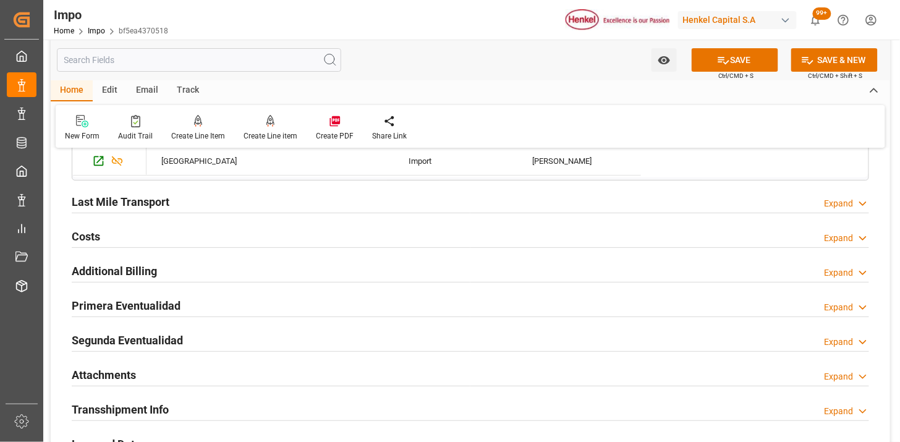
scroll to position [1373, 0]
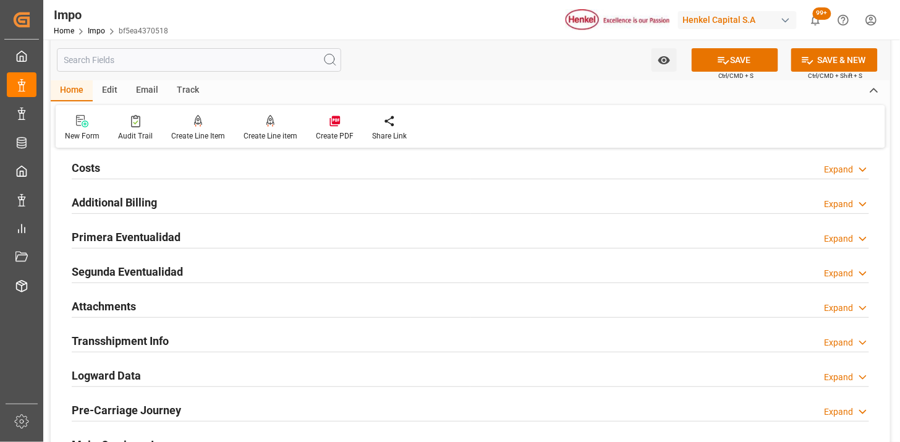
type input "CEM23-3548336"
click at [294, 234] on div "Primera Eventualidad Expand" at bounding box center [470, 235] width 797 height 23
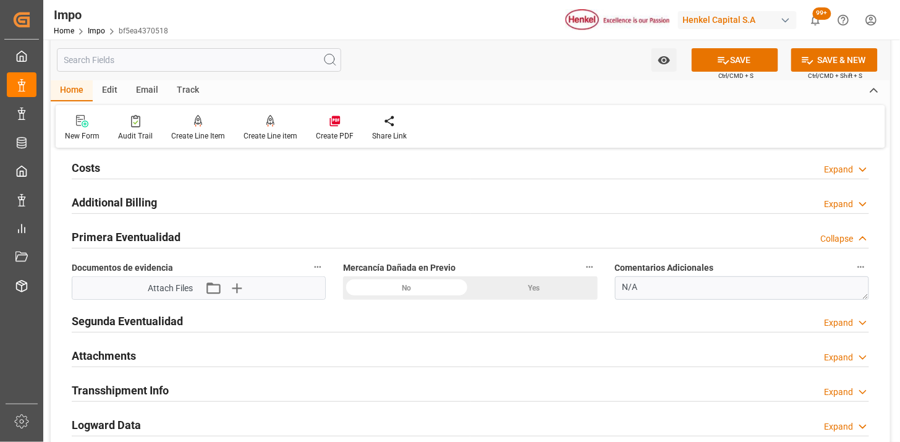
click at [429, 287] on div "No" at bounding box center [406, 287] width 127 height 23
click at [237, 287] on icon "button" at bounding box center [236, 288] width 20 height 20
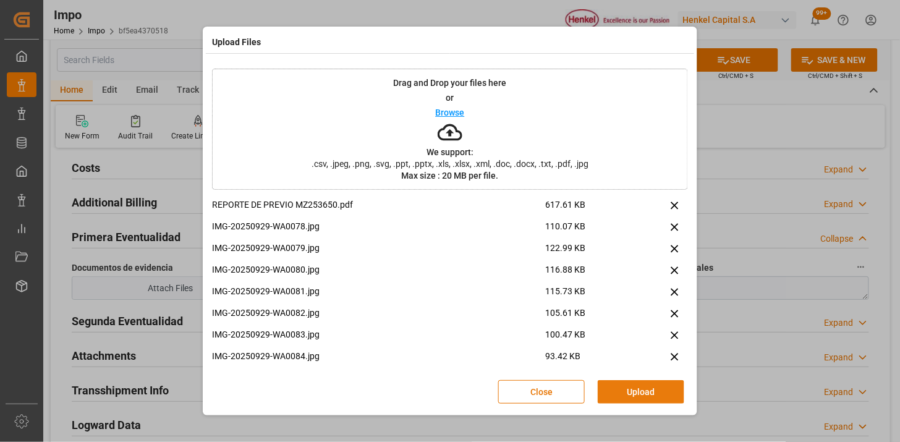
click at [658, 396] on button "Upload" at bounding box center [640, 391] width 87 height 23
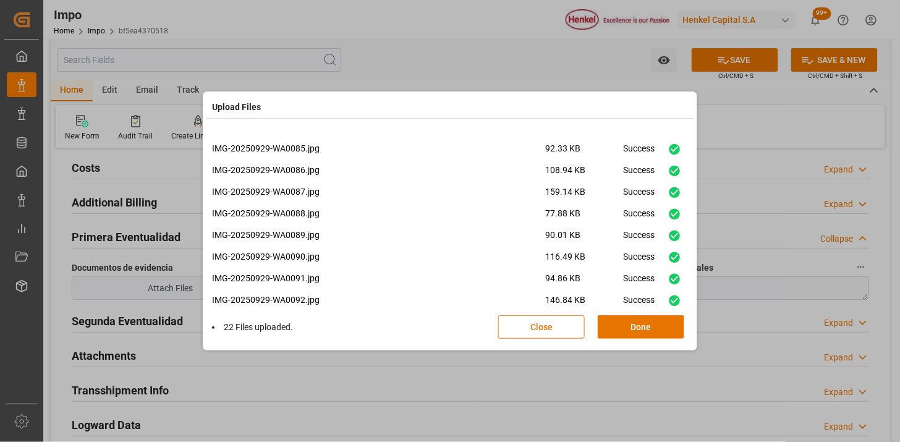
scroll to position [311, 0]
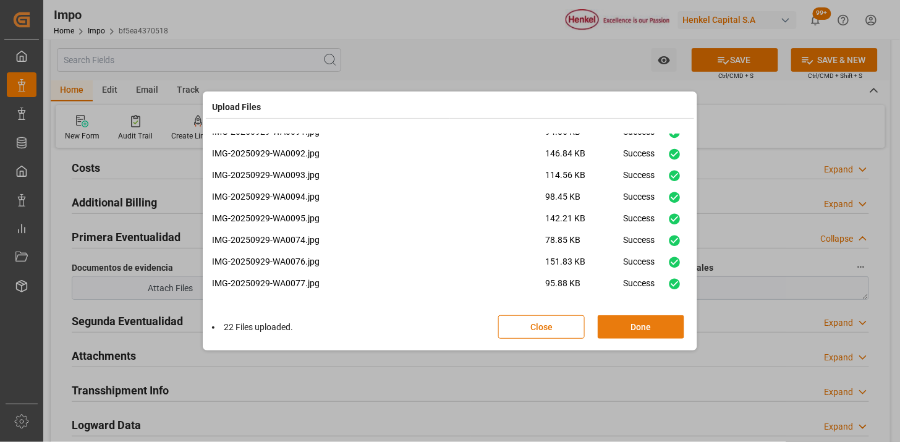
click at [649, 331] on button "Done" at bounding box center [640, 326] width 87 height 23
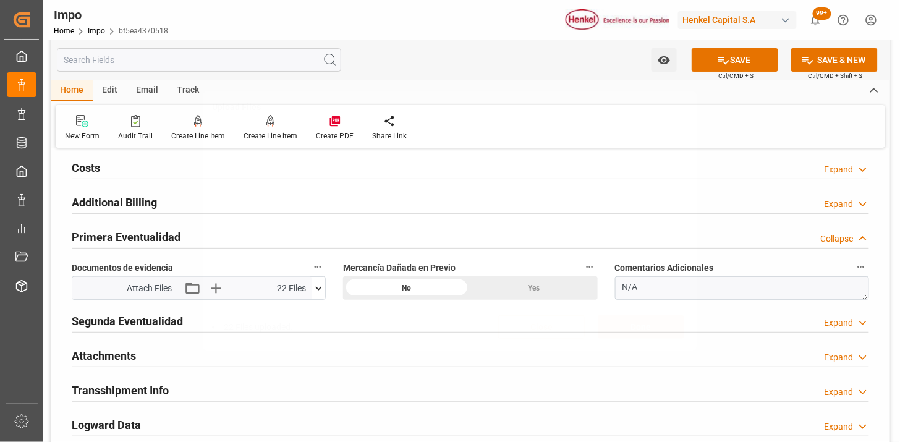
scroll to position [0, 0]
drag, startPoint x: 116, startPoint y: 354, endPoint x: 297, endPoint y: 264, distance: 202.0
click at [116, 354] on h2 "Attachments" at bounding box center [104, 355] width 64 height 17
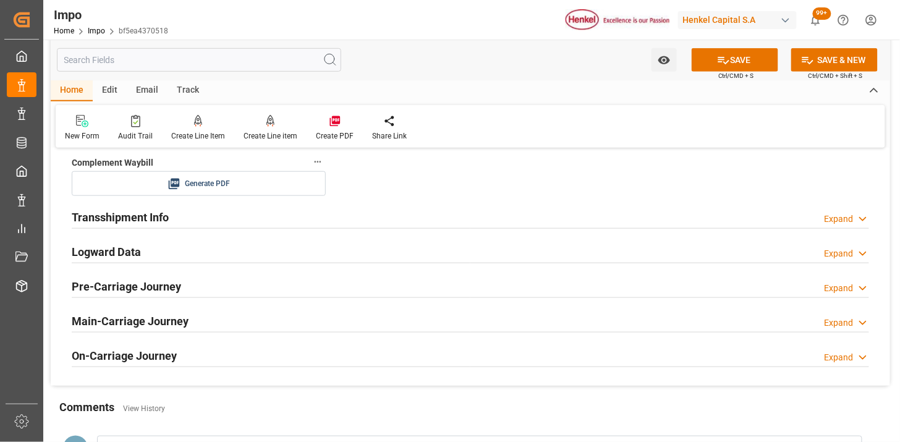
scroll to position [1579, 0]
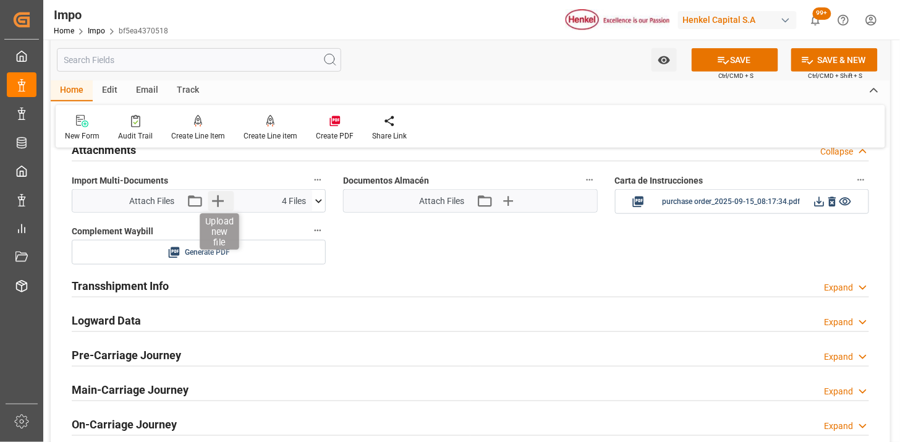
click at [220, 201] on icon "button" at bounding box center [218, 201] width 12 height 12
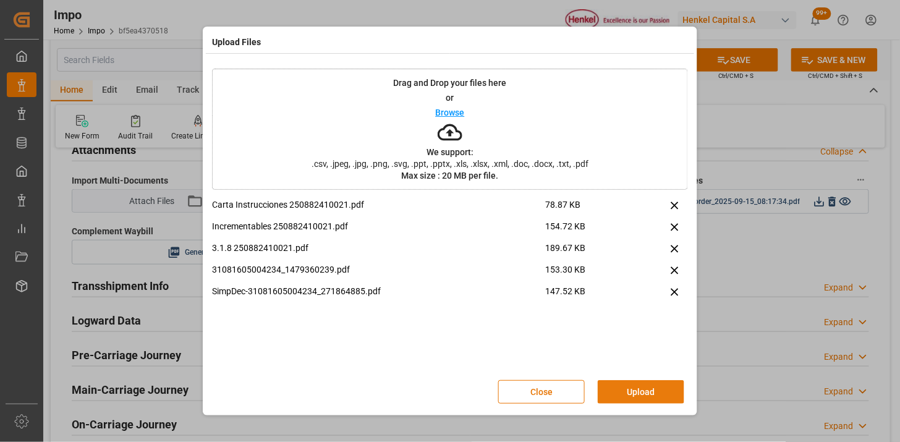
click at [662, 384] on button "Upload" at bounding box center [640, 391] width 87 height 23
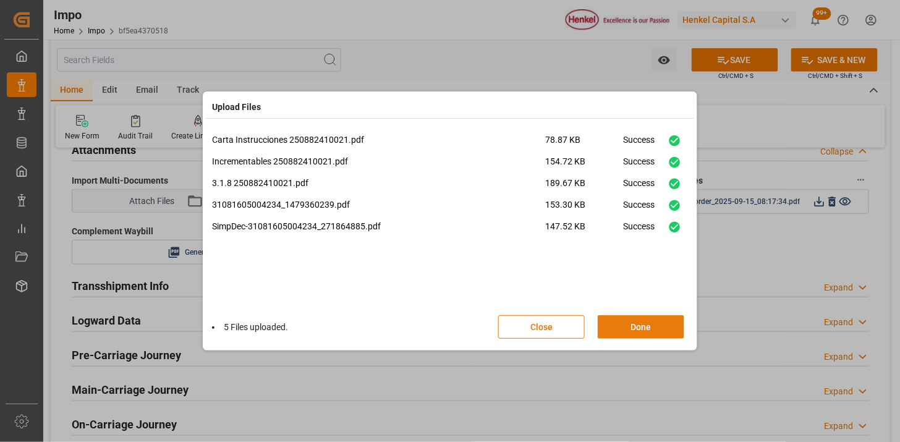
click at [622, 317] on button "Done" at bounding box center [640, 326] width 87 height 23
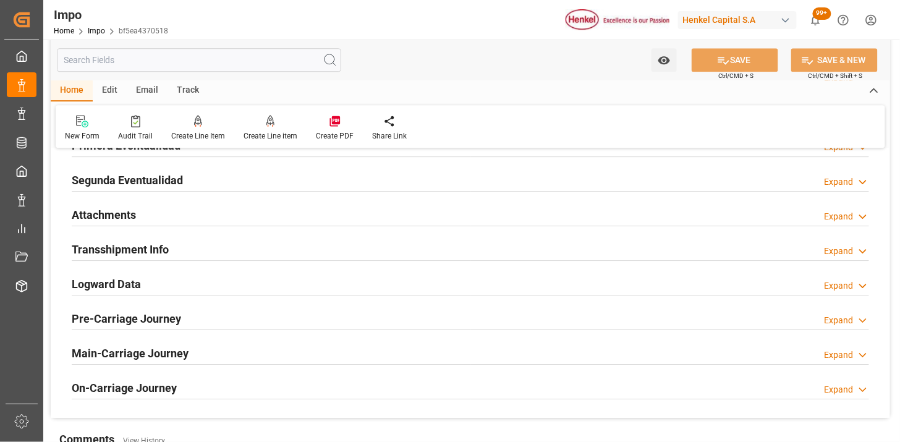
scroll to position [1013, 0]
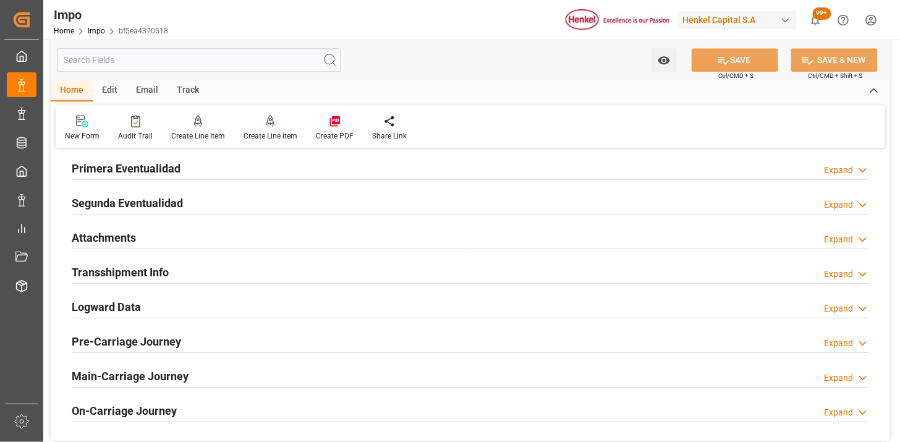
click at [143, 237] on div "Attachments Expand" at bounding box center [470, 236] width 797 height 23
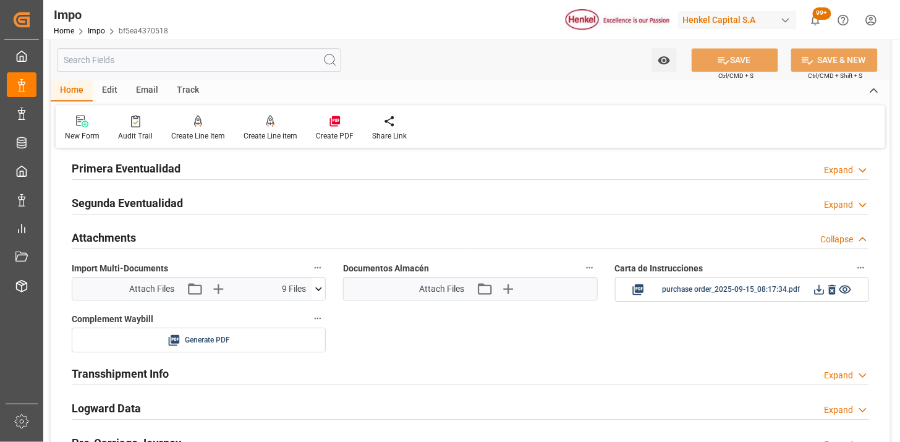
click at [321, 291] on icon at bounding box center [318, 288] width 13 height 13
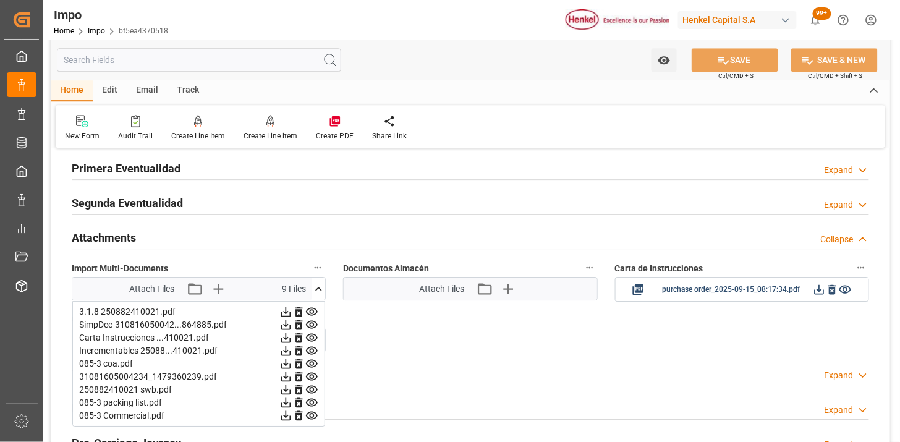
click at [321, 290] on icon at bounding box center [319, 289] width 7 height 4
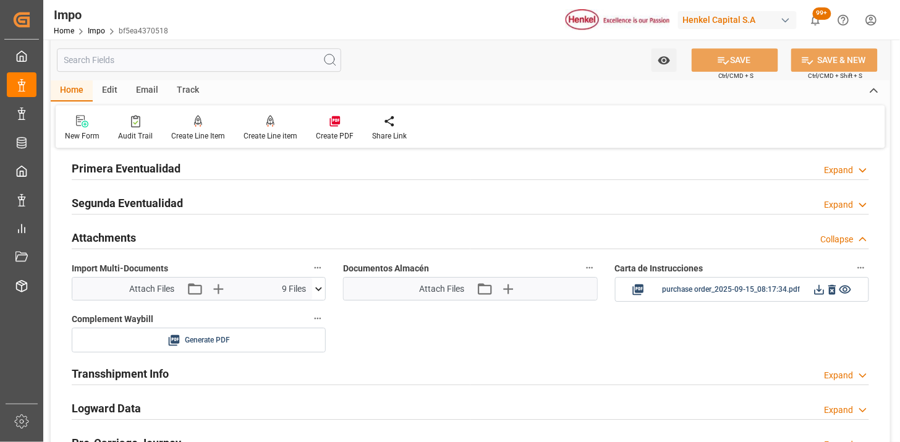
click at [278, 237] on div "Attachments Collapse" at bounding box center [470, 236] width 797 height 23
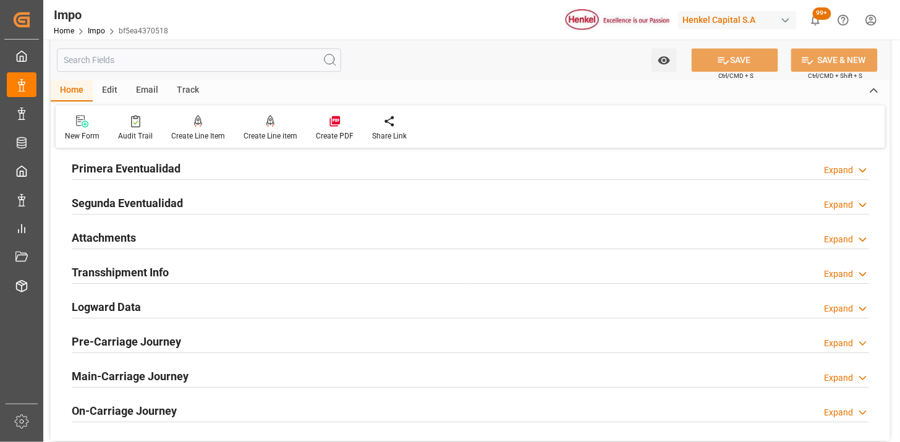
click at [278, 237] on div "Attachments Expand" at bounding box center [470, 236] width 797 height 23
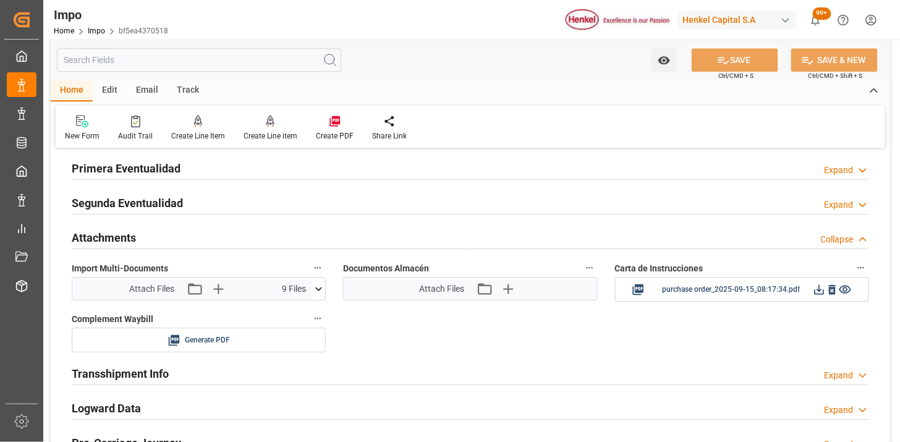
click at [278, 237] on div "Attachments Collapse" at bounding box center [470, 236] width 797 height 23
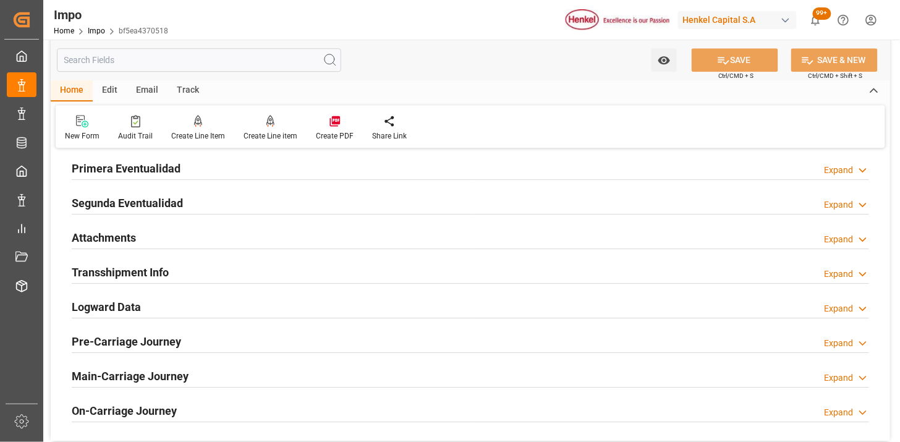
click at [278, 237] on div "Attachments Expand" at bounding box center [470, 236] width 797 height 23
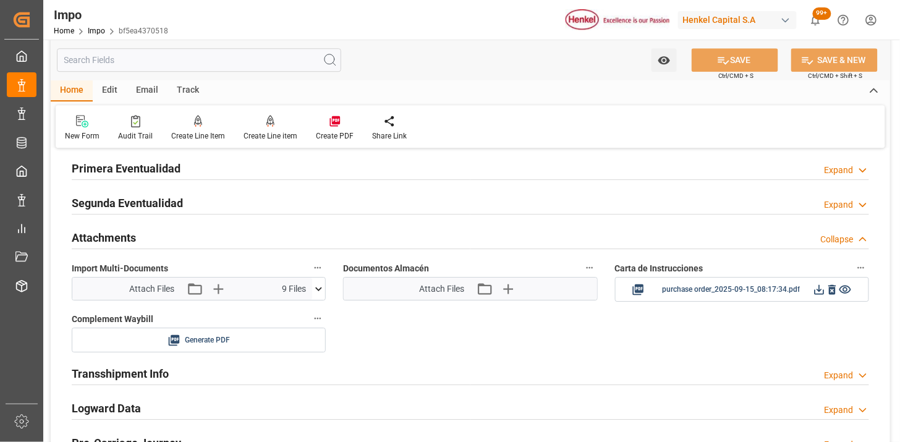
click at [278, 237] on div "Attachments Collapse" at bounding box center [470, 236] width 797 height 23
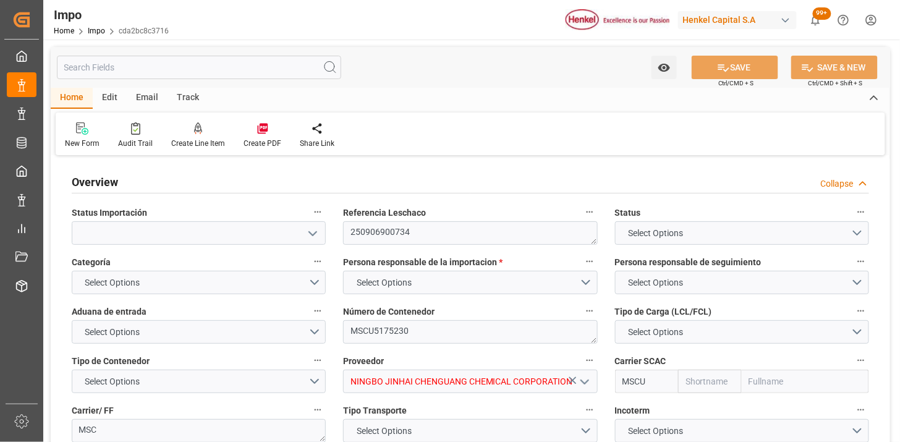
type input "MSC"
type input "Mediterranean Shipping Company"
type input "1"
type input "58"
type input "32"
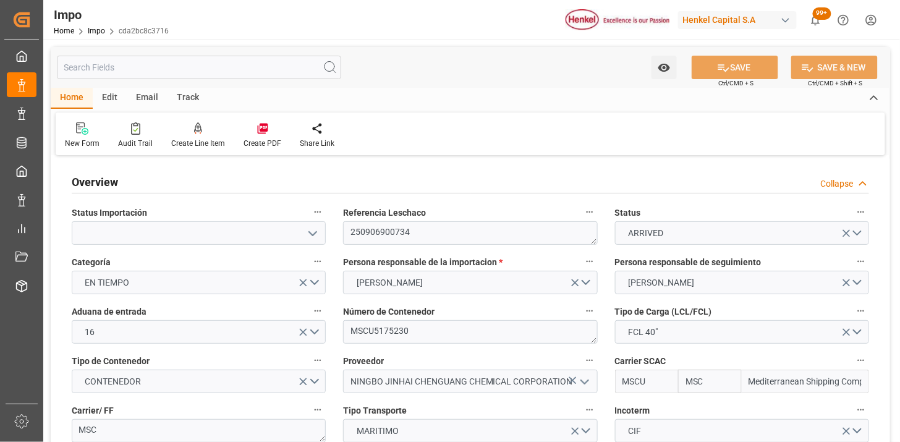
type input "[DATE]"
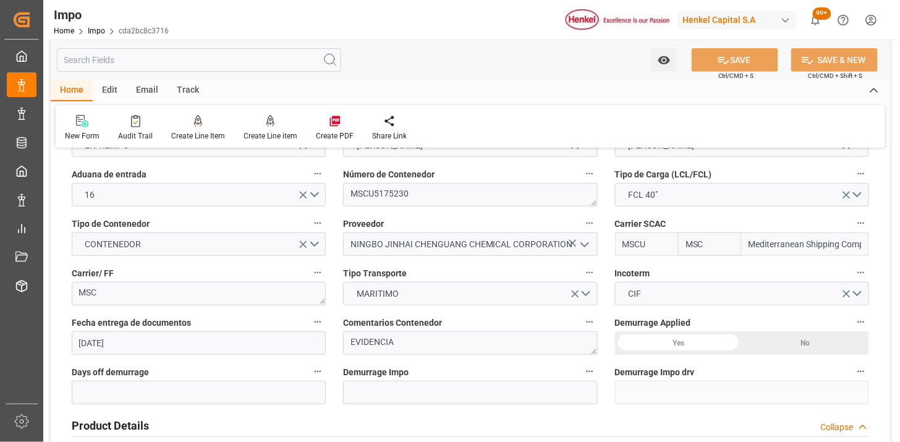
scroll to position [206, 0]
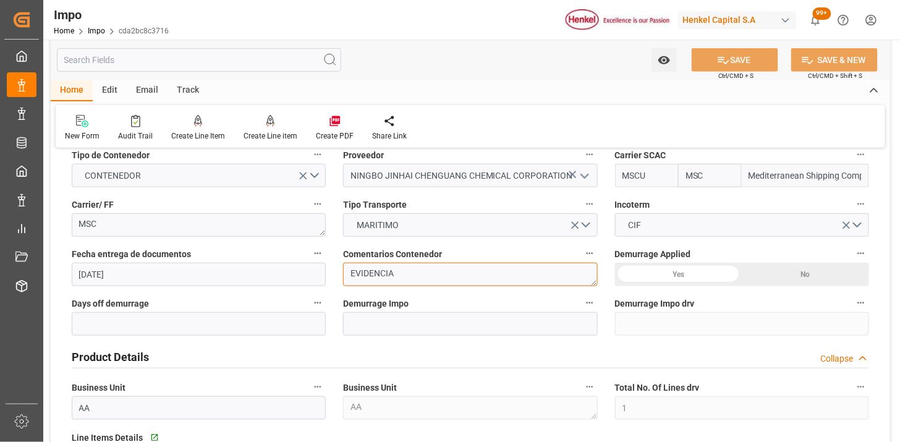
click at [455, 276] on textarea "EVIDENCIA" at bounding box center [470, 274] width 254 height 23
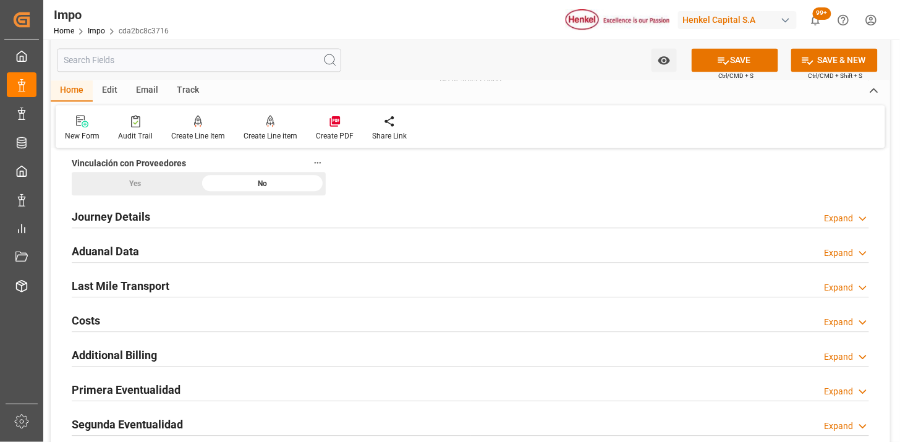
scroll to position [824, 0]
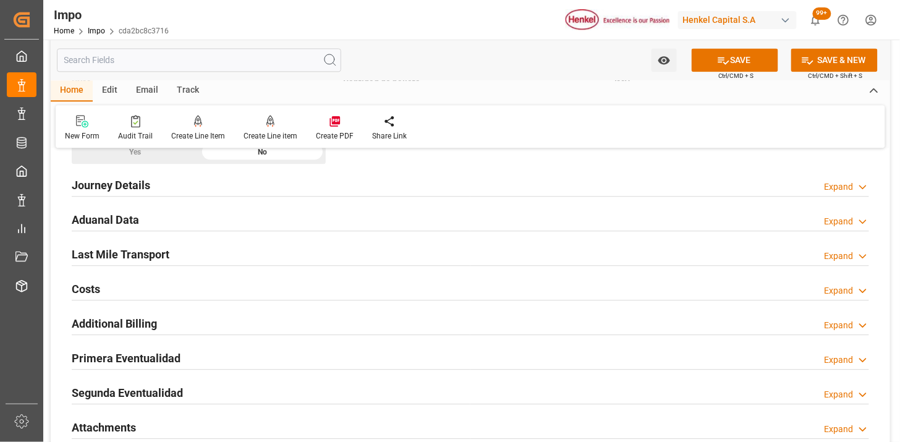
type textarea "N/A"
click at [247, 250] on div "Last Mile Transport Expand" at bounding box center [470, 253] width 797 height 23
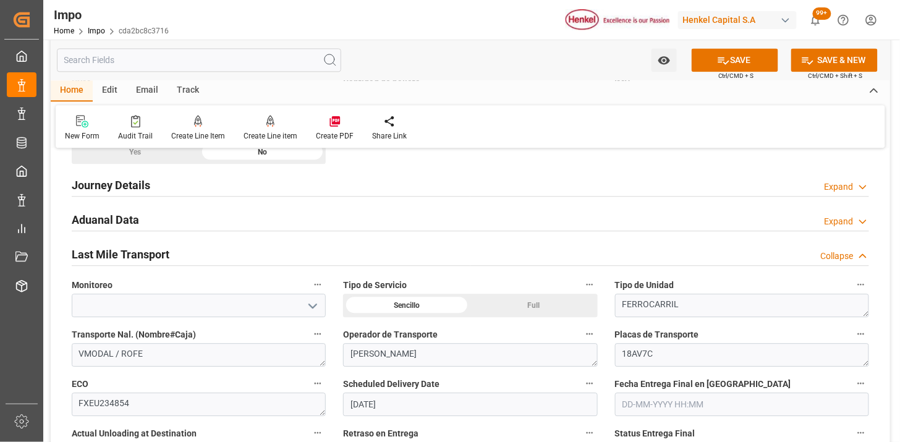
scroll to position [755, 0]
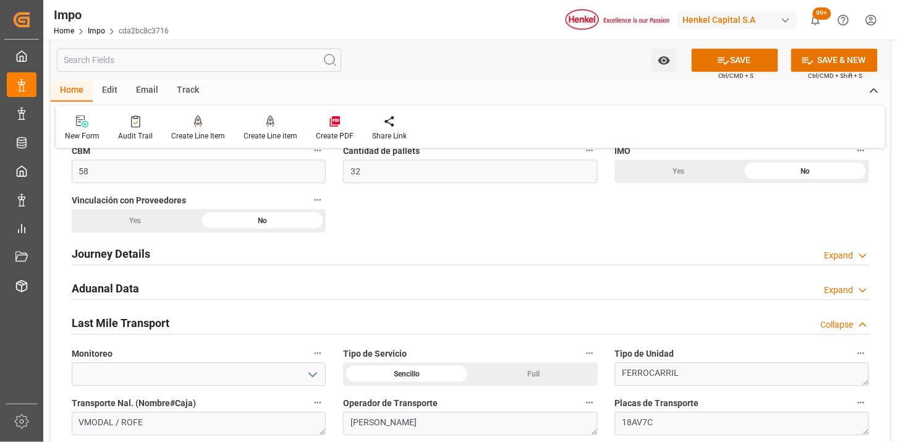
click at [348, 291] on div "Aduanal Data Expand" at bounding box center [470, 287] width 797 height 23
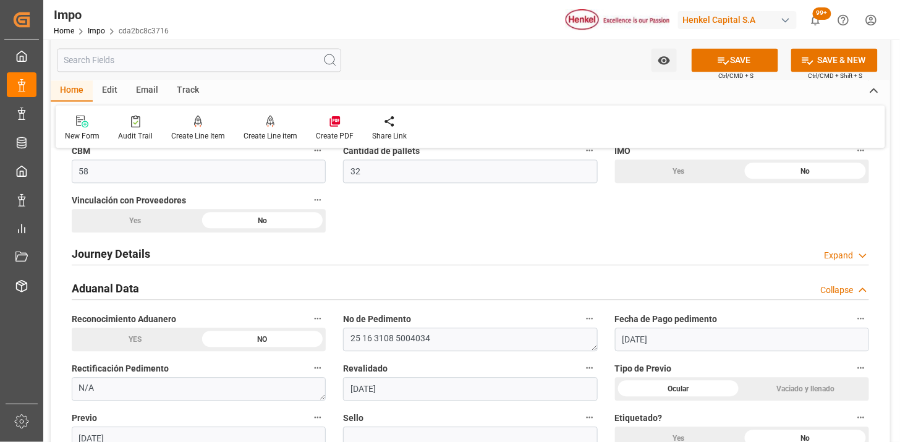
scroll to position [824, 0]
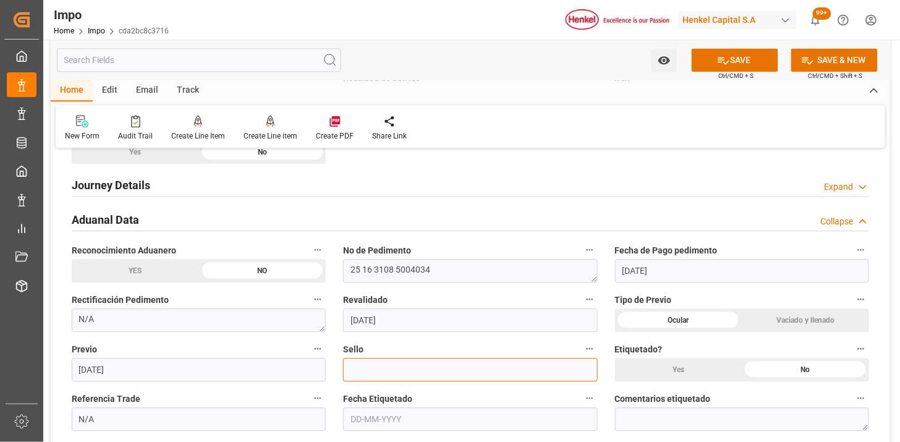
click at [386, 372] on input at bounding box center [470, 369] width 254 height 23
paste input "PP19870"
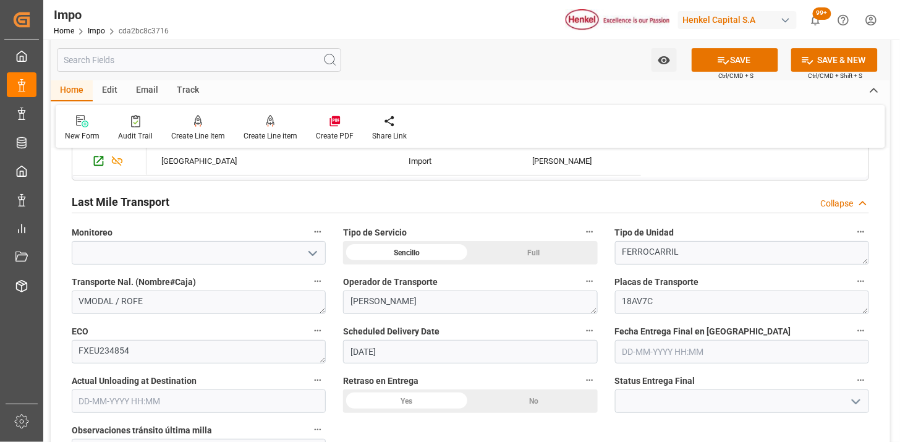
scroll to position [1373, 0]
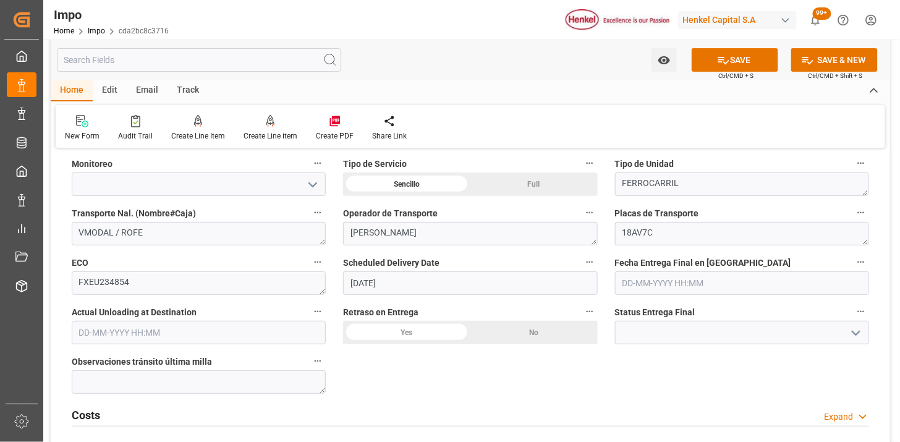
type input "PP19870"
click at [659, 285] on input "text" at bounding box center [742, 282] width 254 height 23
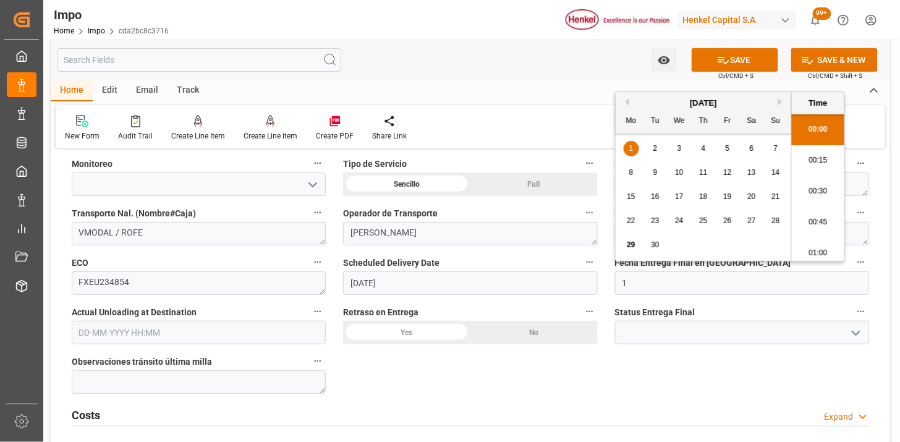
scroll to position [2104, 0]
type input "19-09-2025 00:00"
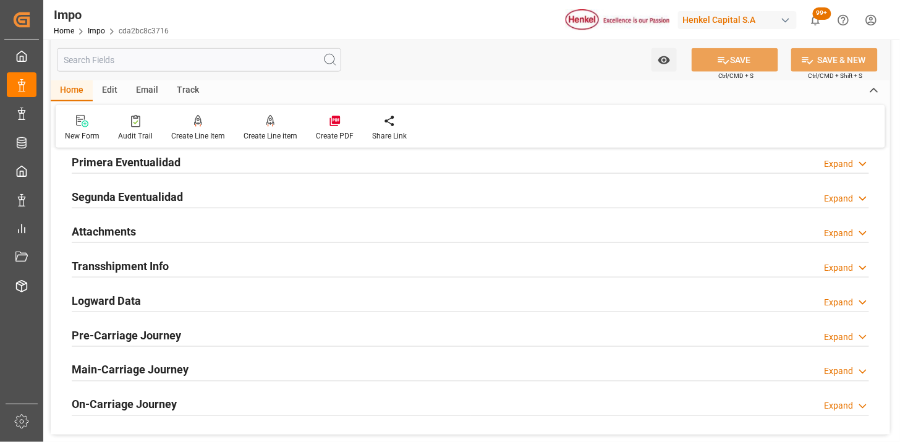
scroll to position [1716, 0]
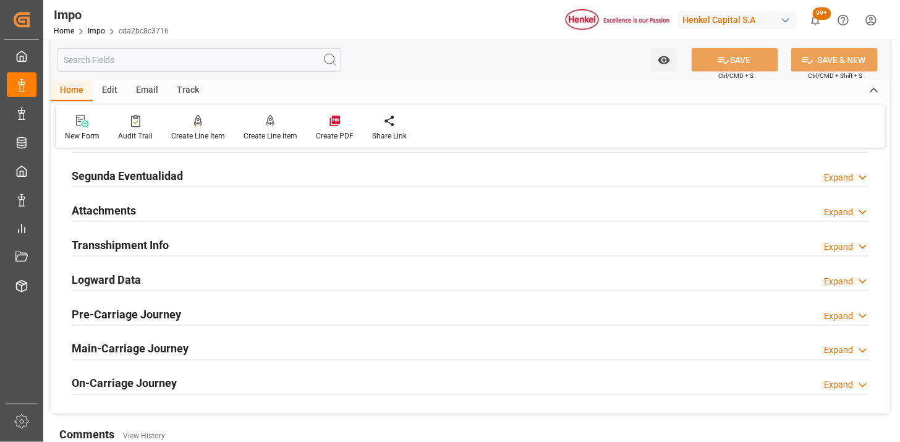
click at [216, 213] on div "Attachments Expand" at bounding box center [470, 209] width 797 height 23
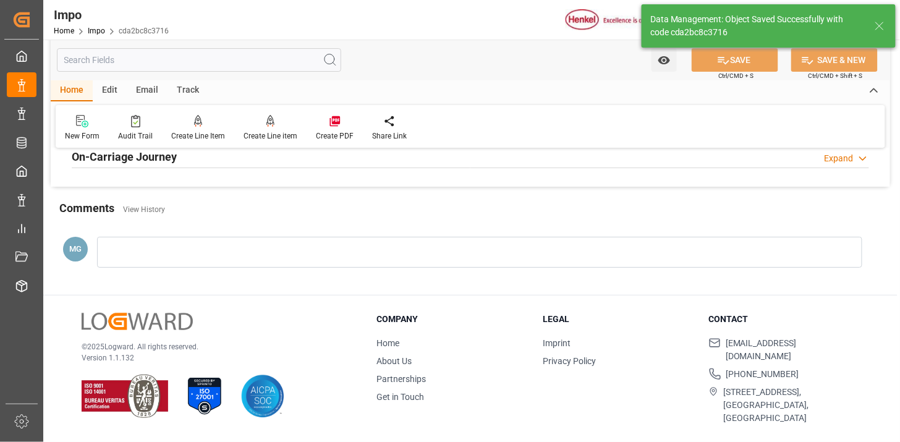
scroll to position [1041, 0]
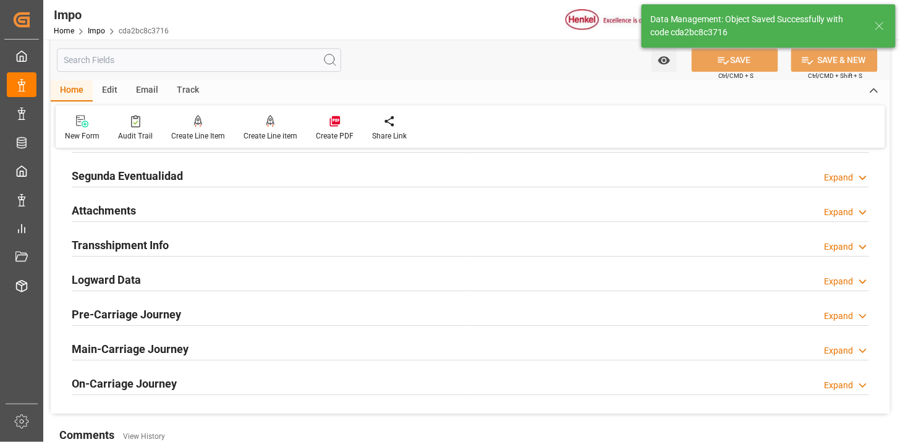
drag, startPoint x: 325, startPoint y: 209, endPoint x: 596, endPoint y: 274, distance: 278.3
click at [325, 208] on div "Attachments Expand" at bounding box center [470, 209] width 797 height 23
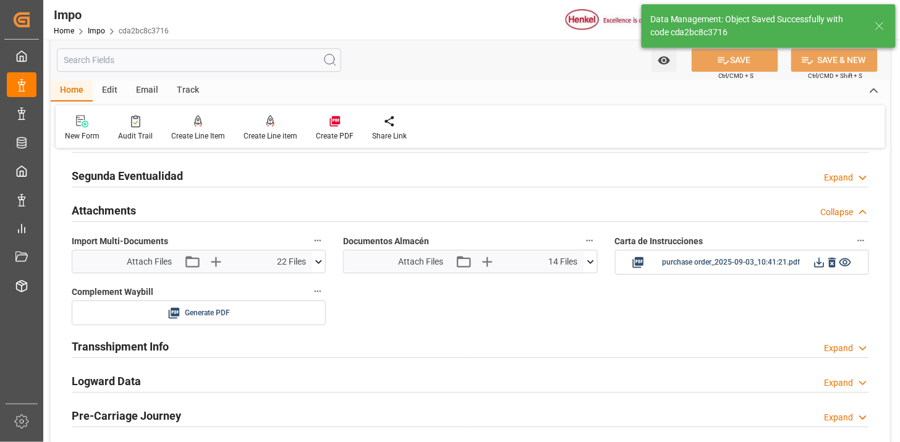
click at [592, 261] on icon at bounding box center [590, 262] width 7 height 4
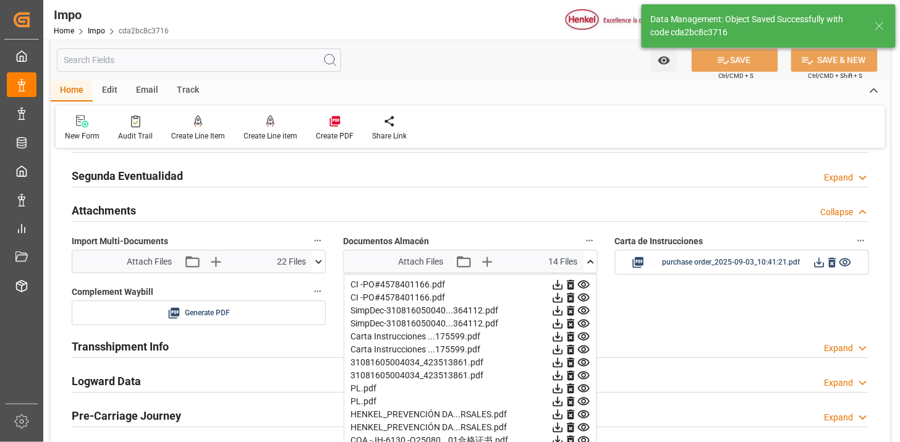
click at [567, 288] on icon at bounding box center [570, 285] width 7 height 10
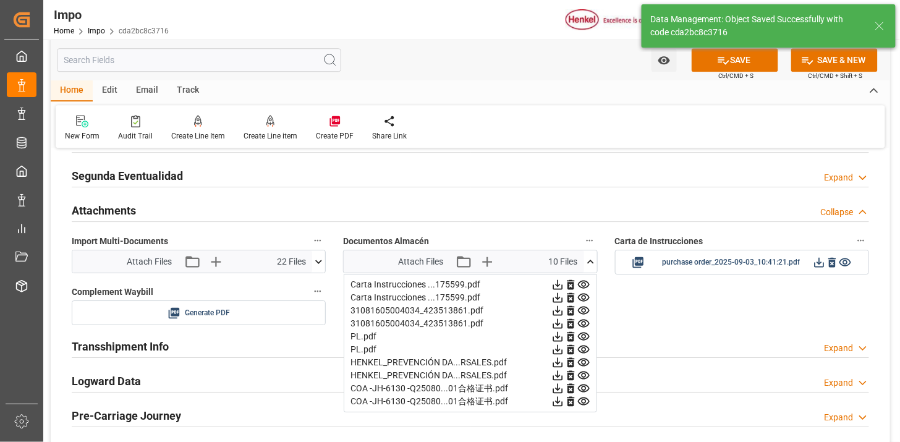
click at [567, 288] on icon at bounding box center [570, 285] width 7 height 10
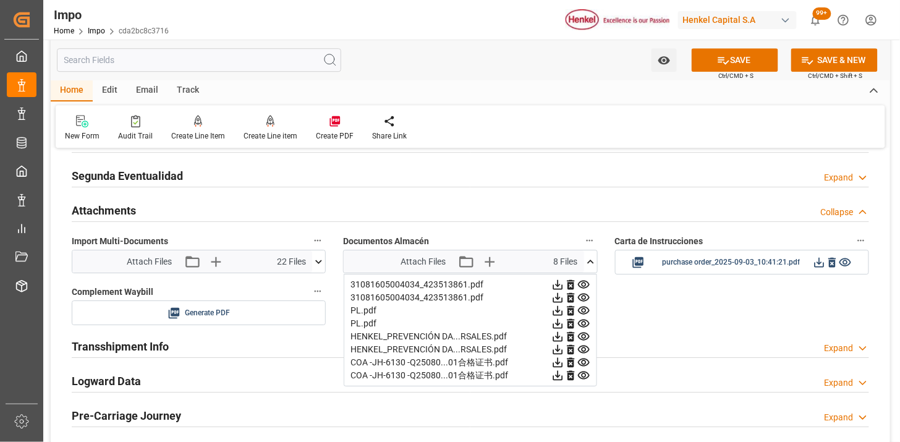
click at [567, 288] on icon at bounding box center [570, 285] width 7 height 10
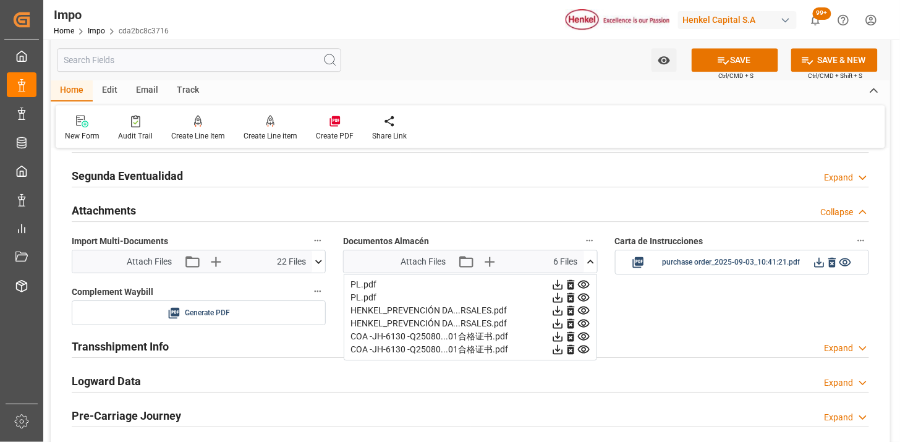
click at [567, 288] on icon at bounding box center [570, 285] width 7 height 10
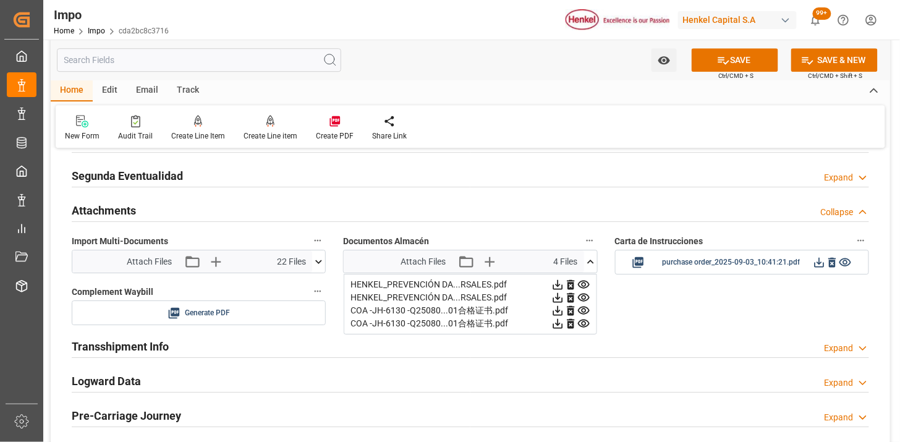
click at [567, 288] on icon at bounding box center [570, 285] width 7 height 10
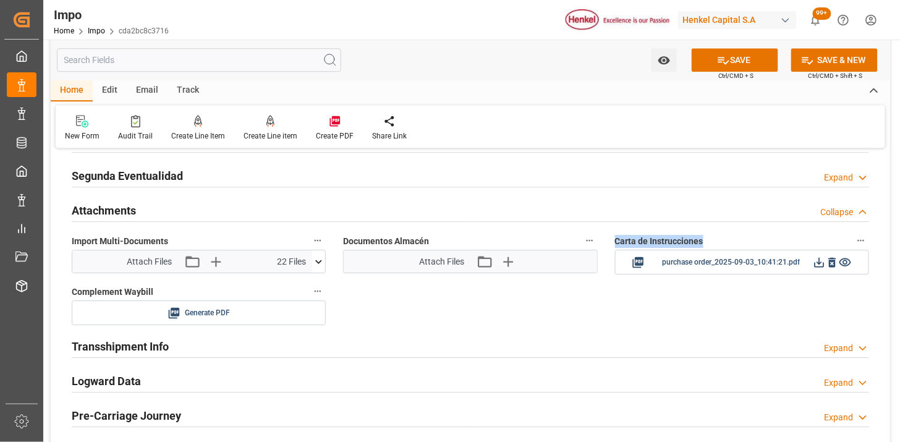
drag, startPoint x: 568, startPoint y: 288, endPoint x: 500, endPoint y: 264, distance: 71.9
click at [500, 264] on icon "button" at bounding box center [507, 261] width 20 height 20
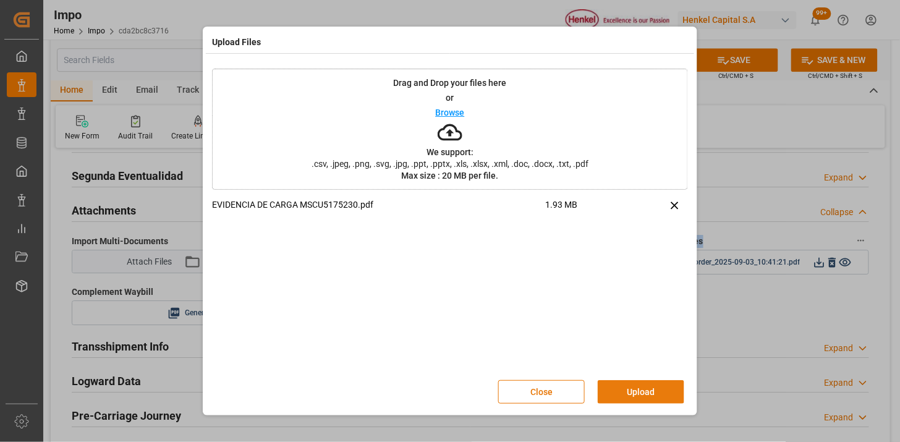
drag, startPoint x: 637, startPoint y: 392, endPoint x: 467, endPoint y: 377, distance: 170.6
click at [637, 392] on button "Upload" at bounding box center [640, 391] width 87 height 23
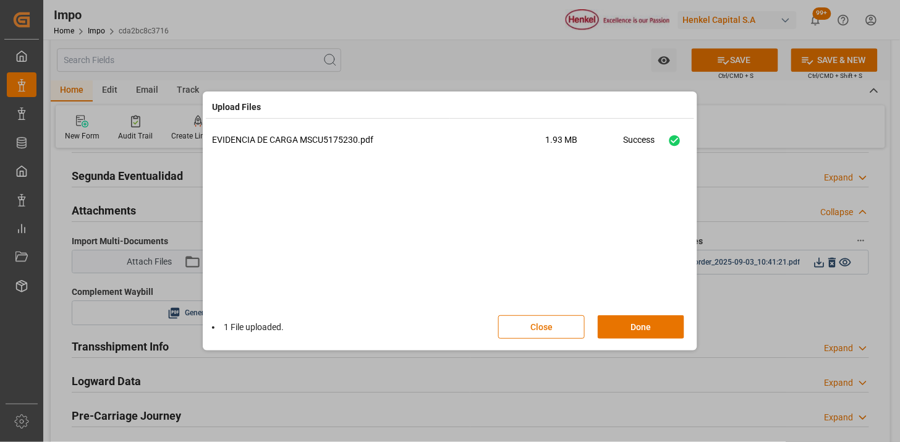
click at [686, 316] on div "Close Done" at bounding box center [597, 326] width 199 height 23
click at [684, 317] on div "Close Done" at bounding box center [597, 326] width 199 height 23
click at [680, 319] on button "Done" at bounding box center [640, 326] width 87 height 23
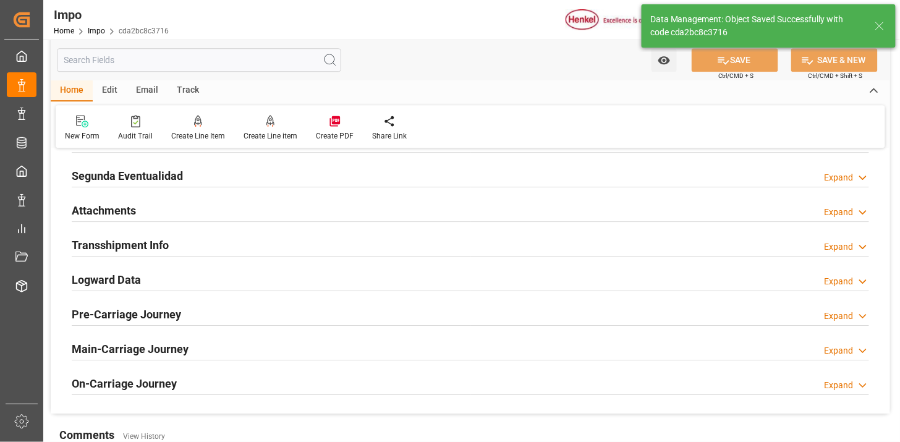
drag, startPoint x: 152, startPoint y: 89, endPoint x: 206, endPoint y: 112, distance: 59.2
click at [152, 90] on div "Email" at bounding box center [147, 90] width 41 height 21
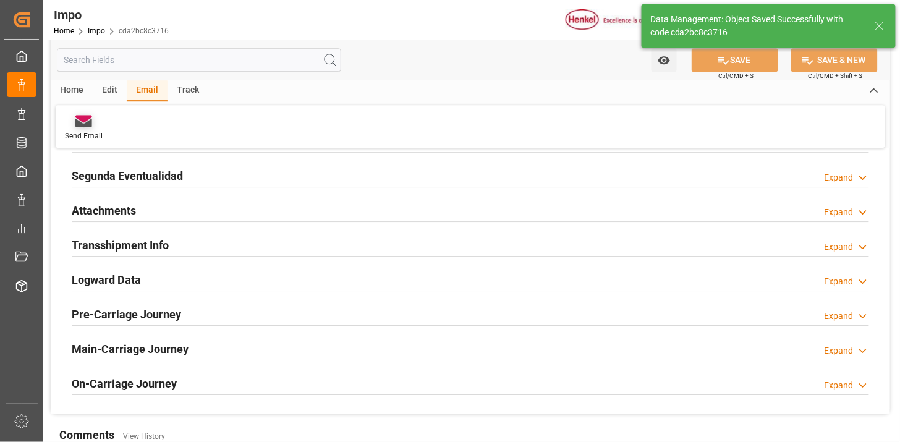
click at [95, 124] on div at bounding box center [84, 120] width 38 height 13
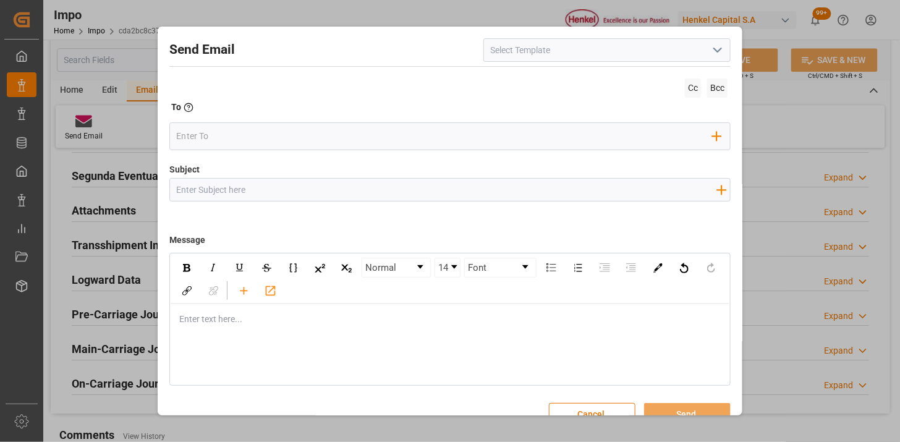
click at [720, 56] on icon "open menu" at bounding box center [717, 50] width 15 height 15
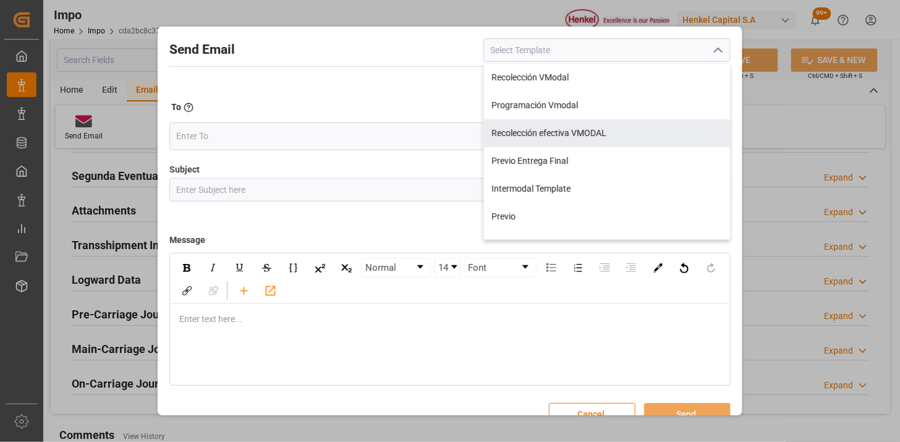
click at [669, 134] on div "Recolección efectiva VMODAL" at bounding box center [607, 133] width 246 height 28
type input "Recolección efectiva VMODAL"
type input "RECOLECCIÓN EFECTIVA || OC {{customerpoDerived}} || REF {{freightForwarderRefer…"
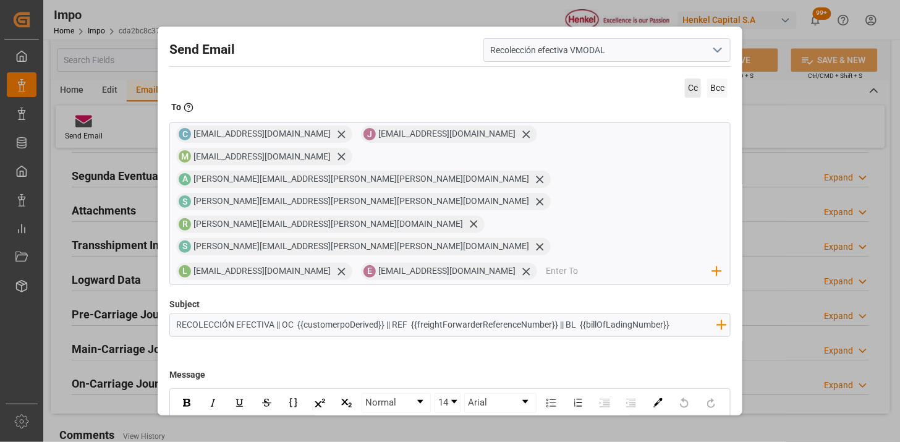
click at [685, 91] on span "Cc" at bounding box center [693, 87] width 16 height 19
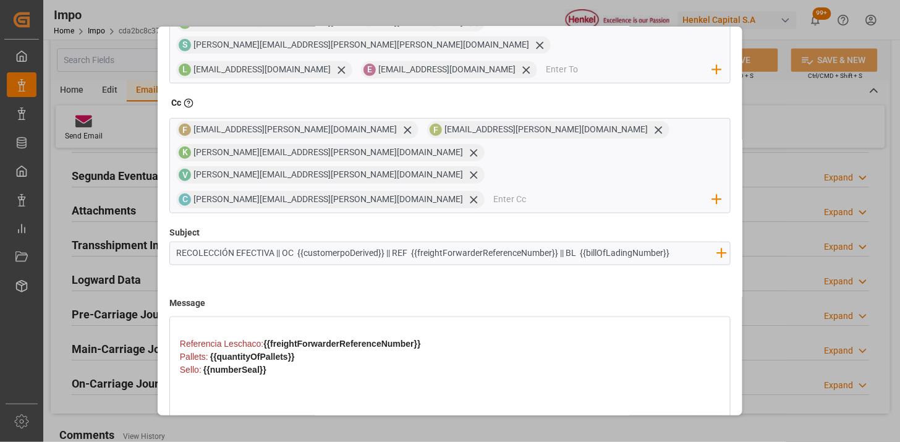
scroll to position [335, 0]
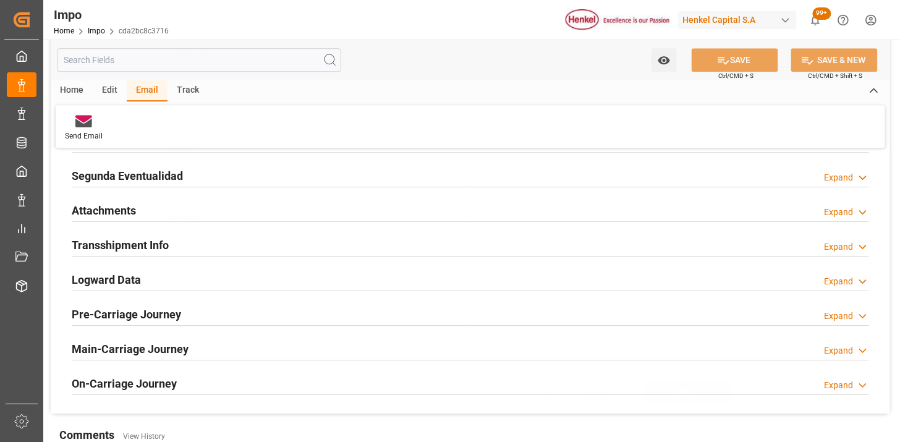
scroll to position [85, 0]
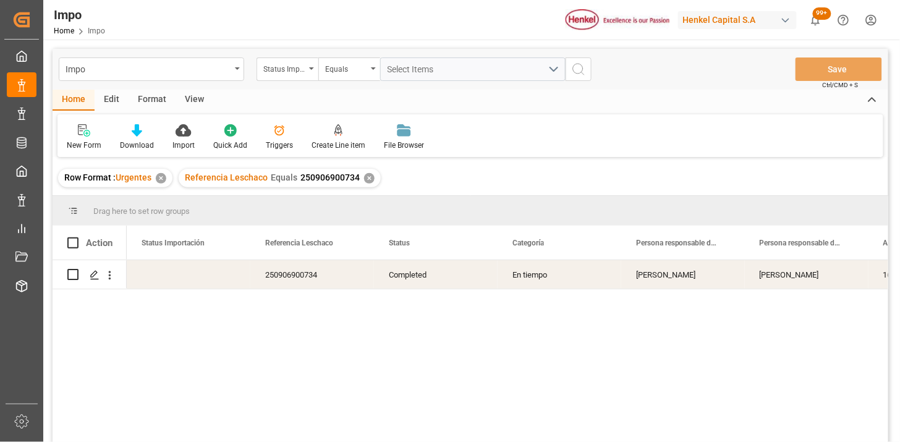
click at [190, 104] on div "View" at bounding box center [194, 100] width 38 height 21
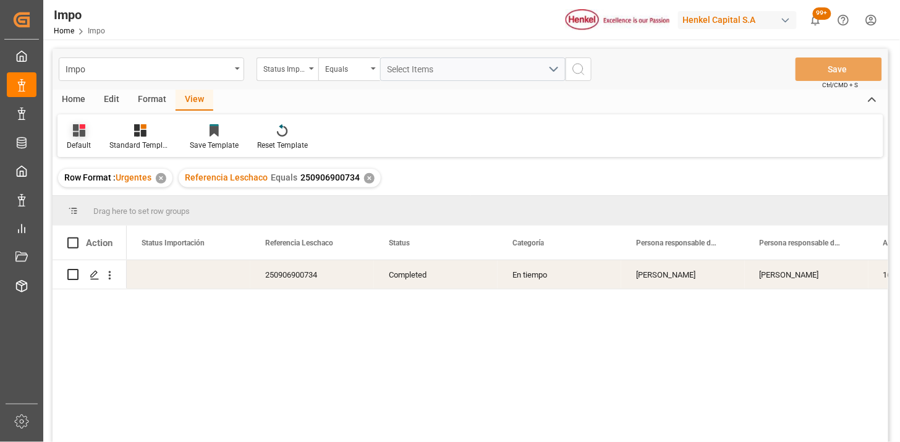
click at [88, 132] on div at bounding box center [79, 130] width 24 height 13
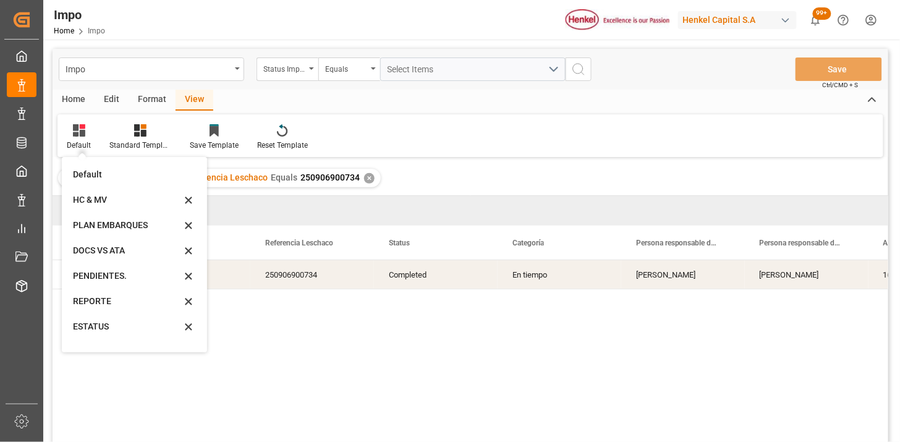
click at [112, 303] on div "REPORTE" at bounding box center [127, 301] width 108 height 13
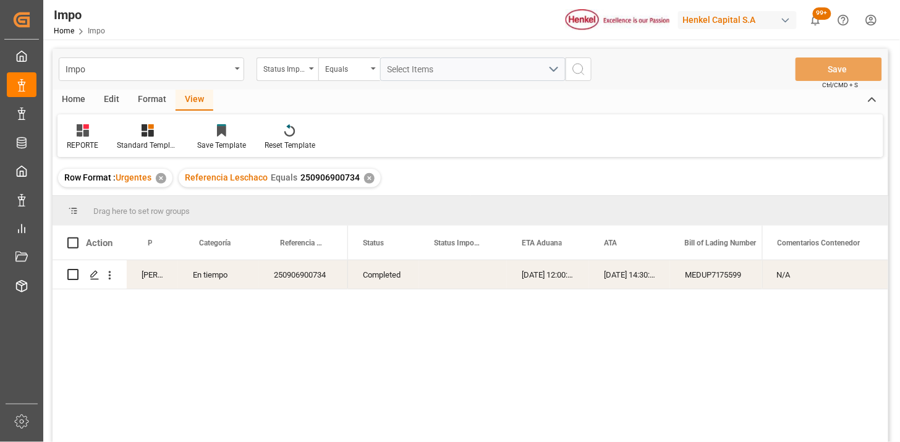
click at [366, 281] on div "Completed" at bounding box center [383, 274] width 71 height 28
drag, startPoint x: 295, startPoint y: 67, endPoint x: 303, endPoint y: 78, distance: 13.9
click at [295, 68] on div "Status Importación" at bounding box center [284, 68] width 42 height 14
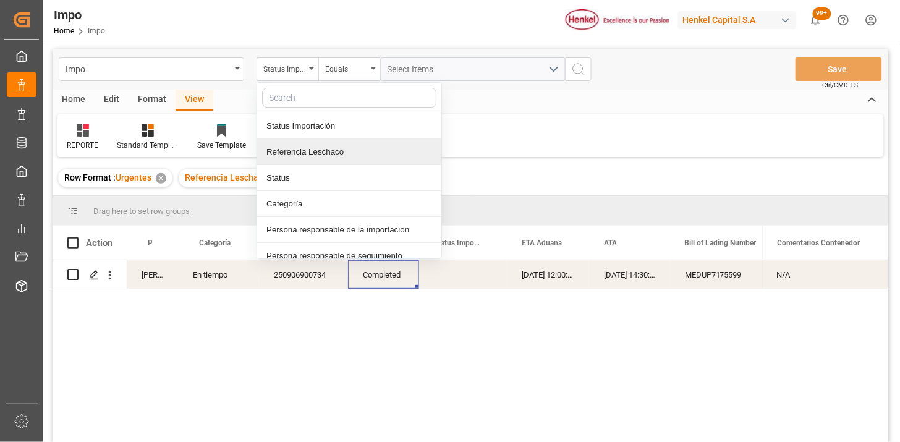
drag, startPoint x: 310, startPoint y: 148, endPoint x: 379, endPoint y: 84, distance: 94.0
click at [313, 143] on div "Referencia Leschaco" at bounding box center [349, 152] width 184 height 26
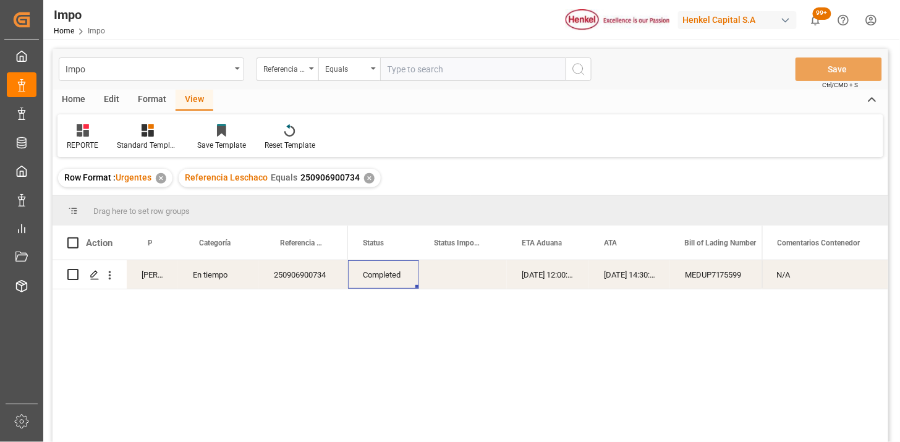
click at [387, 70] on input "text" at bounding box center [472, 68] width 185 height 23
type input "250906900821"
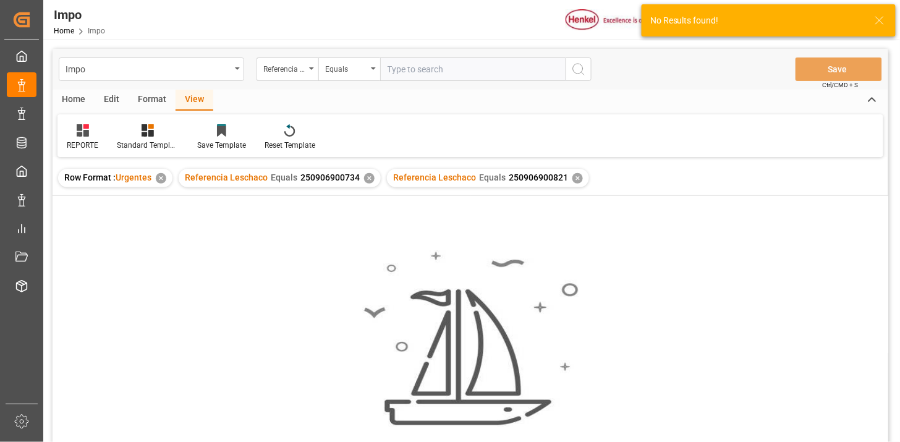
click at [368, 179] on div "✕" at bounding box center [369, 178] width 11 height 11
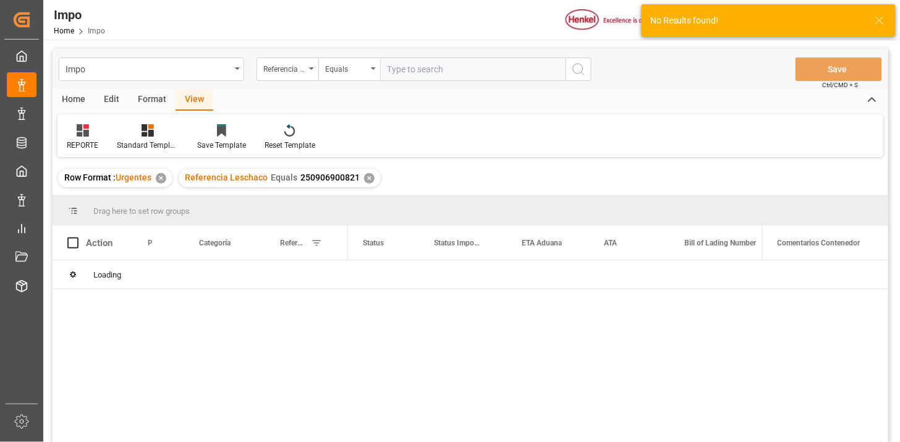
click at [87, 133] on icon at bounding box center [83, 130] width 12 height 12
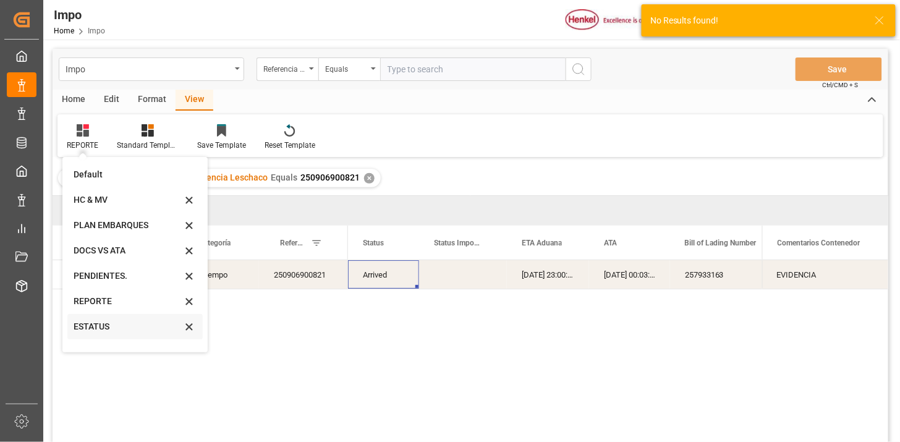
scroll to position [68, 0]
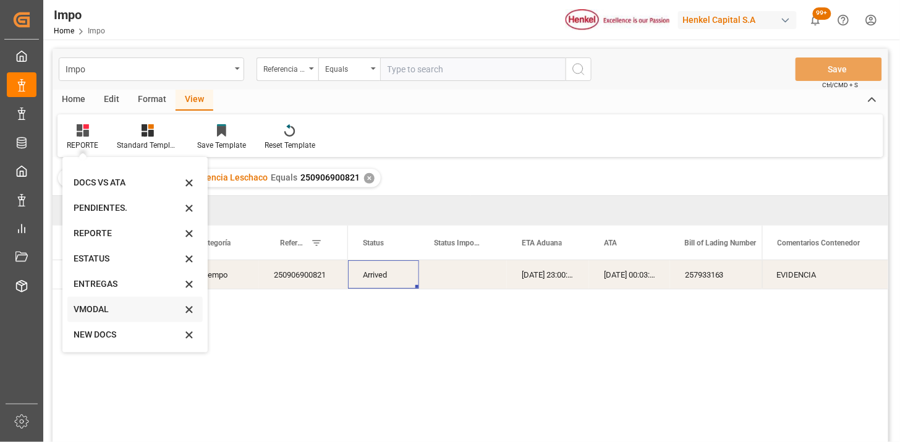
click at [112, 313] on div "VMODAL" at bounding box center [128, 309] width 108 height 13
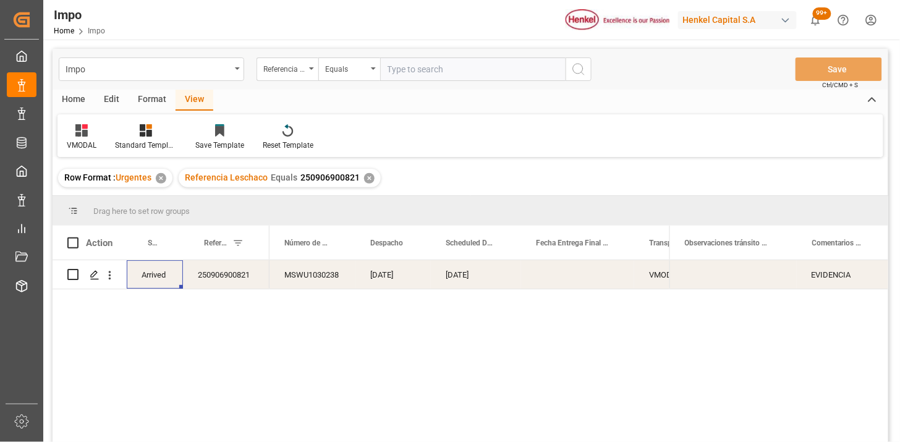
click at [301, 279] on div "MSWU1030238" at bounding box center [312, 274] width 86 height 28
click at [241, 282] on div "250906900821" at bounding box center [226, 274] width 87 height 28
drag, startPoint x: 323, startPoint y: 278, endPoint x: 330, endPoint y: 282, distance: 8.1
click at [323, 280] on div "MSWU1030238" at bounding box center [312, 274] width 86 height 28
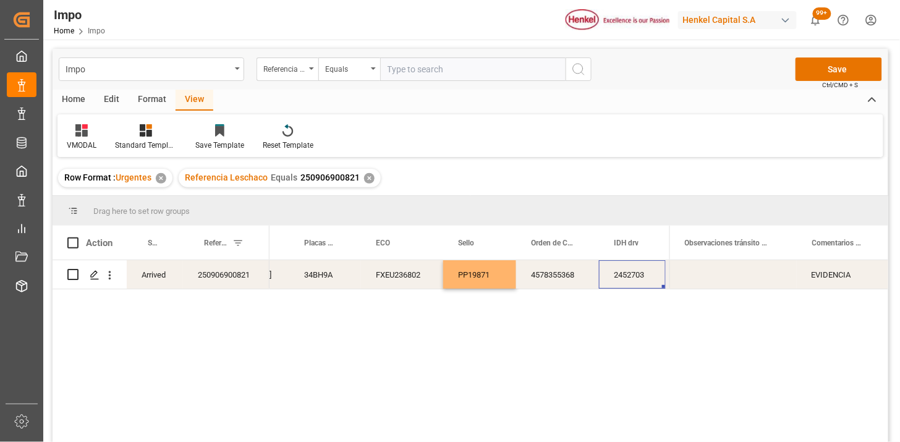
scroll to position [0, 721]
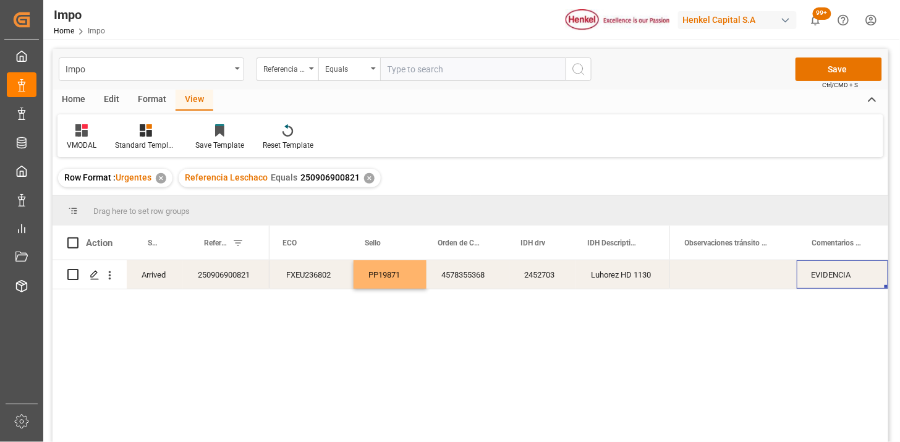
click at [839, 276] on div "EVIDENCIA" at bounding box center [841, 274] width 91 height 28
type input "N/A"
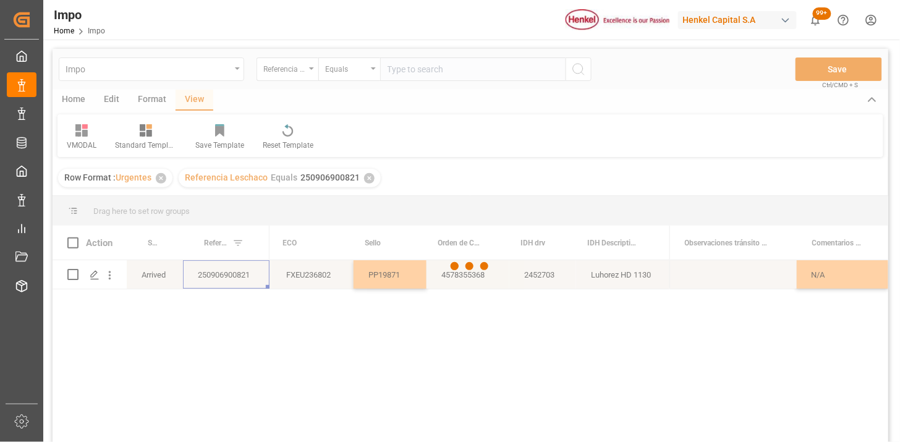
scroll to position [0, 0]
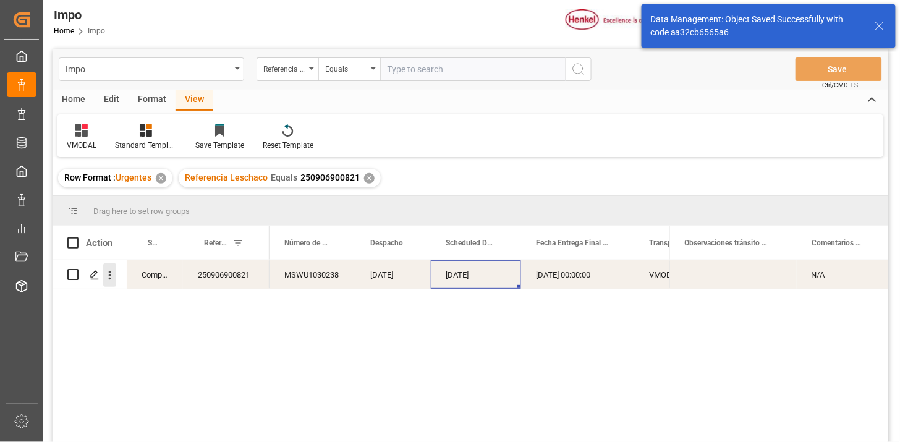
click at [111, 270] on icon "open menu" at bounding box center [109, 275] width 13 height 13
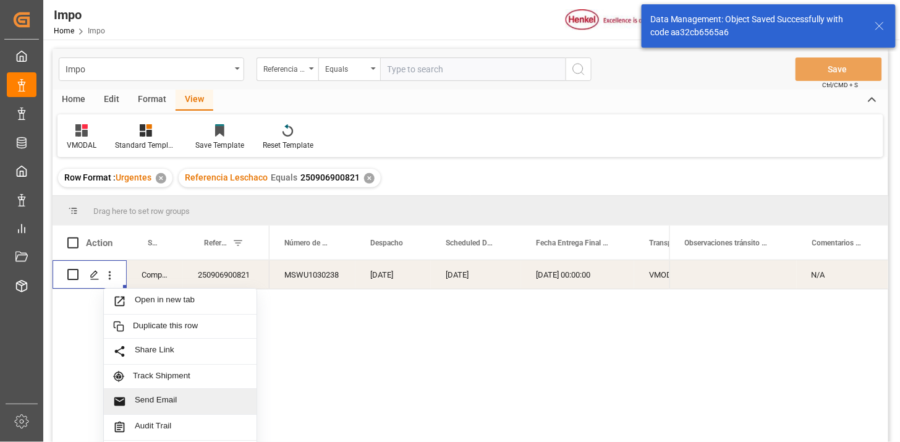
click at [210, 399] on span "Send Email" at bounding box center [191, 401] width 112 height 13
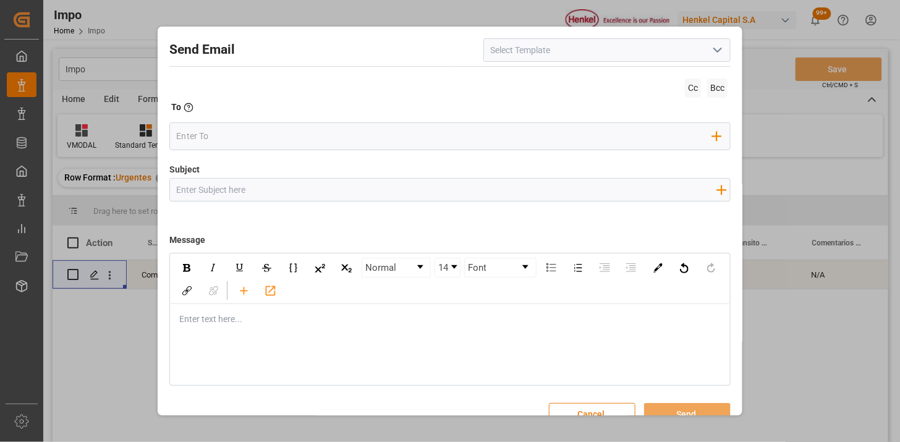
click at [575, 411] on button "Cancel" at bounding box center [592, 414] width 87 height 23
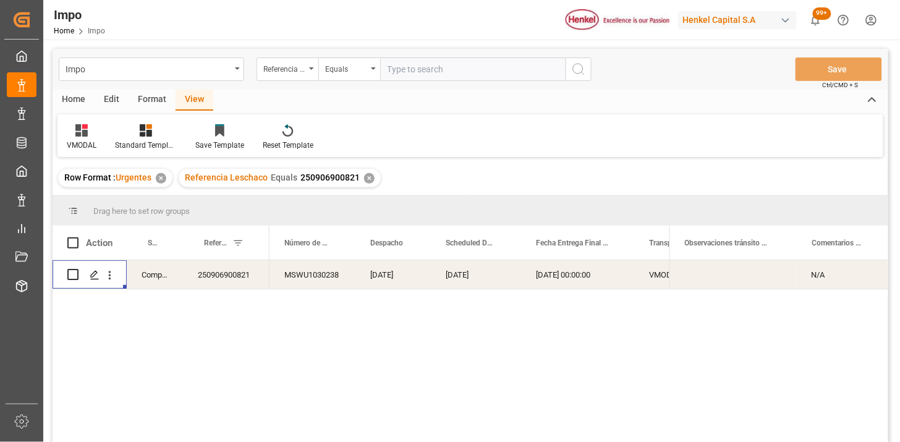
drag, startPoint x: 108, startPoint y: 276, endPoint x: 128, endPoint y: 283, distance: 21.5
click at [108, 277] on icon "open menu" at bounding box center [109, 275] width 13 height 13
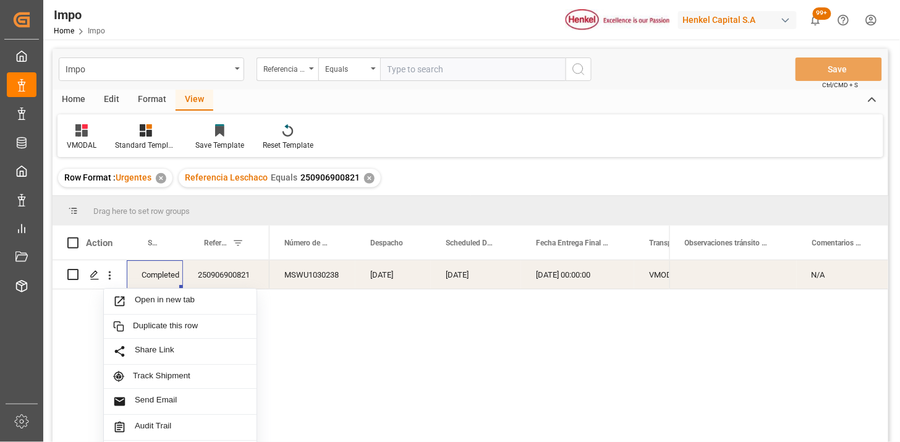
click at [148, 285] on div "Completed" at bounding box center [155, 274] width 56 height 28
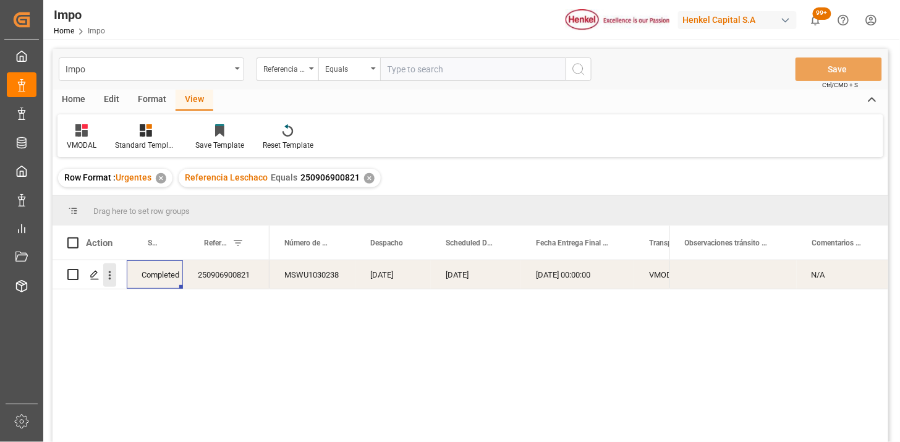
click at [115, 279] on icon "open menu" at bounding box center [109, 275] width 13 height 13
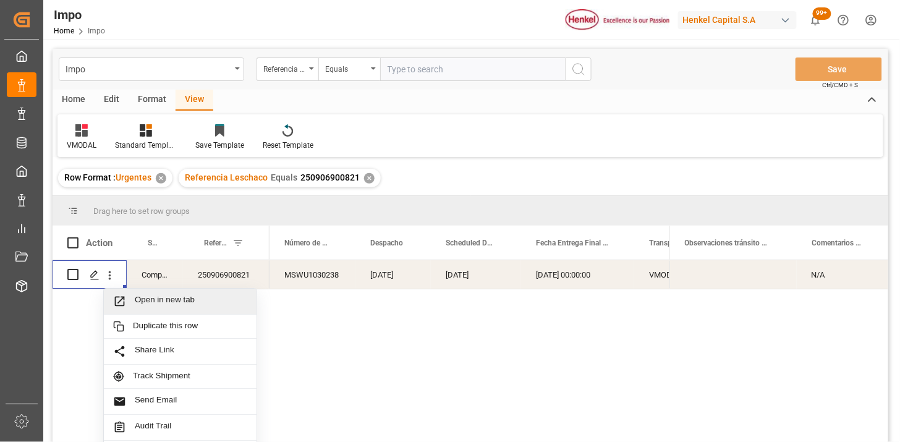
click at [137, 299] on span "Open in new tab" at bounding box center [191, 301] width 112 height 13
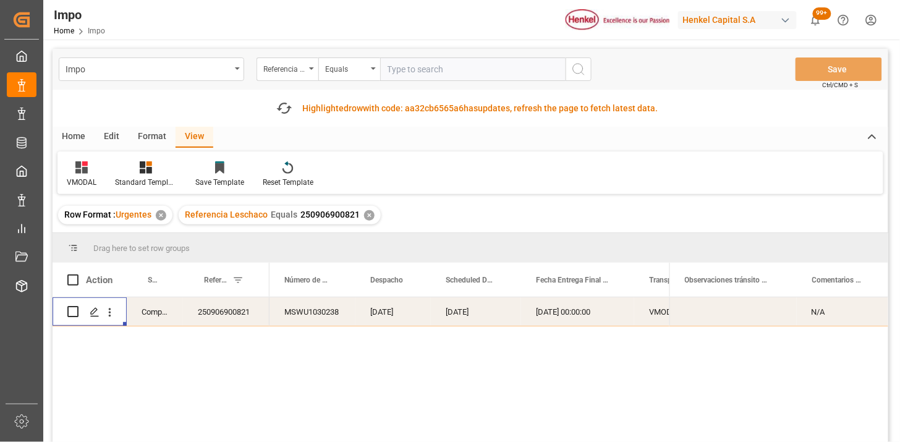
click at [371, 211] on div "✕" at bounding box center [369, 215] width 11 height 11
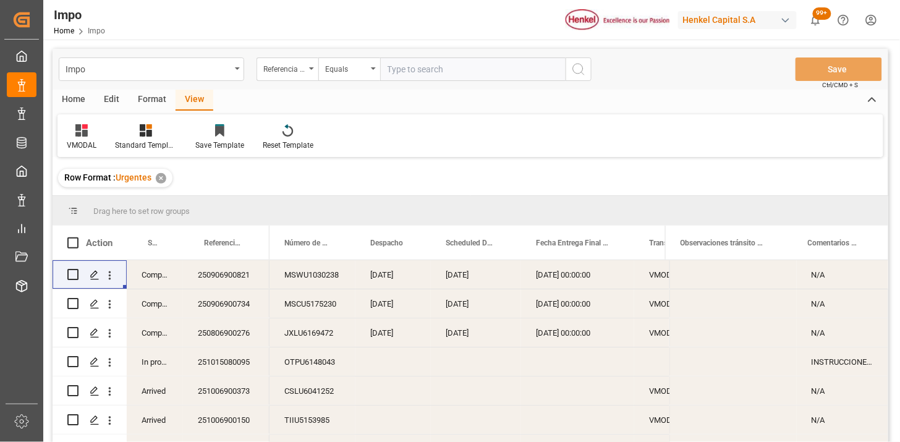
scroll to position [69, 0]
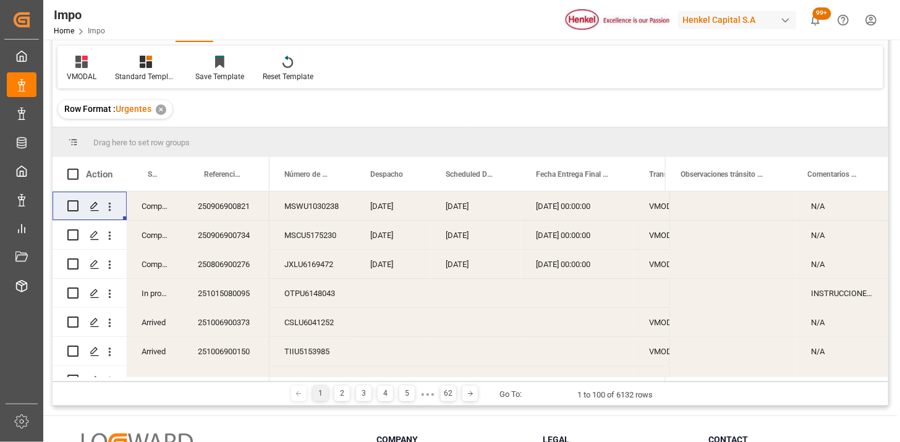
click at [323, 210] on div "MSWU1030238" at bounding box center [312, 206] width 86 height 28
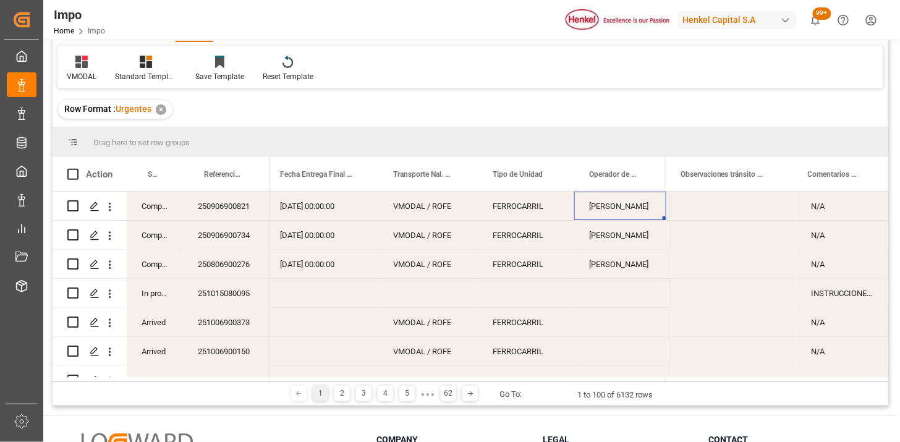
scroll to position [0, 256]
click at [458, 174] on span at bounding box center [457, 174] width 11 height 11
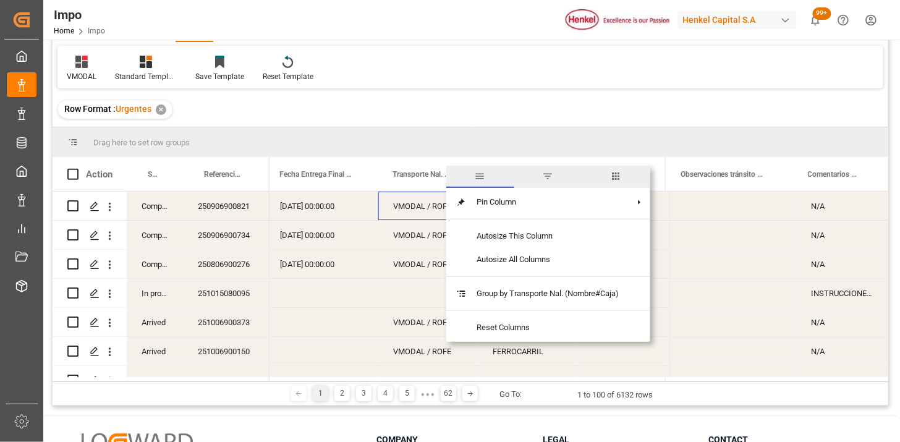
click at [540, 174] on span "filter" at bounding box center [548, 177] width 68 height 22
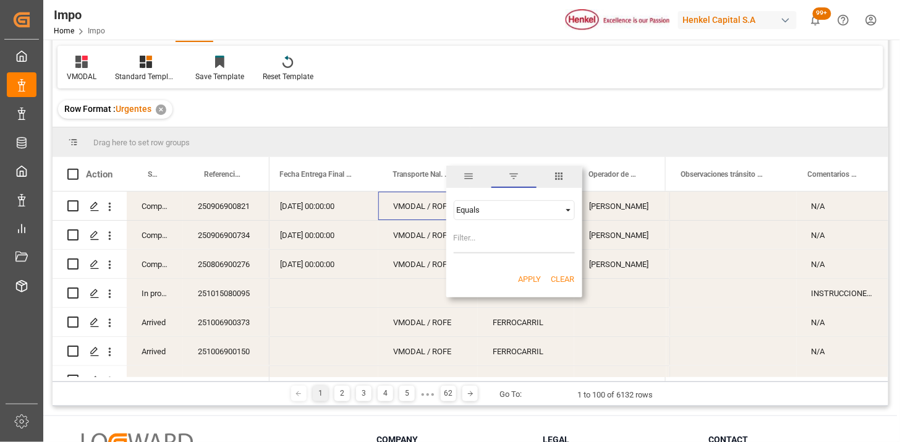
click at [500, 216] on div "Equals" at bounding box center [514, 210] width 121 height 20
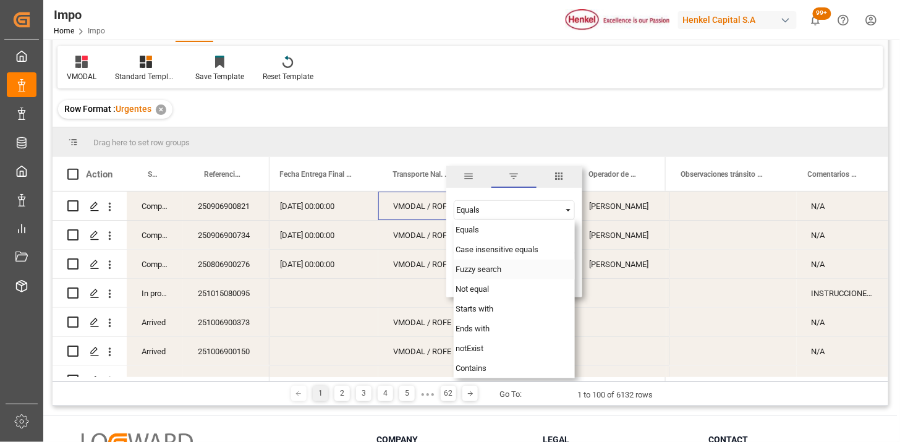
click at [483, 272] on div "Fuzzy search" at bounding box center [514, 270] width 121 height 20
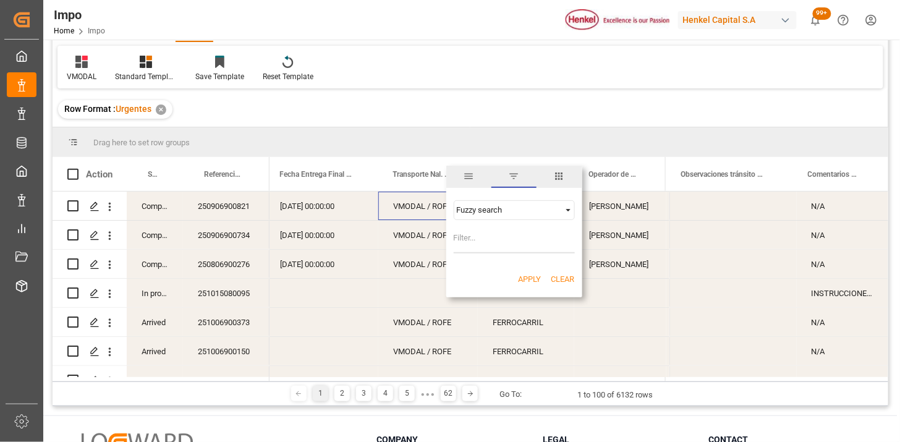
click at [486, 237] on input "Filter Value" at bounding box center [514, 241] width 121 height 25
type input "VMODAL"
click at [526, 279] on button "Apply" at bounding box center [529, 279] width 23 height 12
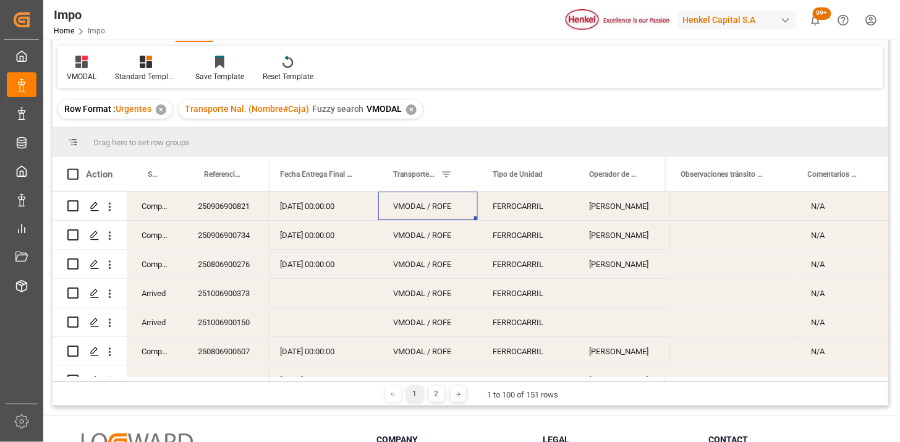
click at [164, 297] on div "Arrived" at bounding box center [155, 293] width 56 height 28
click at [163, 171] on span at bounding box center [162, 174] width 11 height 11
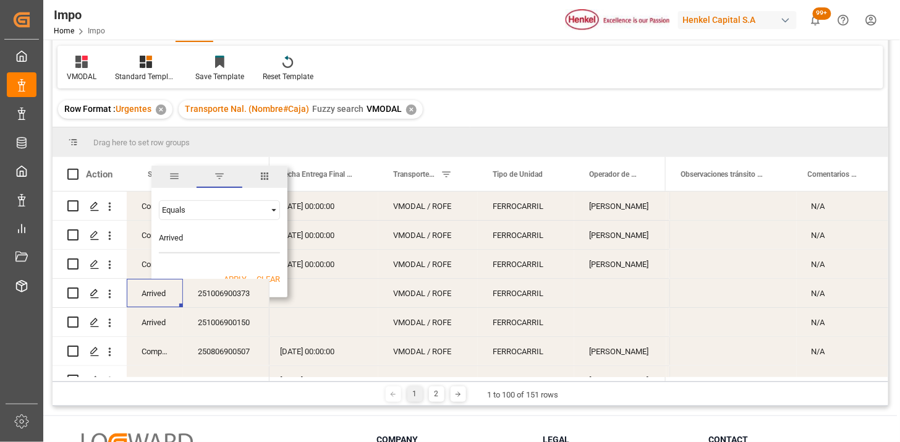
type input "Arrived"
click at [237, 274] on button "Apply" at bounding box center [235, 279] width 23 height 12
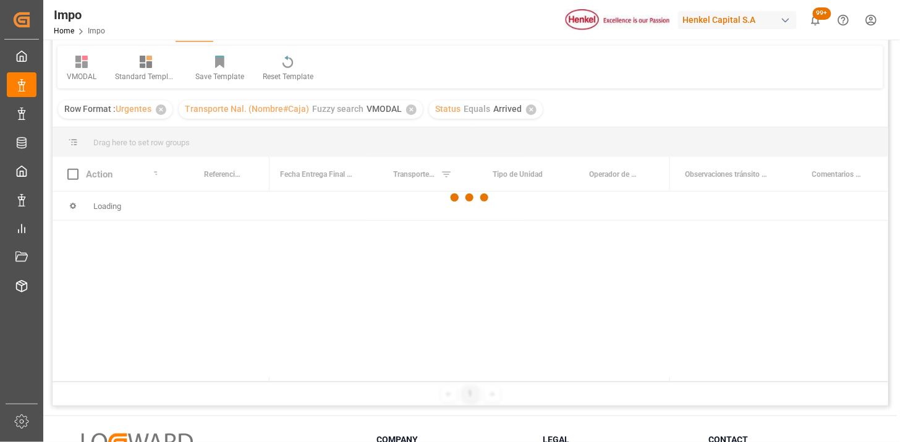
scroll to position [137, 0]
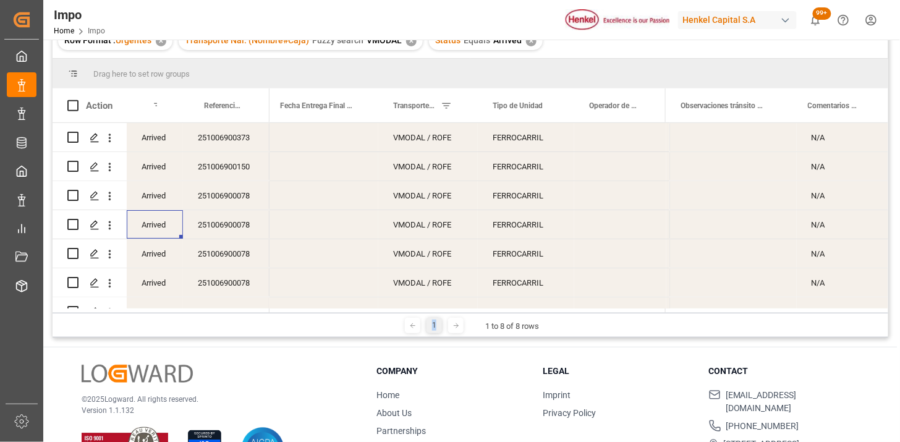
drag, startPoint x: 435, startPoint y: 313, endPoint x: 271, endPoint y: 320, distance: 164.5
click at [271, 320] on div "1 1 to 8 of 8 rows" at bounding box center [470, 325] width 835 height 25
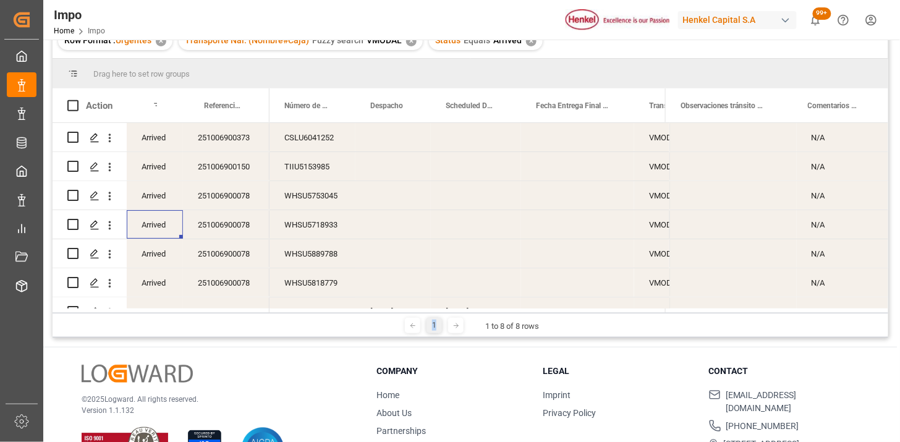
scroll to position [50, 0]
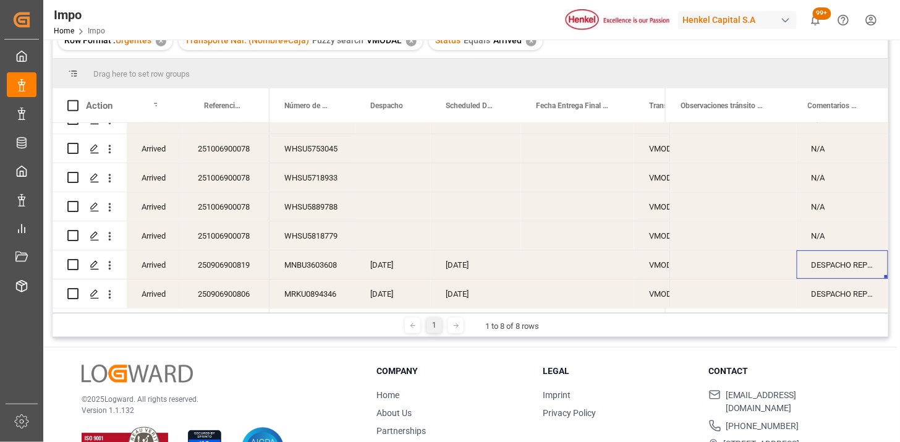
click at [823, 264] on div "DESPACHO REPROGRAMADO POR SATURACIÓN EN PUERTO" at bounding box center [841, 264] width 91 height 28
click at [823, 264] on input "DESPACHO REPROGRAMADO POR SATURACIÓN EN PUERTO" at bounding box center [842, 271] width 72 height 23
type input "EVIDENCIA | DESPACHO REPROGRAMADO POR SATURACIÓN EN PUERTO"
click at [829, 298] on div "DESPACHO REPROGRAMADO POR SATURACIÓN EN PUERTO" at bounding box center [841, 293] width 91 height 28
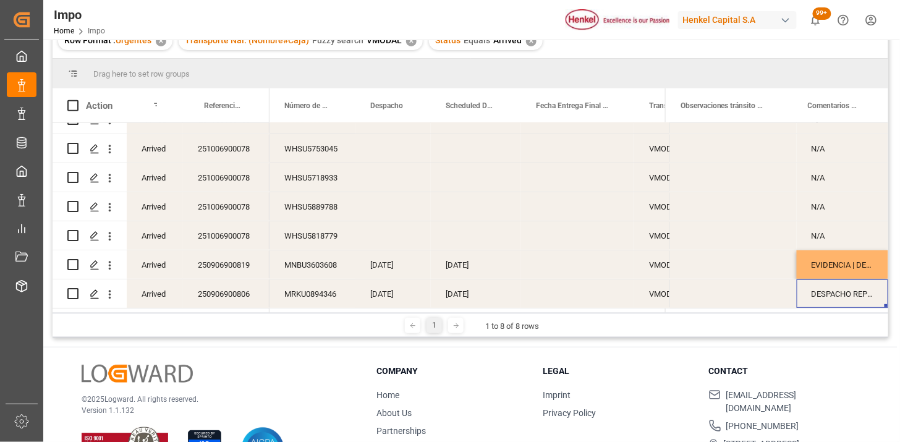
click at [829, 299] on div "DESPACHO REPROGRAMADO POR SATURACIÓN EN PUERTO" at bounding box center [841, 293] width 91 height 28
click at [832, 284] on input "DESPACHO REPROGRAMADO POR SATURACIÓN EN PUERTO" at bounding box center [842, 285] width 72 height 23
type input "EVIDENCIA | DESPACHO REPROGRAMADO POR SATURACIÓN EN PUERTO"
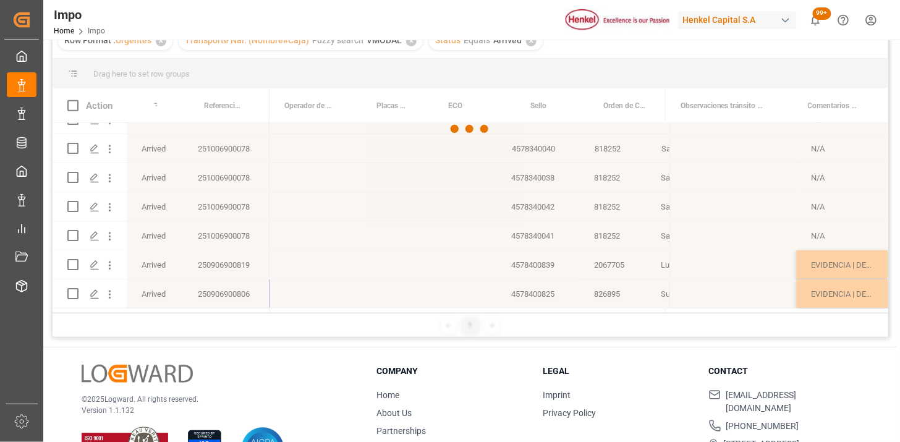
scroll to position [0, 0]
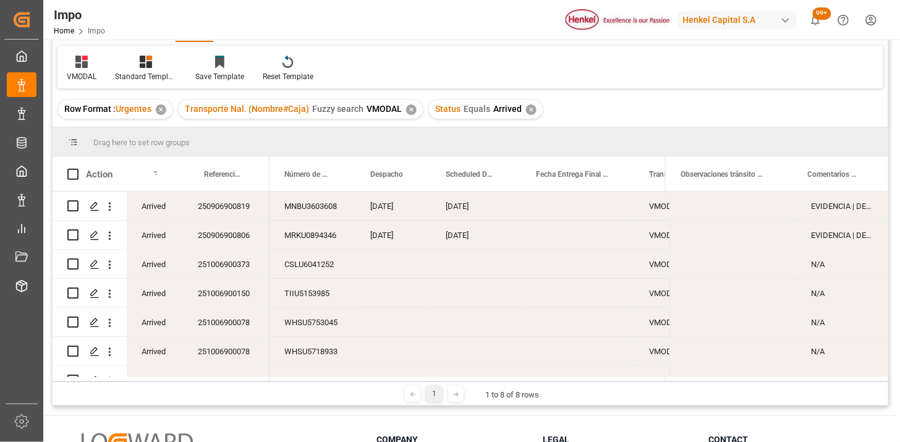
click at [526, 109] on div "✕" at bounding box center [531, 109] width 11 height 11
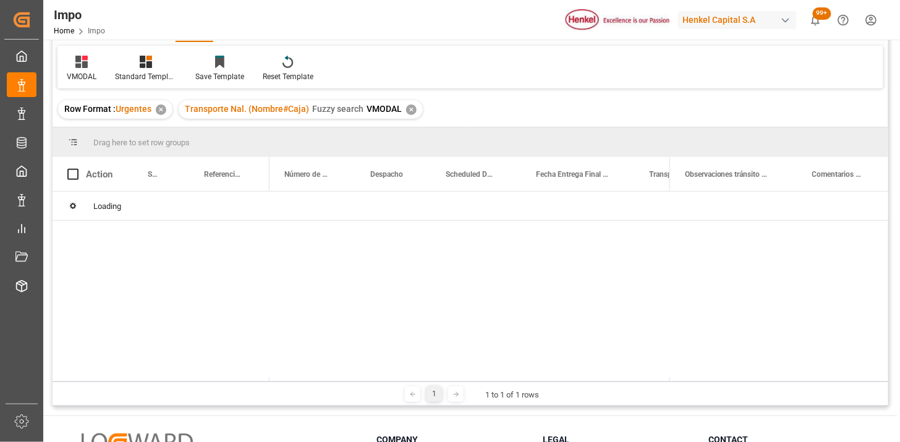
click at [409, 112] on div "✕" at bounding box center [411, 109] width 11 height 11
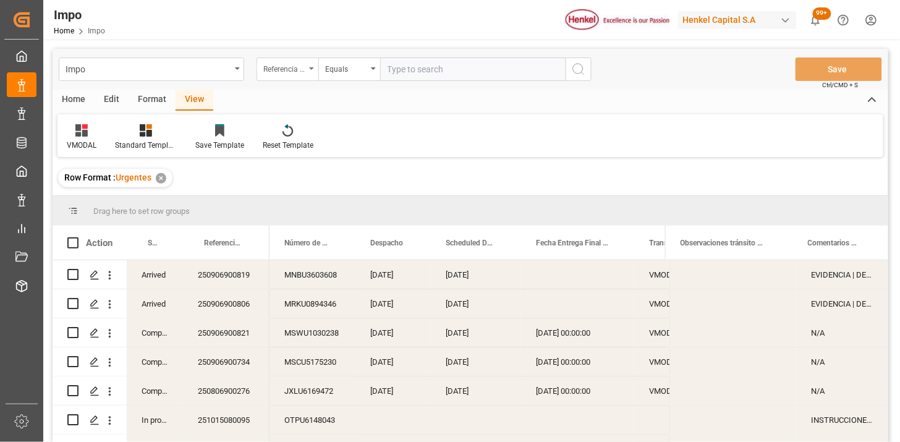
click at [302, 78] on div "Referencia Leschaco" at bounding box center [287, 68] width 62 height 23
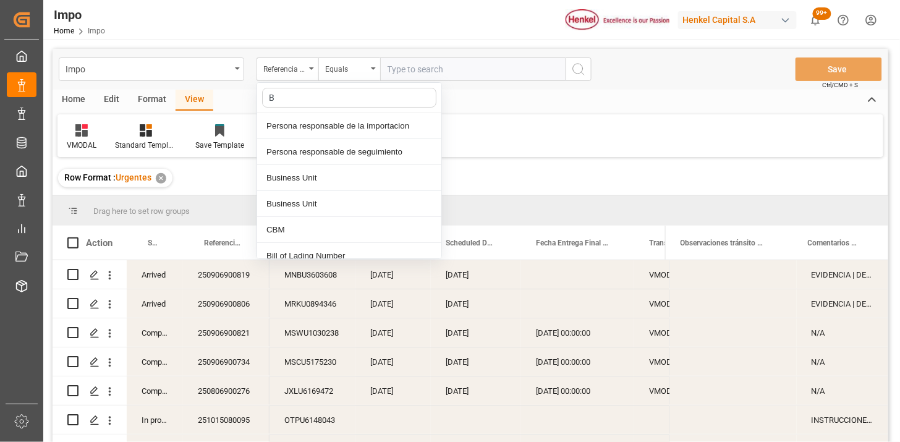
type input "BI"
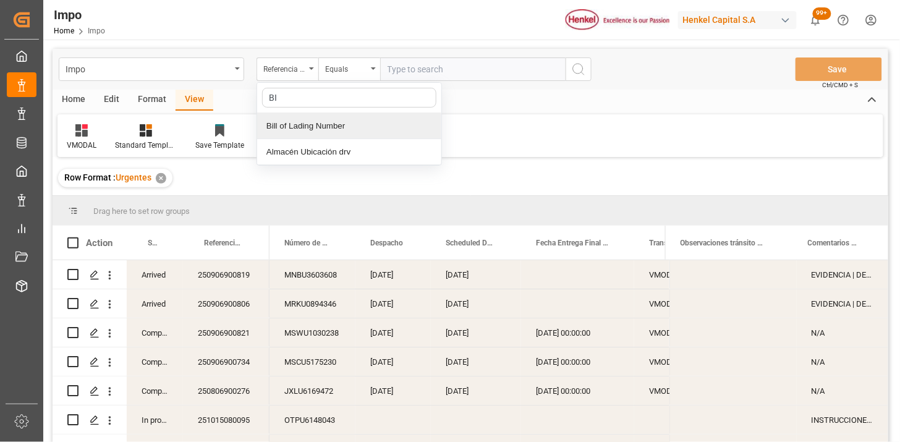
click at [340, 122] on div "Bill of Lading Number" at bounding box center [349, 126] width 184 height 26
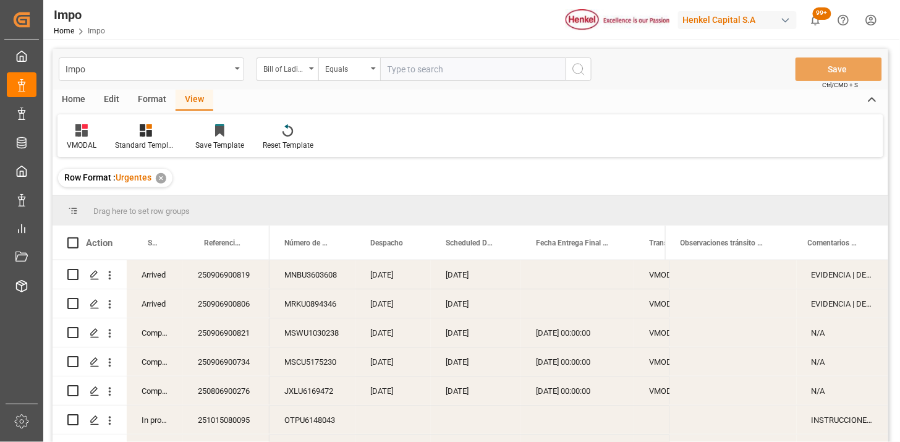
click at [392, 81] on div "Impo Bill of Lading Number Equals Save Ctrl/CMD + S" at bounding box center [470, 69] width 835 height 41
click at [402, 70] on input "text" at bounding box center [472, 68] width 185 height 23
paste input "MEDUR2129332"
type input "MEDUR2129332"
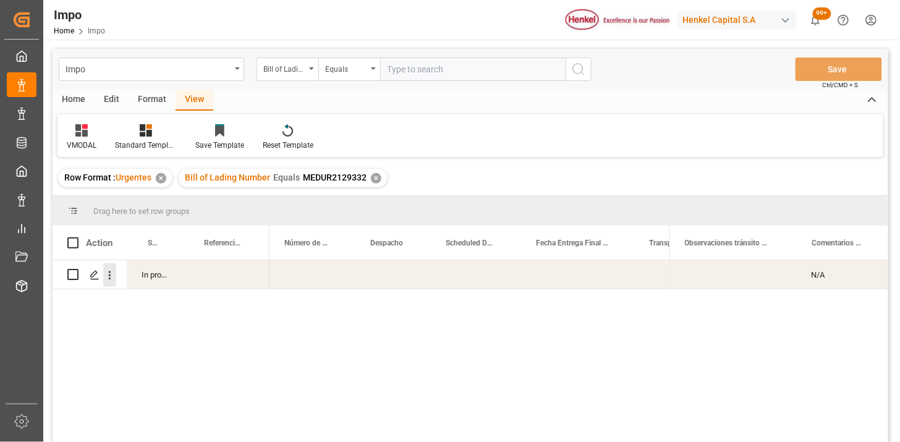
click at [110, 274] on icon "open menu" at bounding box center [110, 275] width 2 height 9
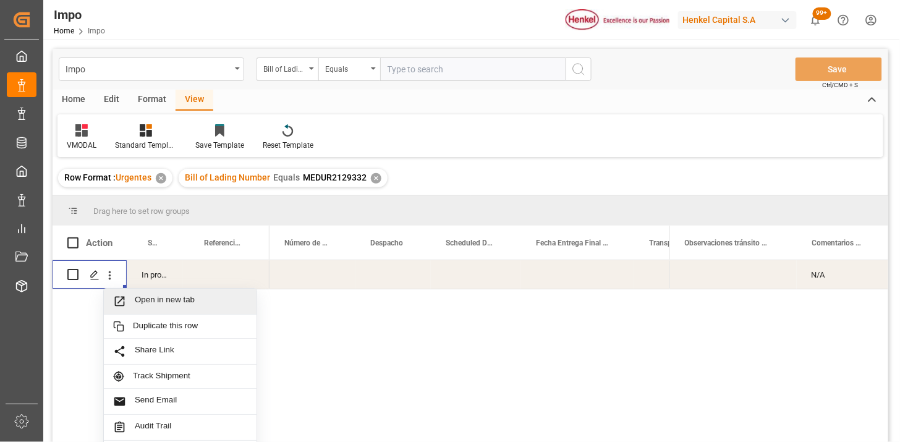
click at [163, 306] on span "Open in new tab" at bounding box center [191, 301] width 112 height 13
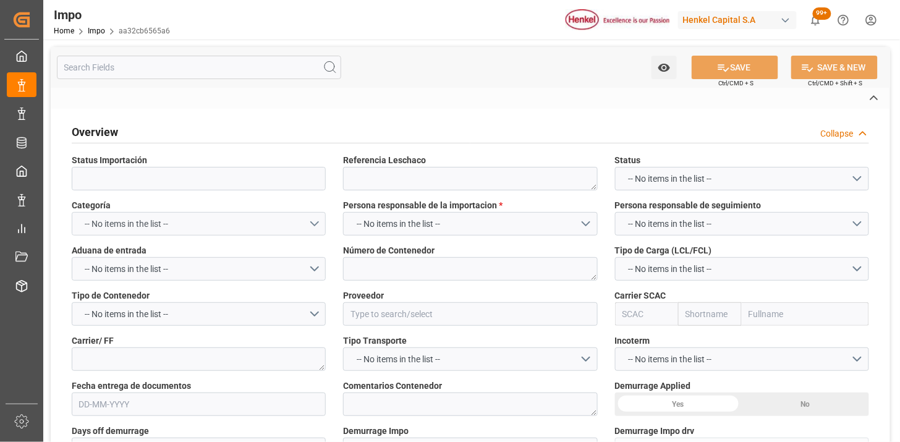
type textarea "250906900821"
type textarea "MSWU1030238"
type input "TIANJIN LUHUA HONGJINNEW MATERIAL TECHNOLOGY CO., LTD"
type input "MAEU"
type textarea "MAERSK"
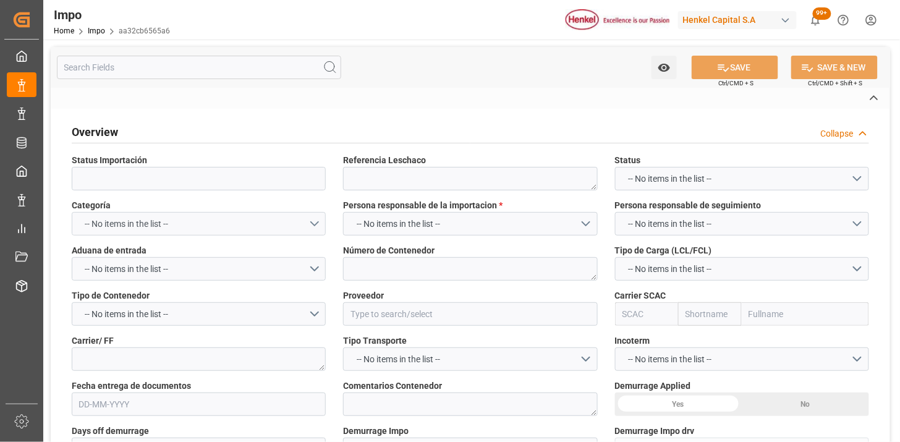
type textarea "N/A"
type input "AA"
type textarea "AA"
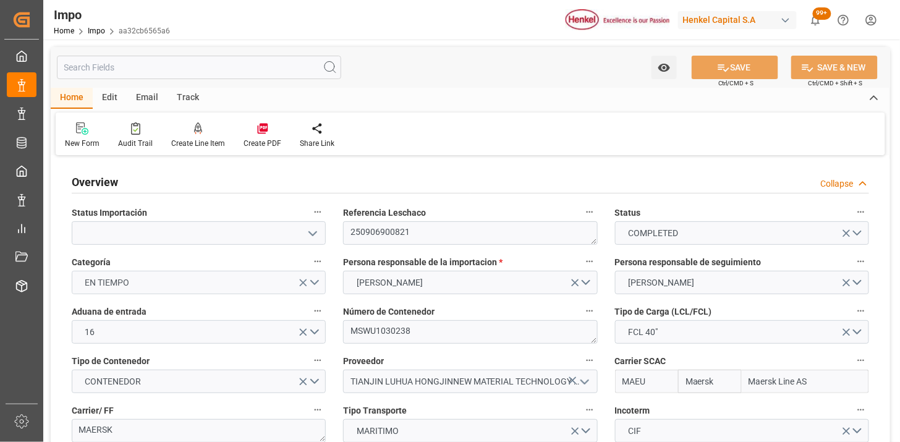
type input "Maersk"
type input "Maersk Line AS"
type input "1"
type input "50"
type input "20"
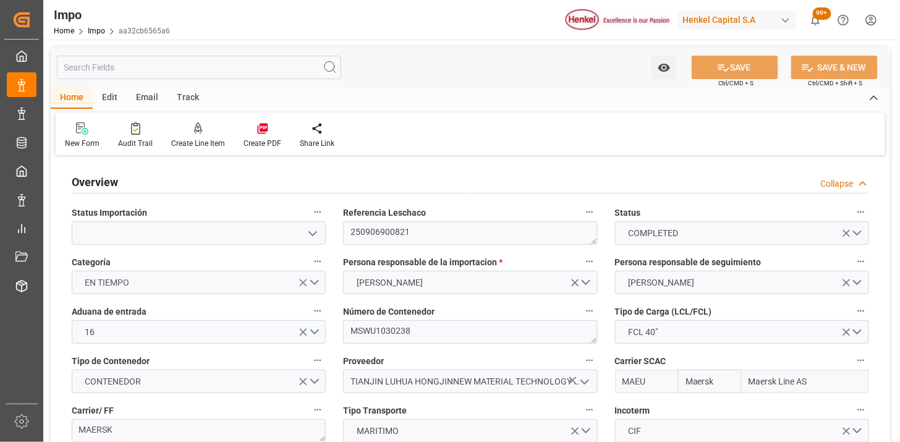
type input "[DATE]"
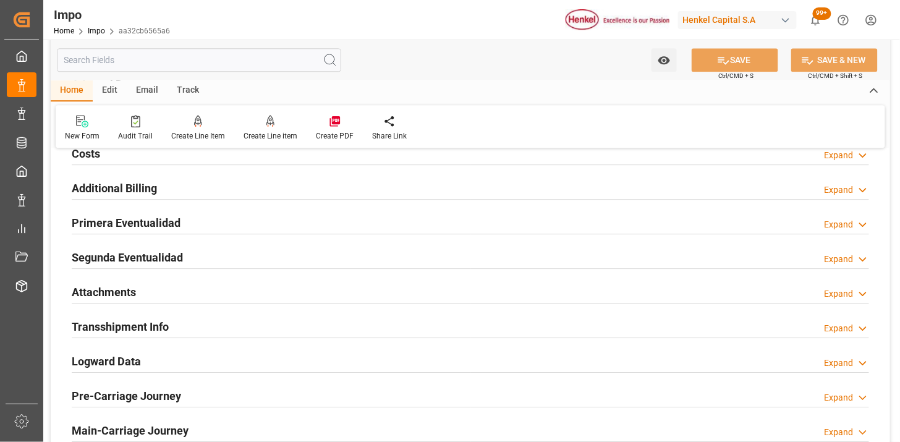
scroll to position [961, 0]
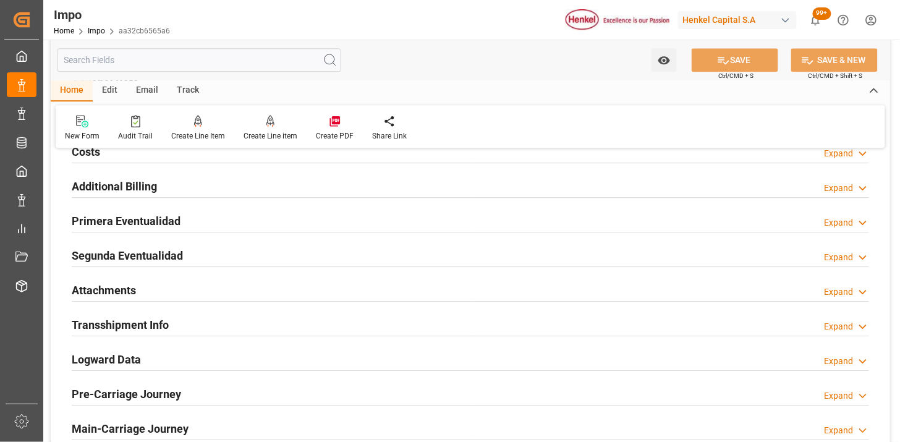
click at [324, 286] on div "Attachments Expand" at bounding box center [470, 288] width 797 height 23
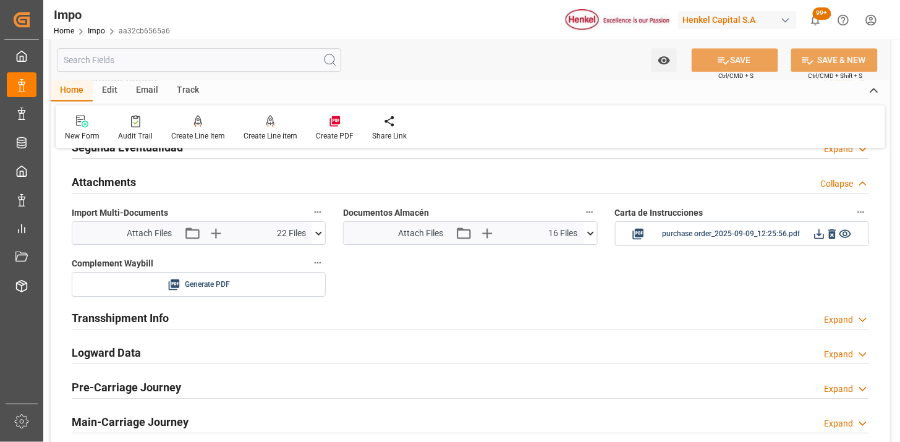
scroll to position [1098, 0]
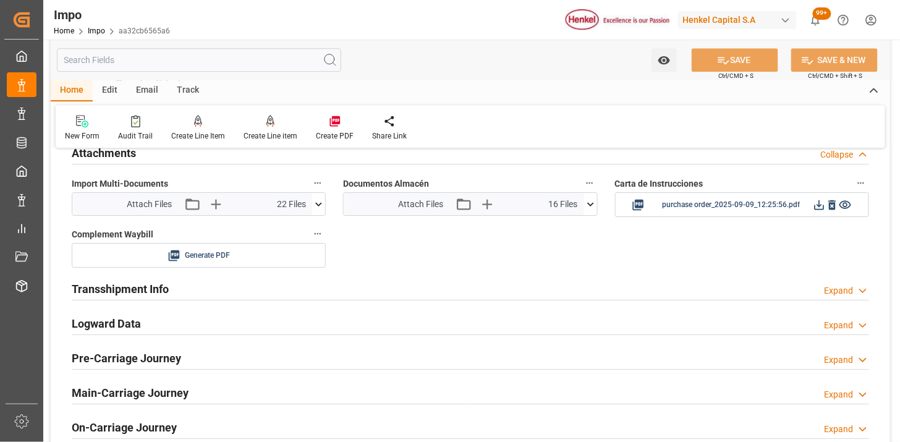
click at [590, 203] on icon at bounding box center [590, 204] width 13 height 13
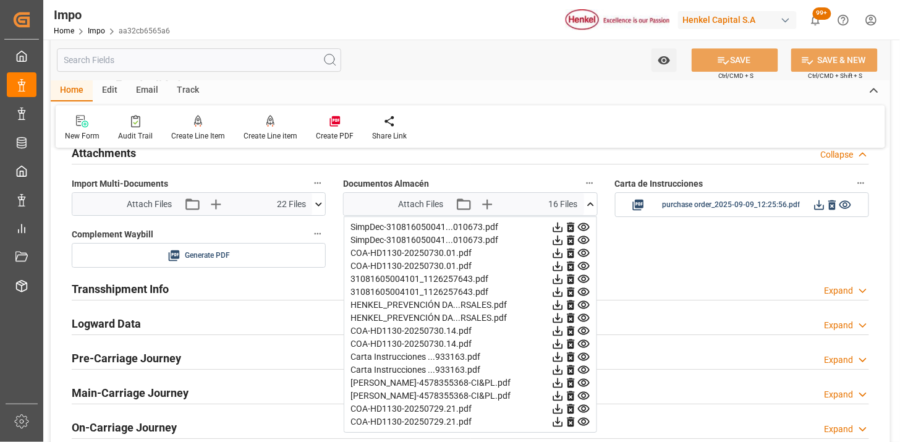
click at [565, 224] on icon at bounding box center [570, 227] width 13 height 13
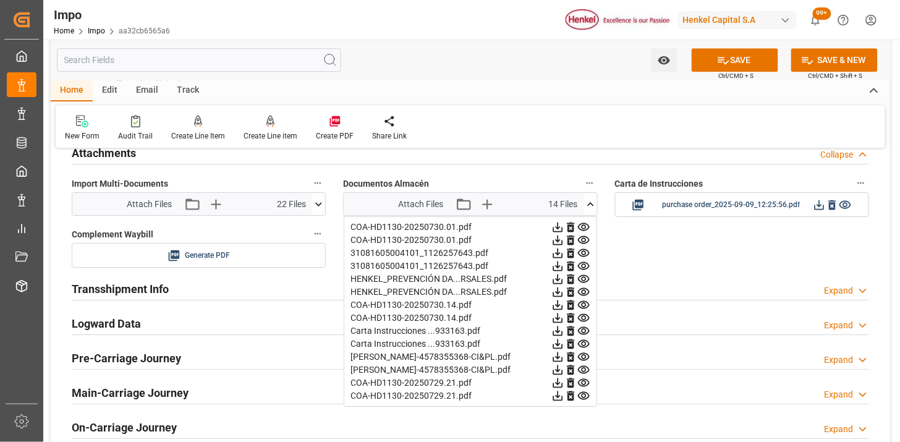
click at [570, 225] on icon at bounding box center [570, 227] width 7 height 10
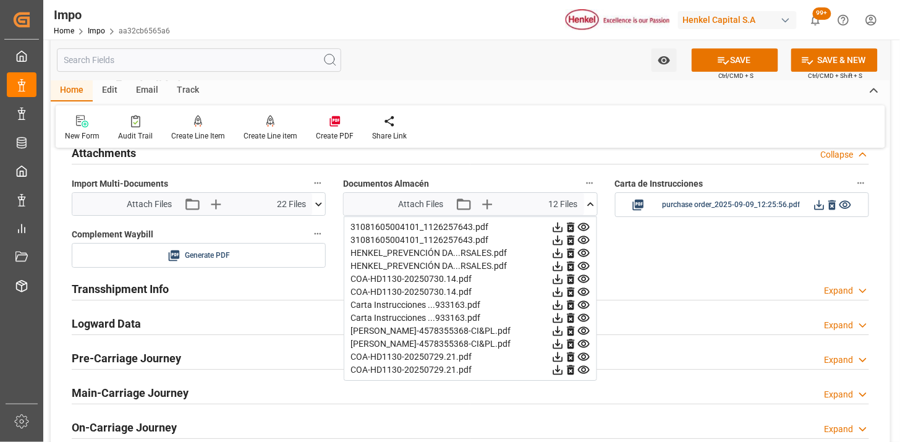
click at [570, 225] on icon at bounding box center [570, 227] width 7 height 10
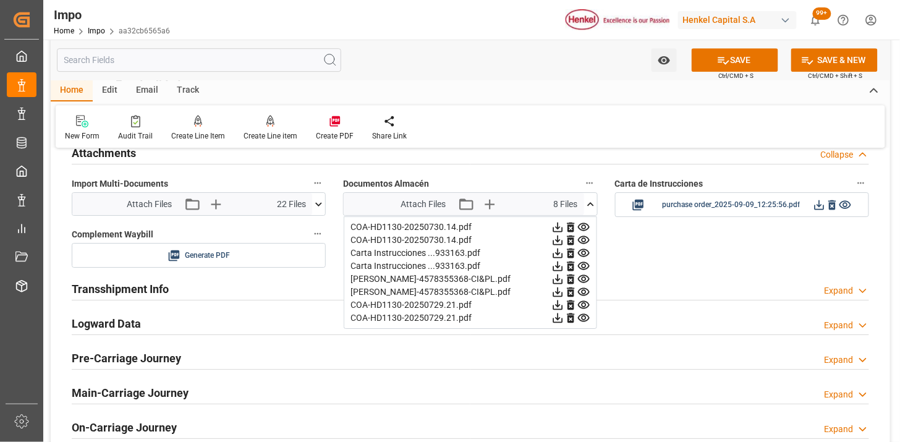
click at [570, 225] on icon at bounding box center [570, 227] width 7 height 10
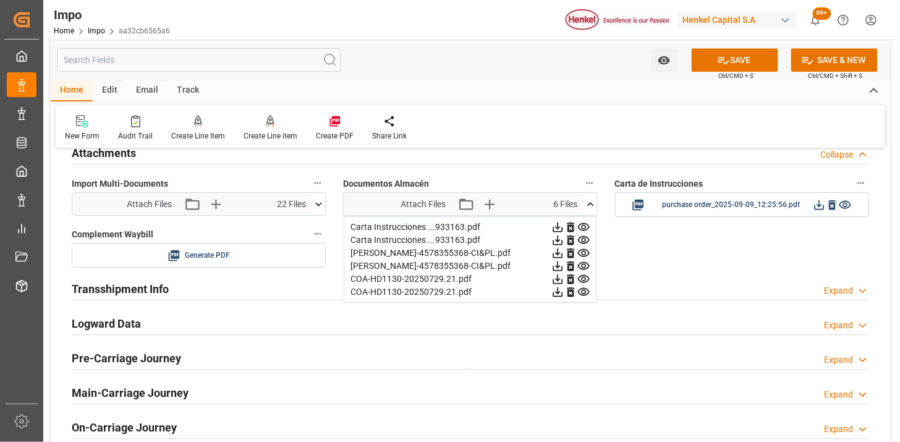
click at [570, 225] on icon at bounding box center [570, 227] width 7 height 10
click at [571, 225] on icon at bounding box center [570, 227] width 7 height 10
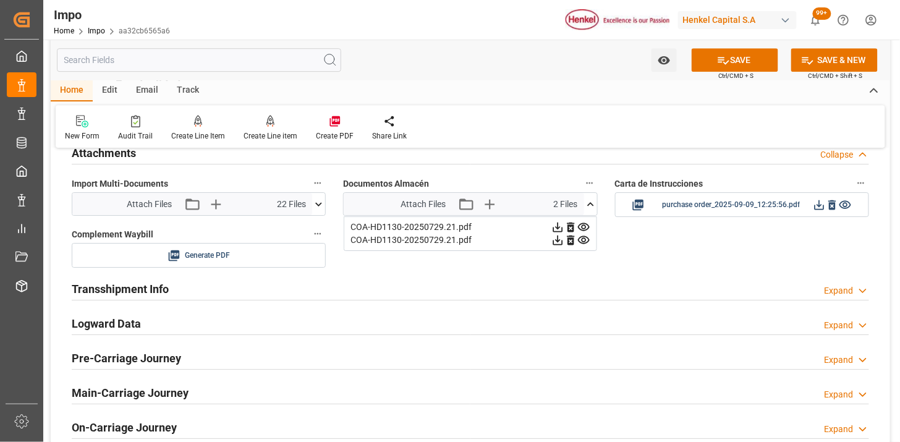
click at [572, 226] on icon at bounding box center [570, 227] width 7 height 10
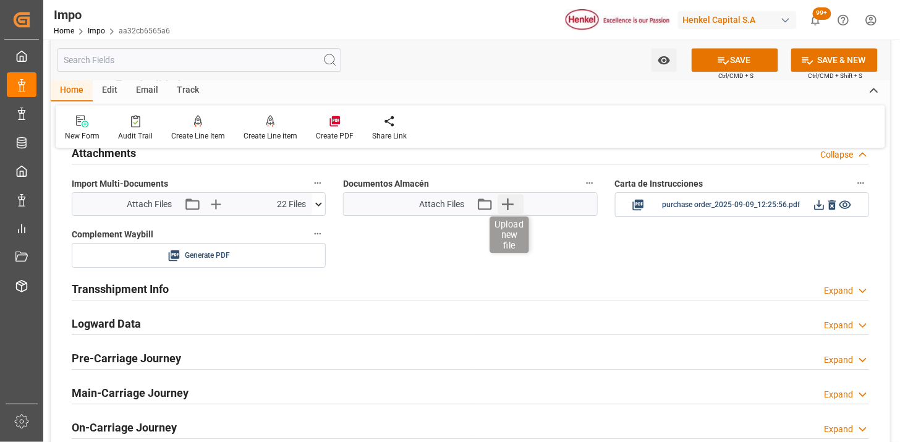
click at [505, 207] on icon "button" at bounding box center [507, 204] width 20 height 20
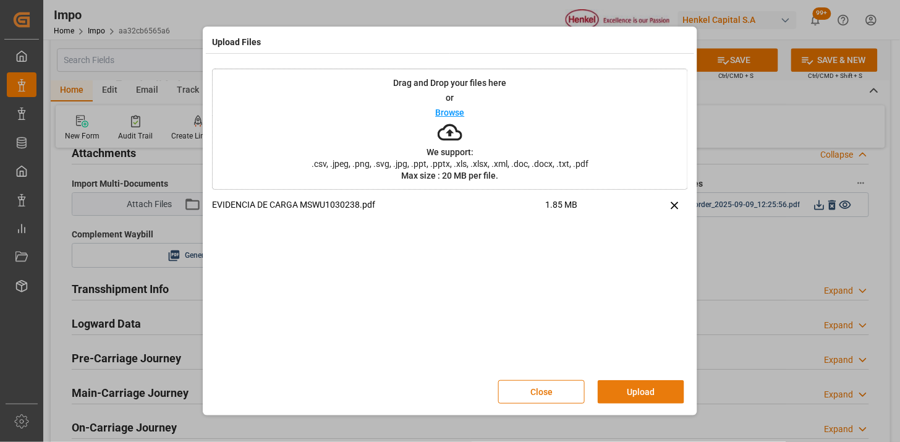
drag, startPoint x: 645, startPoint y: 390, endPoint x: 618, endPoint y: 380, distance: 29.1
click at [644, 390] on button "Upload" at bounding box center [640, 391] width 87 height 23
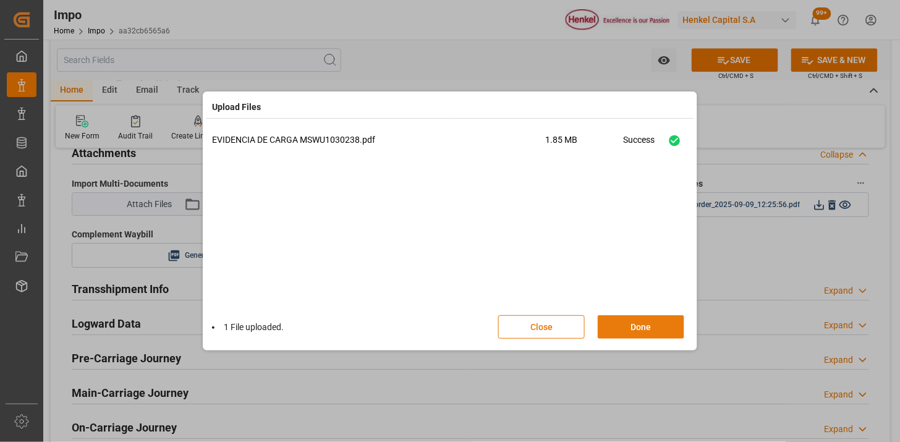
click at [635, 326] on button "Done" at bounding box center [640, 326] width 87 height 23
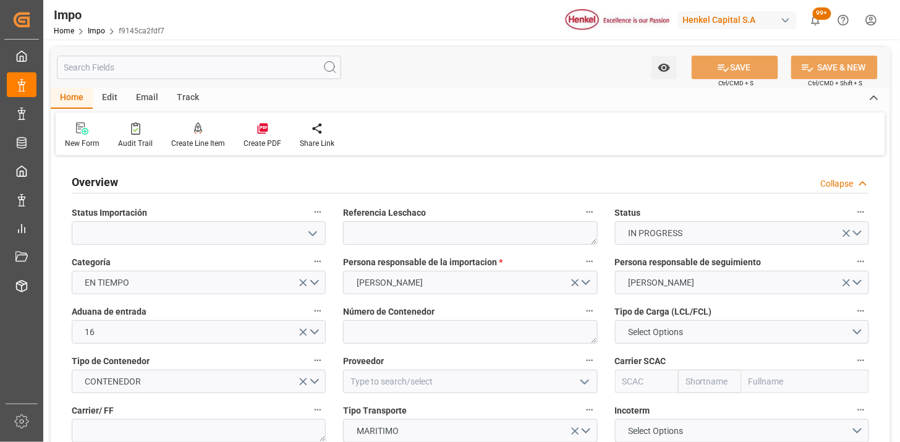
type input "[DATE]"
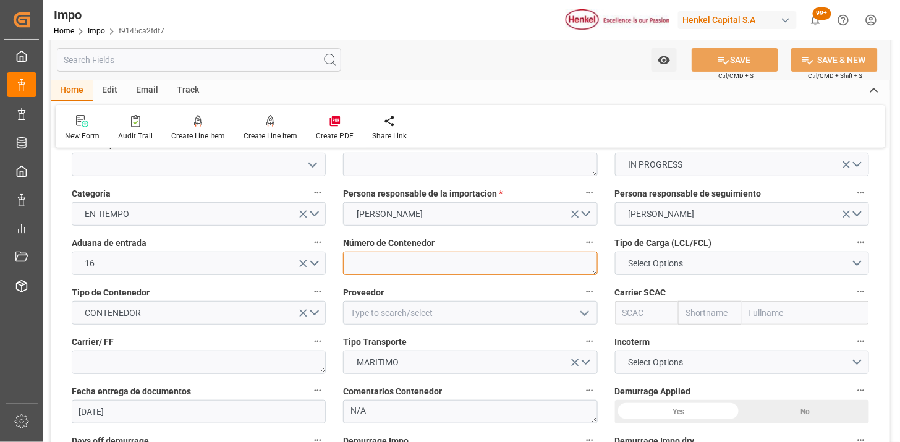
click at [406, 256] on textarea at bounding box center [470, 262] width 254 height 23
paste textarea "MSMU6197357"
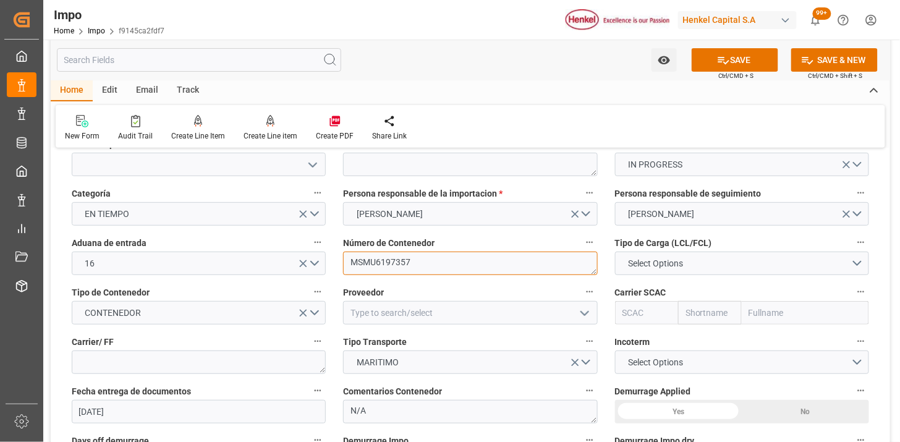
type textarea "MSMU6197357"
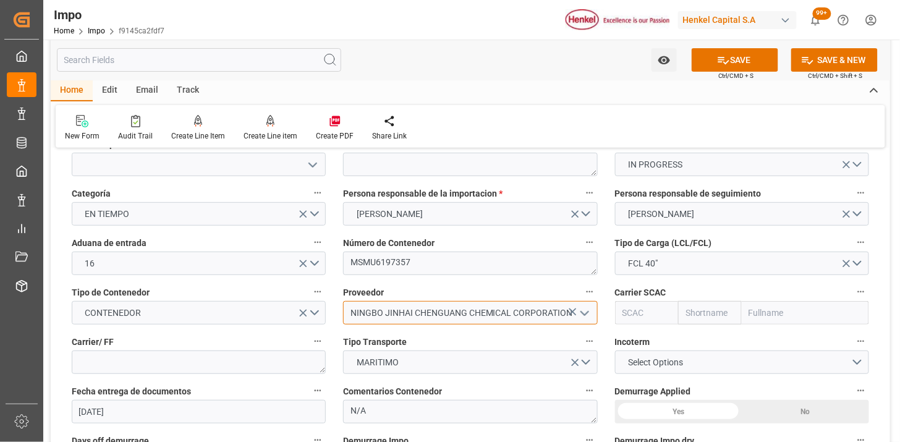
type input "NINGBO JINHAI CHENGUANG CHEMICAL CORPORATION"
type input "MSCU"
type input "MSC"
type input "Mediterranean Shipping Company"
type input "MSCU"
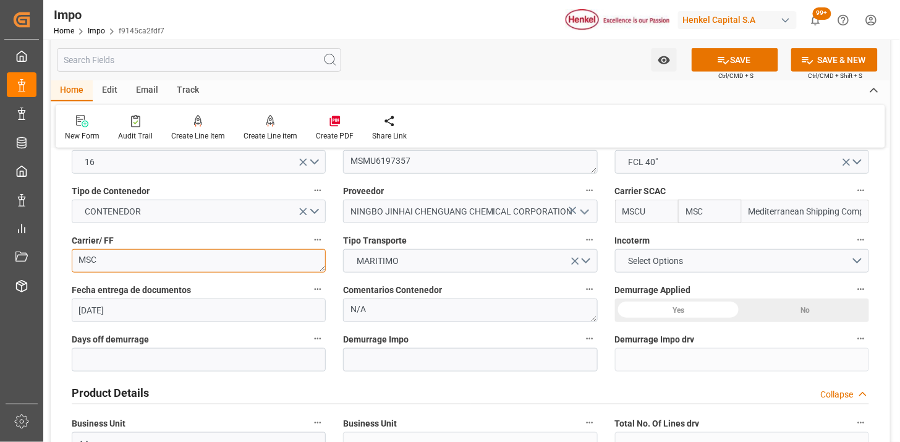
scroll to position [206, 0]
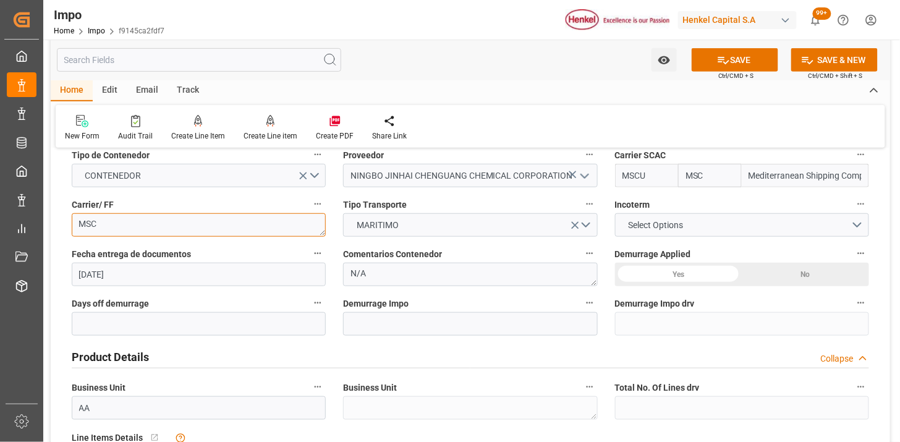
type textarea "MSC"
click at [652, 219] on span "Select Options" at bounding box center [655, 225] width 67 height 13
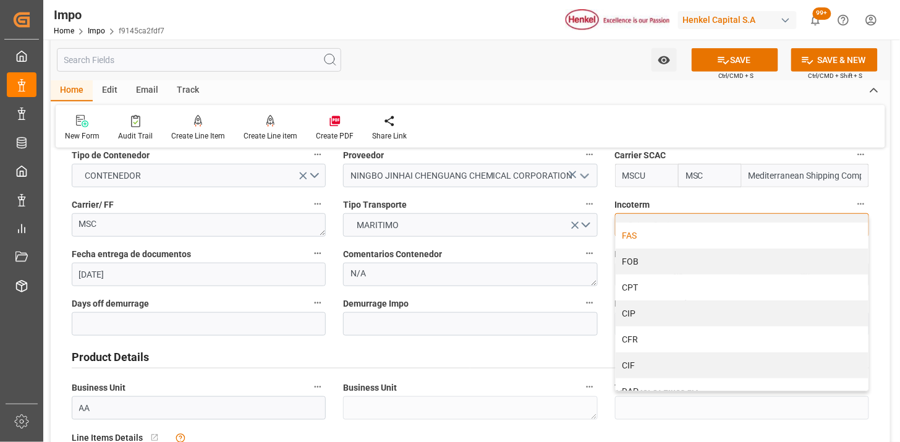
scroll to position [69, 0]
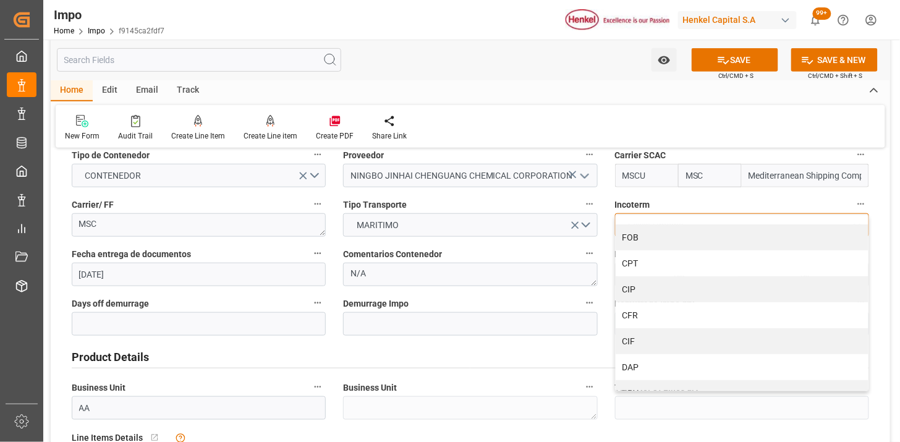
drag, startPoint x: 653, startPoint y: 338, endPoint x: 526, endPoint y: 349, distance: 127.2
click at [652, 339] on div "CIF" at bounding box center [741, 341] width 253 height 26
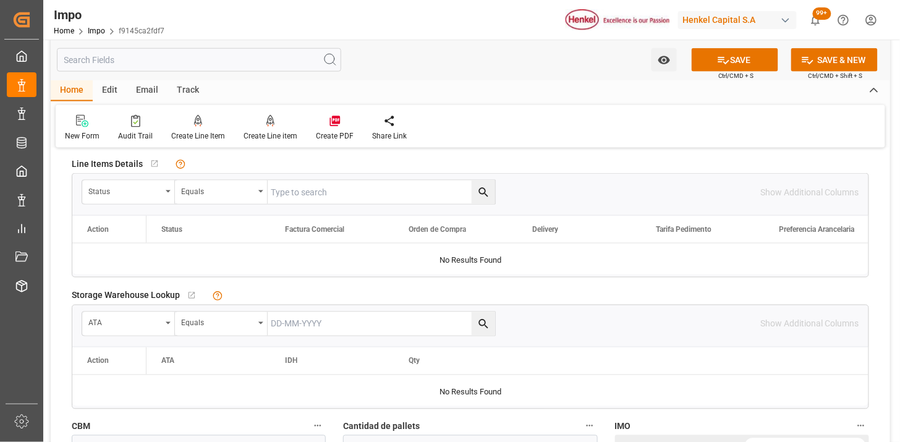
scroll to position [480, 0]
click at [132, 190] on div "Status" at bounding box center [124, 189] width 73 height 14
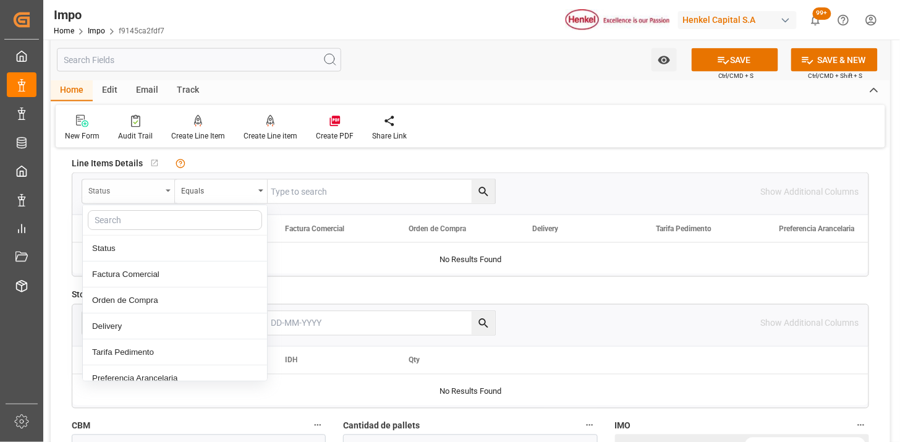
type input "A"
type input "FAC"
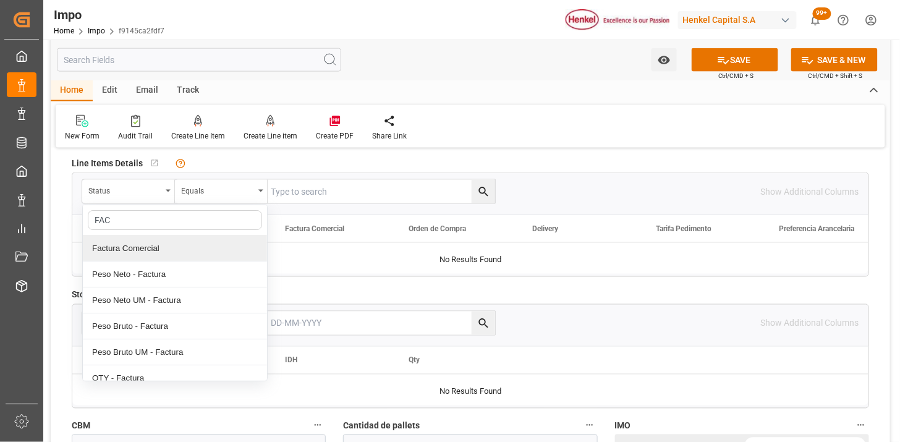
drag, startPoint x: 130, startPoint y: 245, endPoint x: 326, endPoint y: 187, distance: 203.7
click at [132, 243] on div "Factura Comercial" at bounding box center [175, 248] width 184 height 26
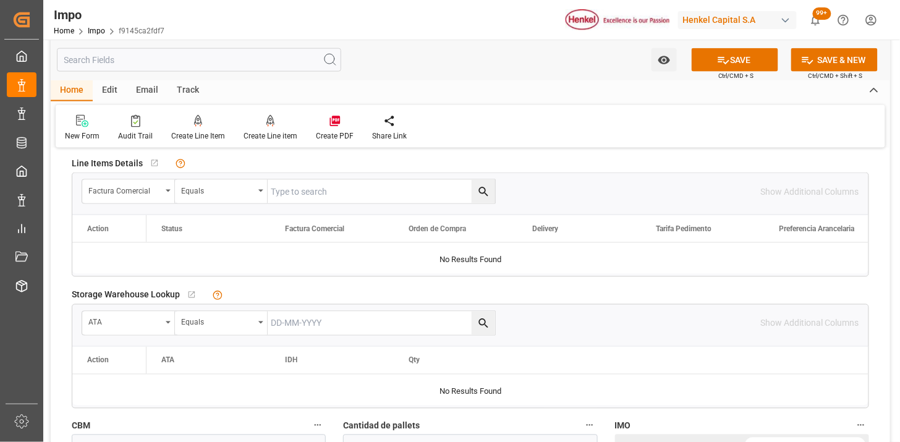
click at [327, 186] on input "text" at bounding box center [381, 191] width 227 height 23
paste input "NBJH-202509089"
type input "NBJH-202509089"
click at [484, 195] on icon "search button" at bounding box center [483, 191] width 13 height 13
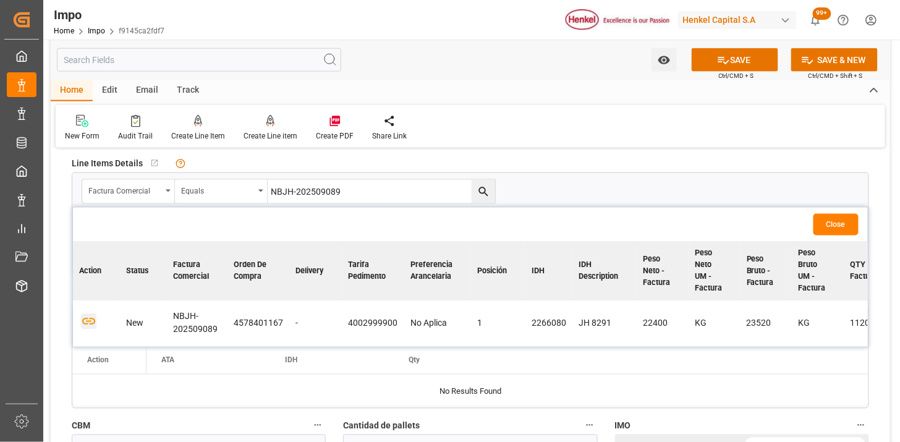
click at [88, 319] on icon "button" at bounding box center [88, 321] width 15 height 15
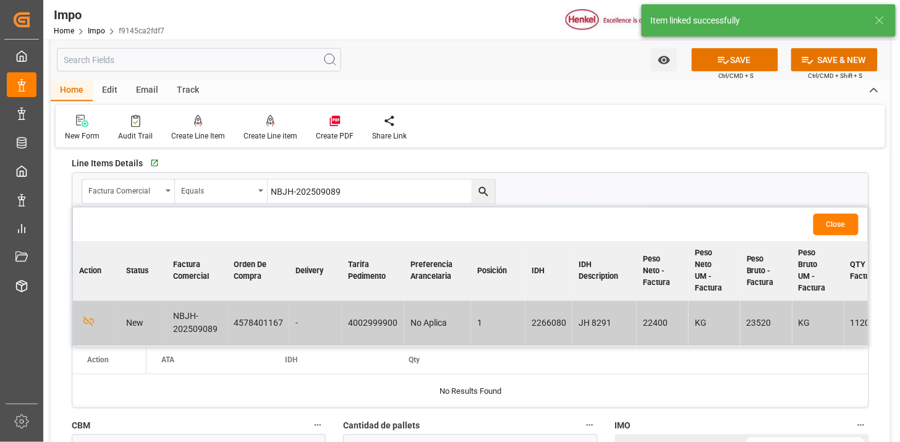
click at [828, 222] on button "Close" at bounding box center [835, 225] width 45 height 22
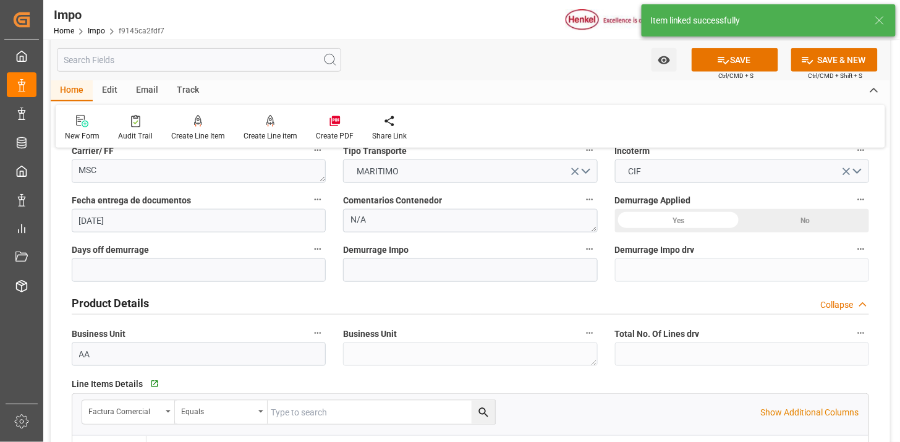
scroll to position [206, 0]
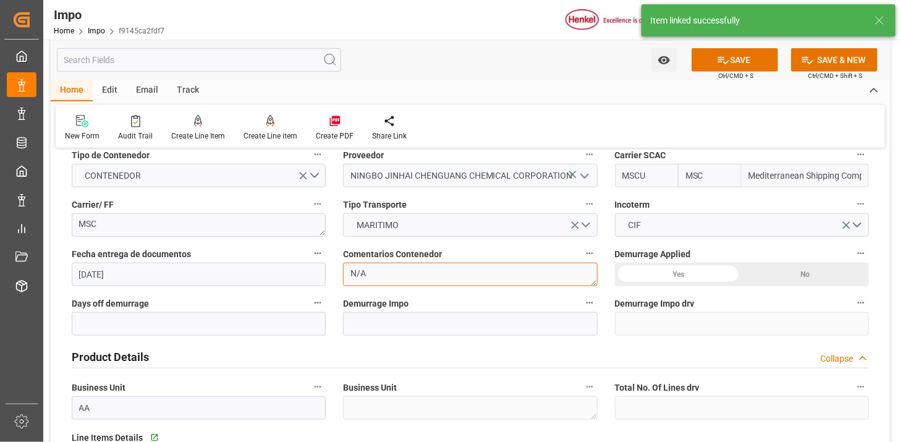
click at [408, 273] on textarea "N/A" at bounding box center [470, 274] width 254 height 23
type textarea "O"
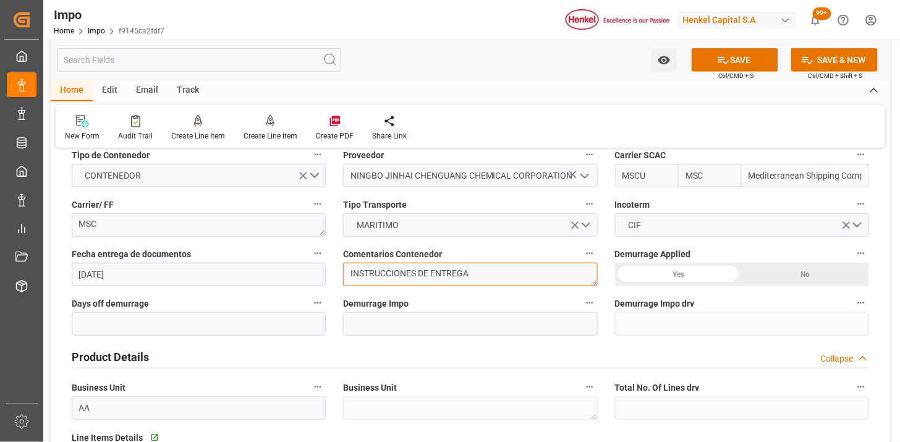
scroll to position [0, 0]
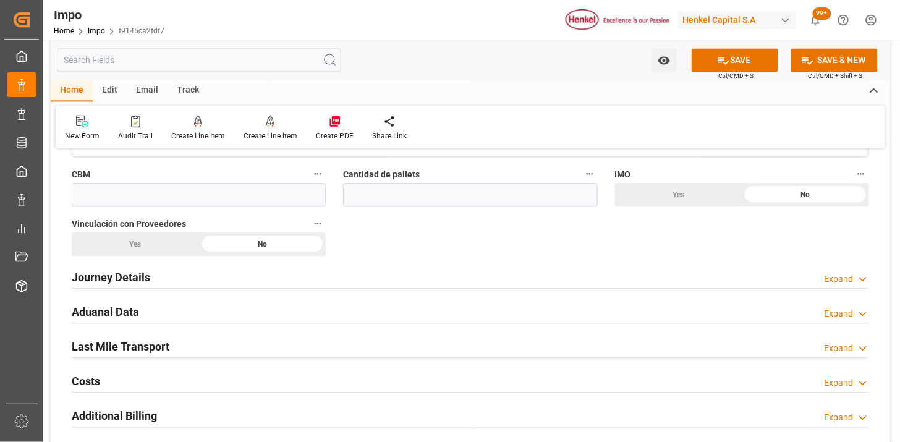
type textarea "INSTRUCCIONES DE ENTREGA"
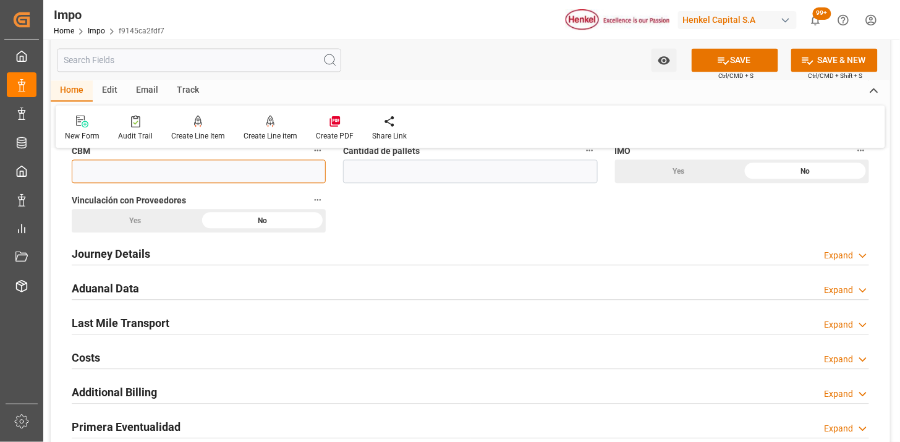
click at [149, 175] on input "text" at bounding box center [199, 170] width 254 height 23
paste input "58.000"
type input "58"
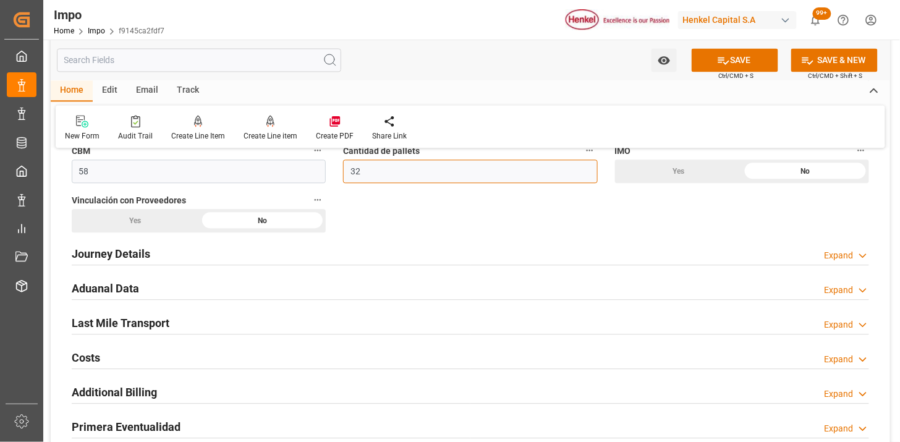
type input "32"
click at [169, 254] on div "Journey Details Expand" at bounding box center [470, 252] width 797 height 23
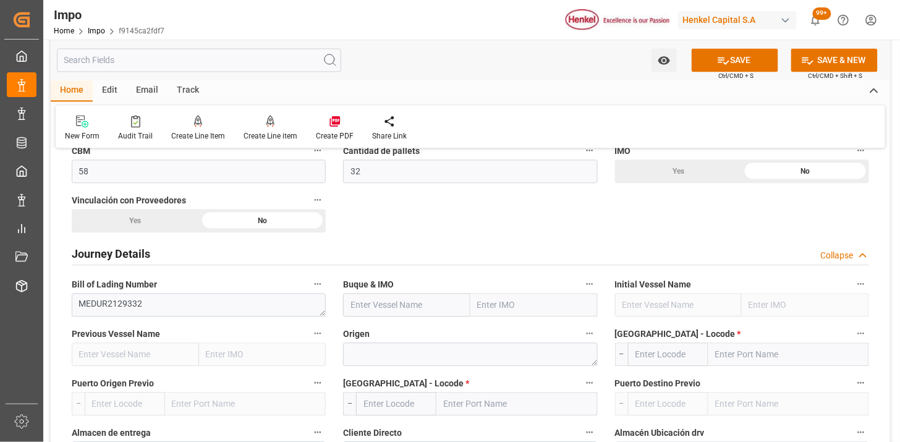
scroll to position [824, 0]
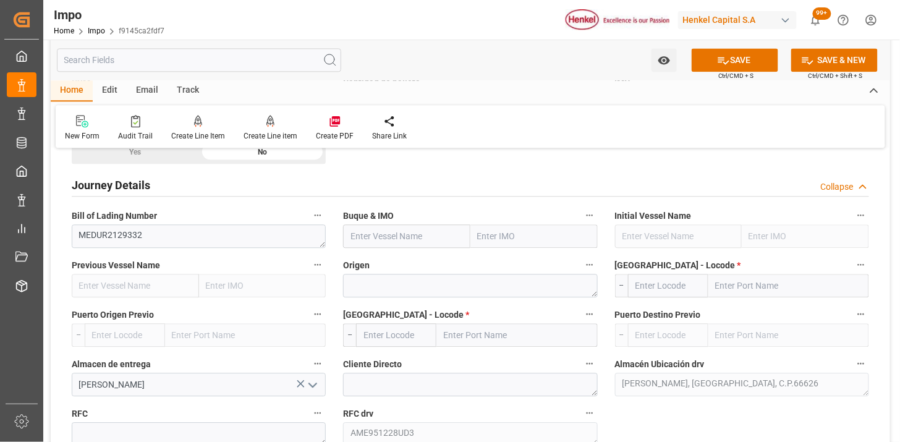
click at [406, 232] on input "text" at bounding box center [406, 235] width 127 height 23
paste input "MSC KALAMATA VII -"
type input "MSC KALAMATA VII"
type input "9244946"
type input "MSC KALAMATA VII"
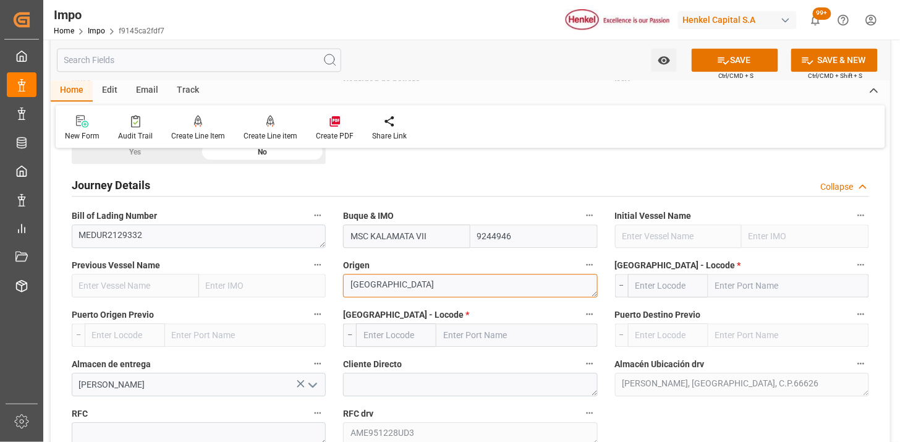
type textarea "[GEOGRAPHIC_DATA]"
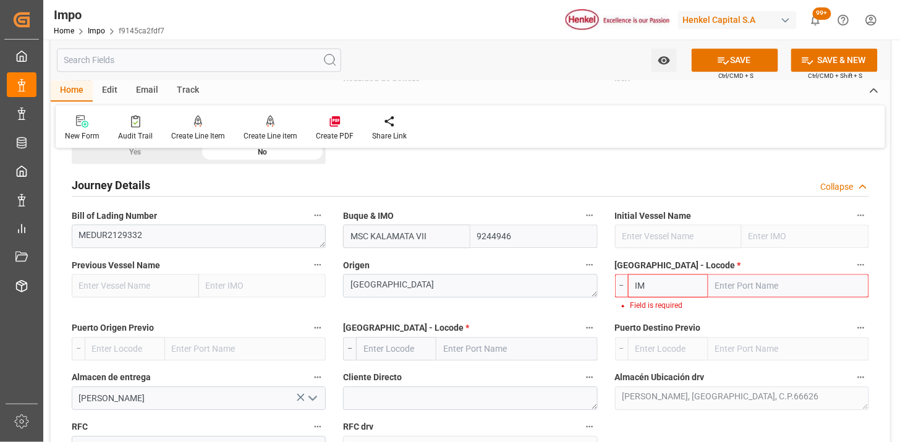
type input "I"
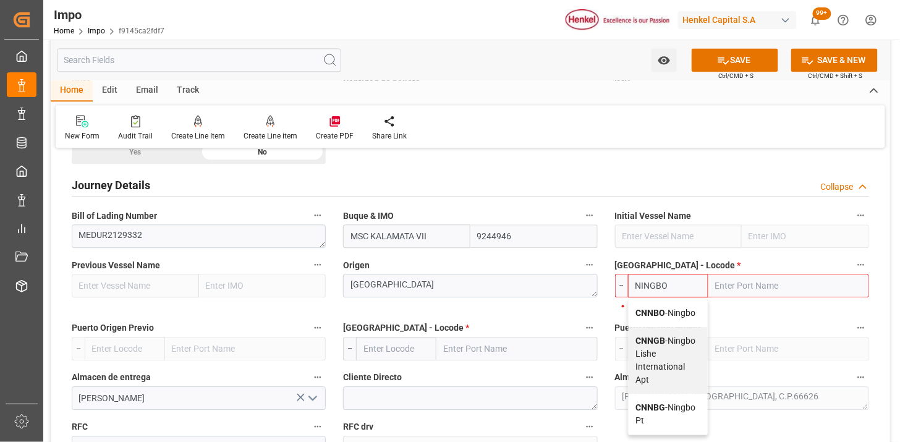
type input "CNNBO"
type input "Ningbo"
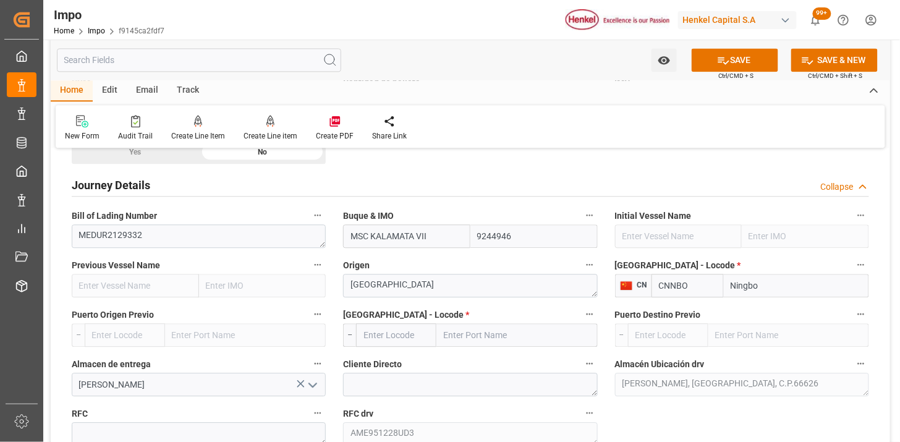
type input "CNNBO"
type input "MXZLO"
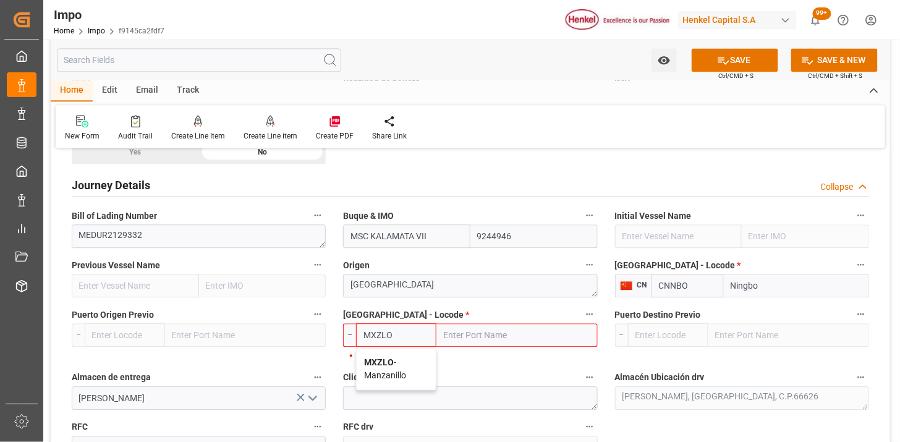
type input "Manzanillo"
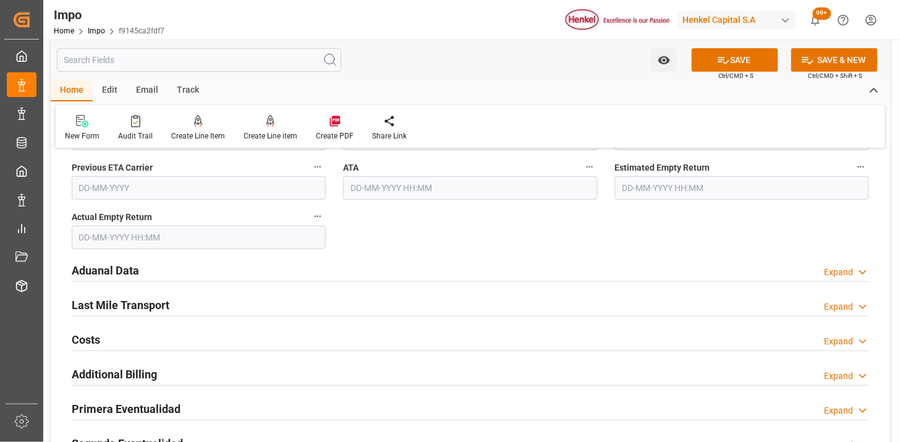
scroll to position [1442, 0]
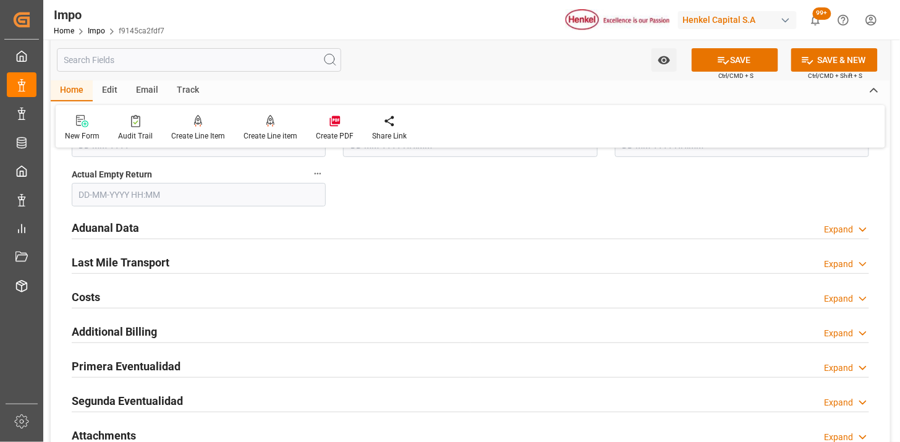
type input "MXZLO"
click at [215, 232] on div "Aduanal Data Expand" at bounding box center [470, 226] width 797 height 23
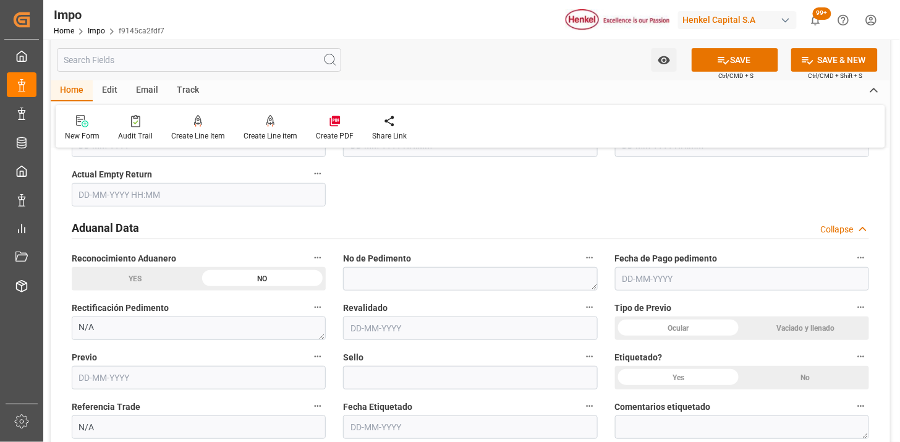
scroll to position [1510, 0]
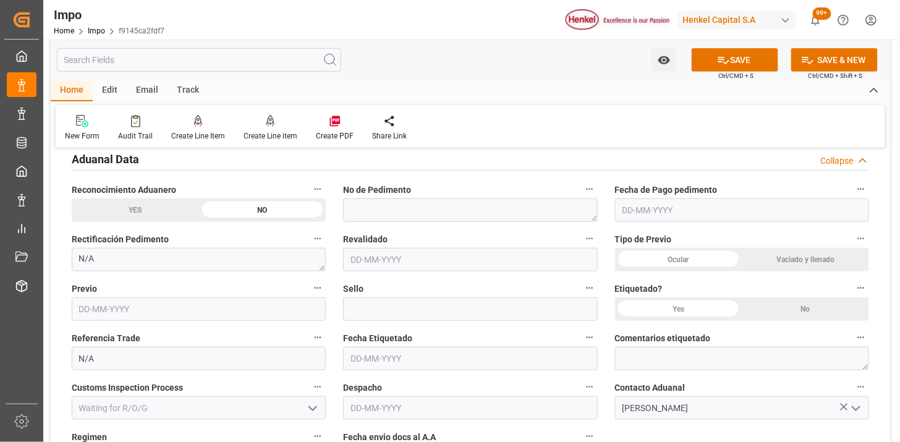
click at [690, 253] on div "Ocular" at bounding box center [678, 259] width 127 height 23
click at [802, 307] on div "No" at bounding box center [804, 308] width 127 height 23
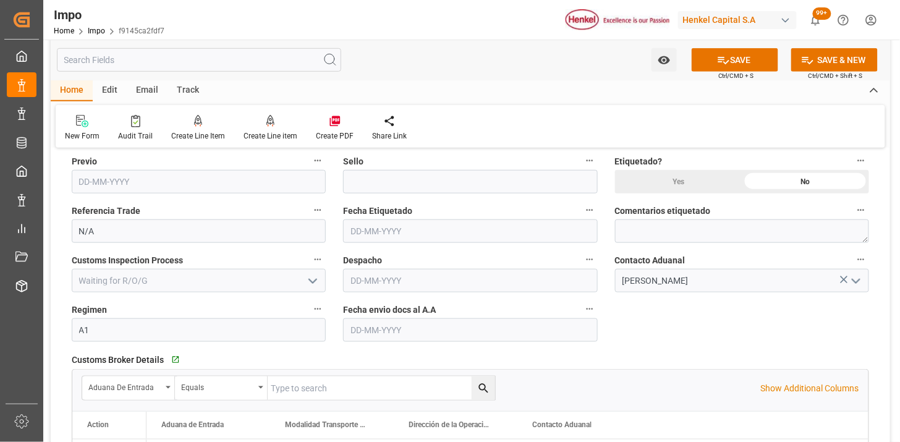
scroll to position [1647, 0]
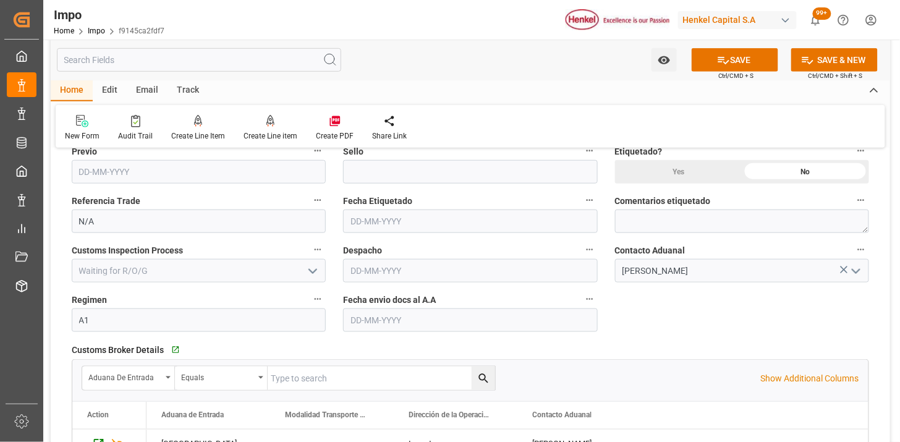
click at [365, 319] on input "text" at bounding box center [470, 319] width 254 height 23
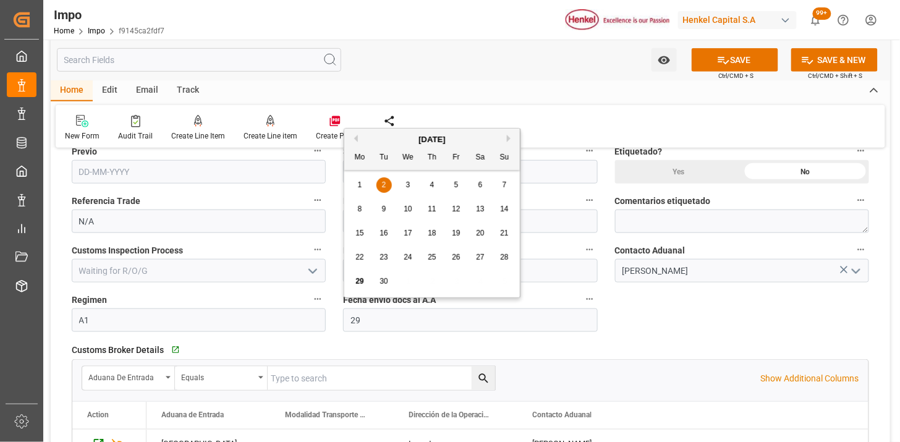
type input "[DATE]"
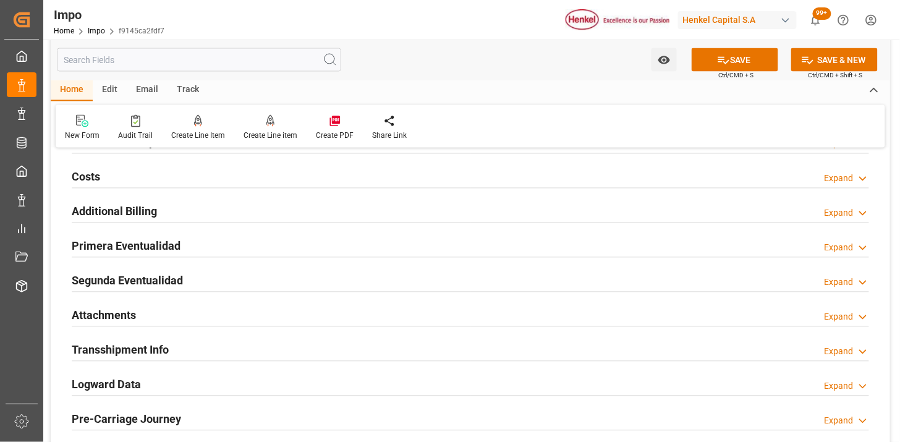
scroll to position [1991, 0]
click at [207, 307] on div "Attachments Expand" at bounding box center [470, 313] width 797 height 23
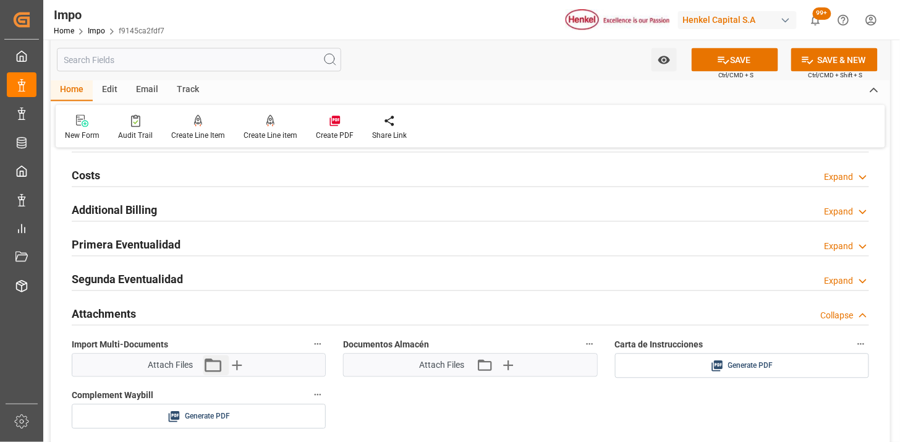
scroll to position [2059, 0]
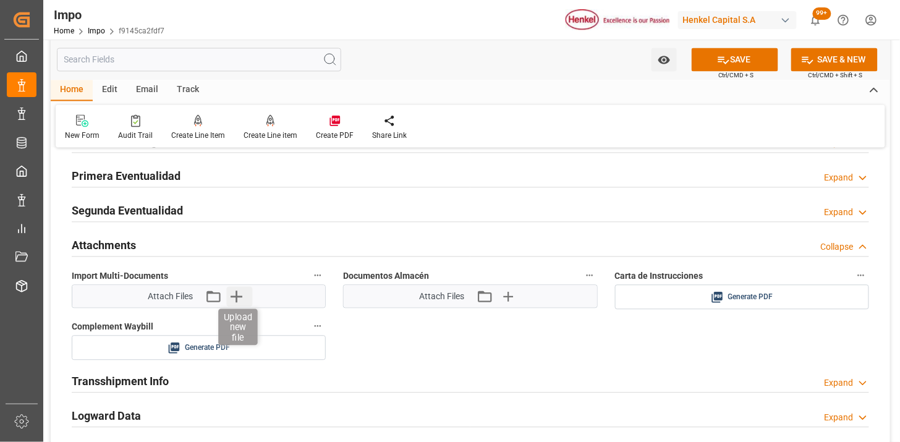
click at [231, 298] on icon "button" at bounding box center [236, 297] width 20 height 20
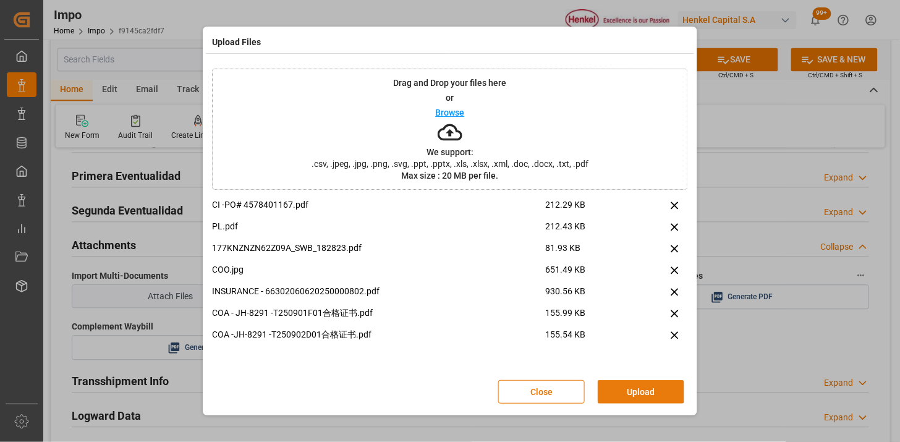
click at [631, 392] on button "Upload" at bounding box center [640, 391] width 87 height 23
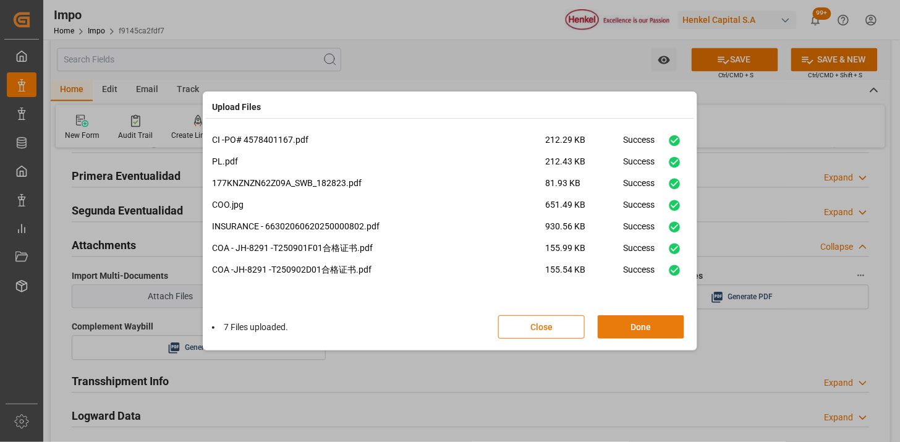
click at [646, 326] on button "Done" at bounding box center [640, 326] width 87 height 23
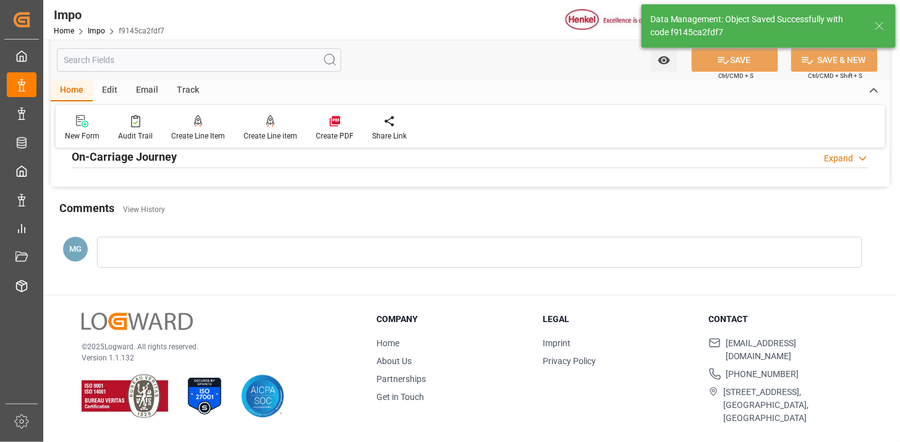
type textarea "AA"
type input "1"
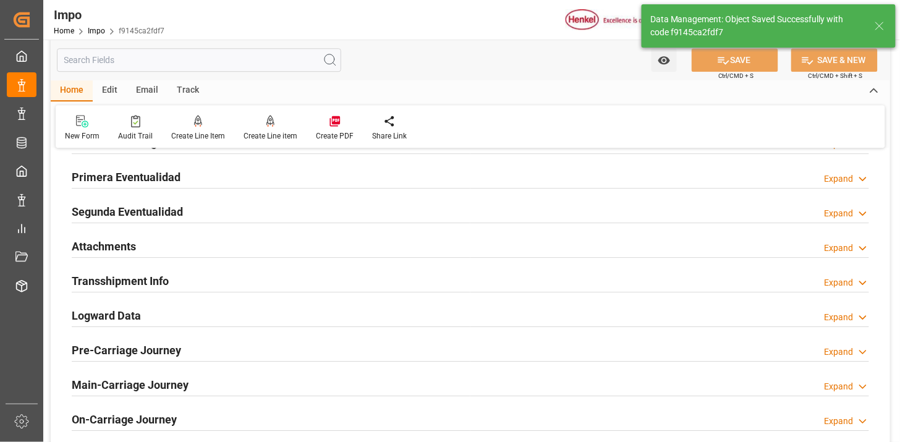
click at [325, 250] on div "Attachments Expand" at bounding box center [470, 245] width 797 height 23
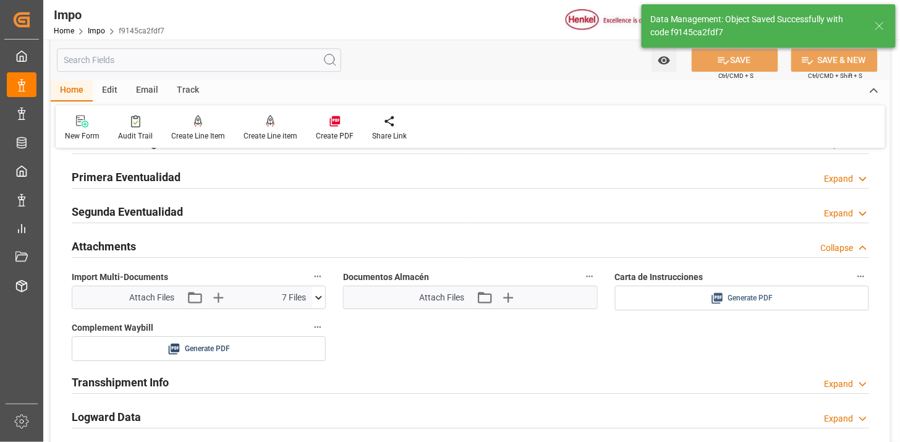
click at [725, 301] on div "Generate PDF" at bounding box center [741, 297] width 235 height 15
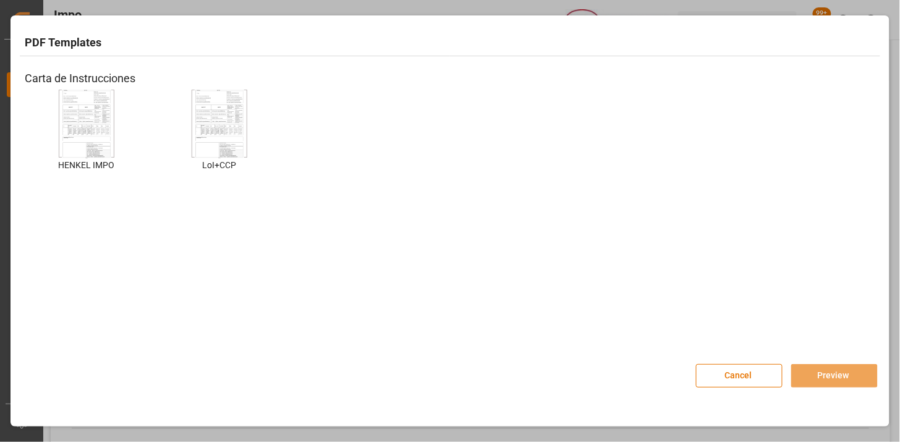
click at [96, 103] on img at bounding box center [86, 124] width 49 height 70
click at [796, 361] on div "Cancel Preview" at bounding box center [787, 369] width 182 height 36
click at [801, 367] on button "Preview" at bounding box center [834, 375] width 87 height 23
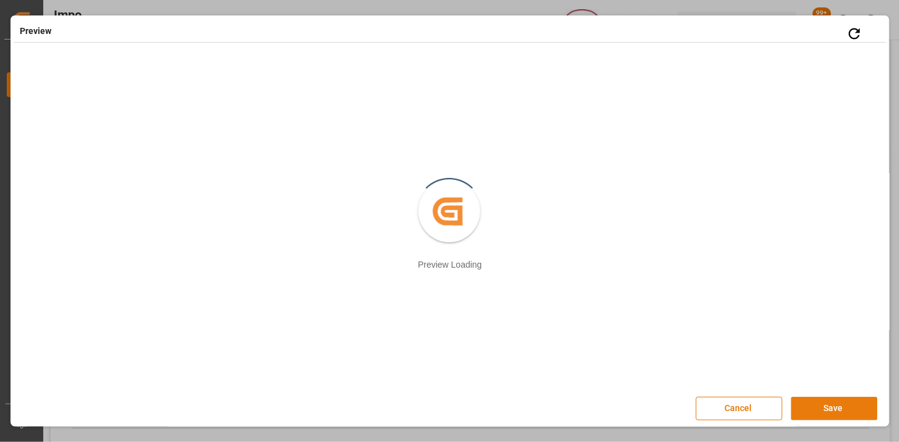
click at [857, 411] on button "Save" at bounding box center [834, 408] width 87 height 23
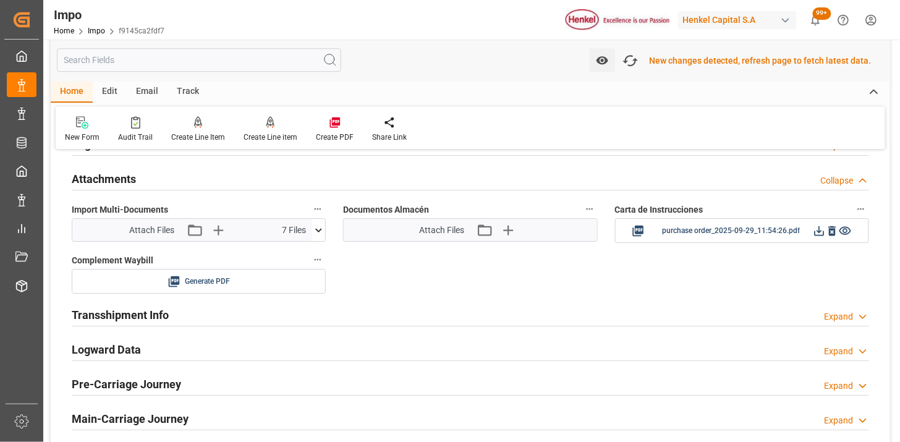
scroll to position [1075, 0]
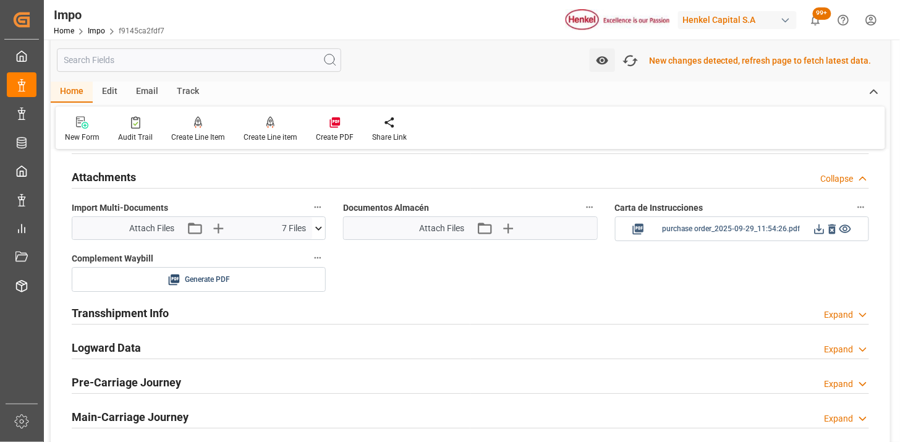
click at [817, 232] on icon at bounding box center [819, 228] width 13 height 13
